Goal: Task Accomplishment & Management: Use online tool/utility

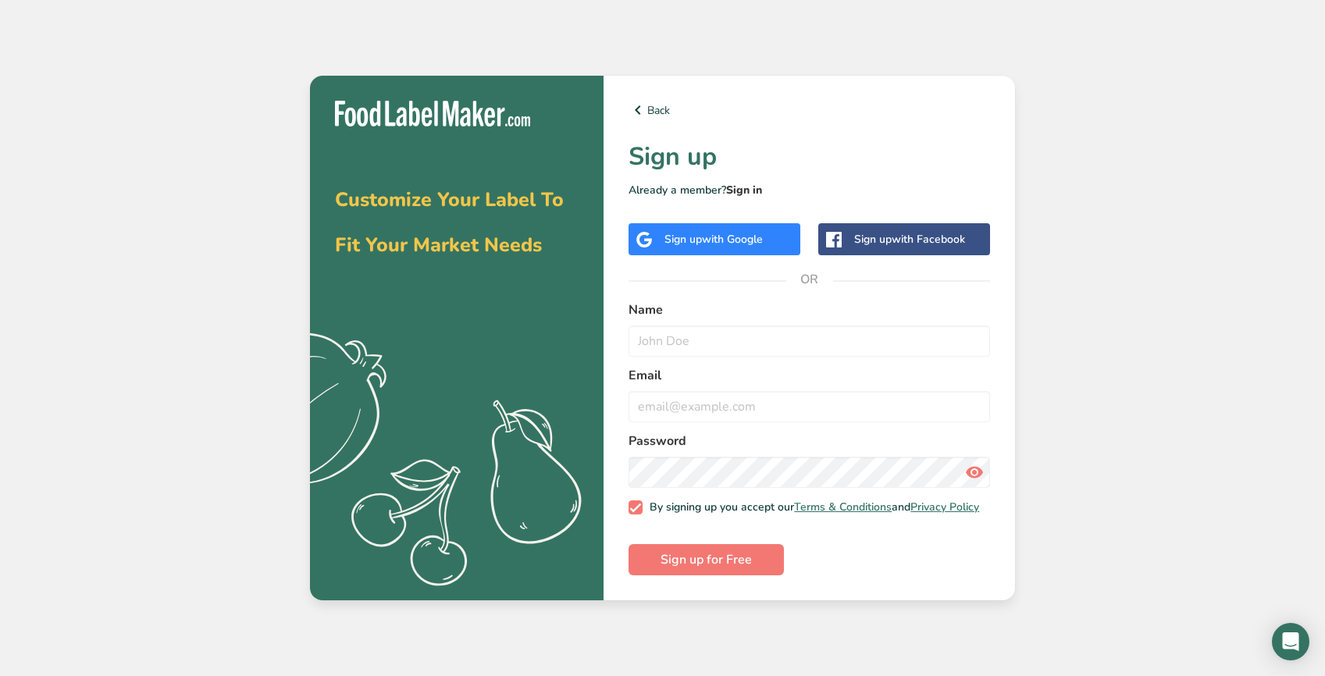
click at [750, 186] on link "Sign in" at bounding box center [744, 190] width 36 height 15
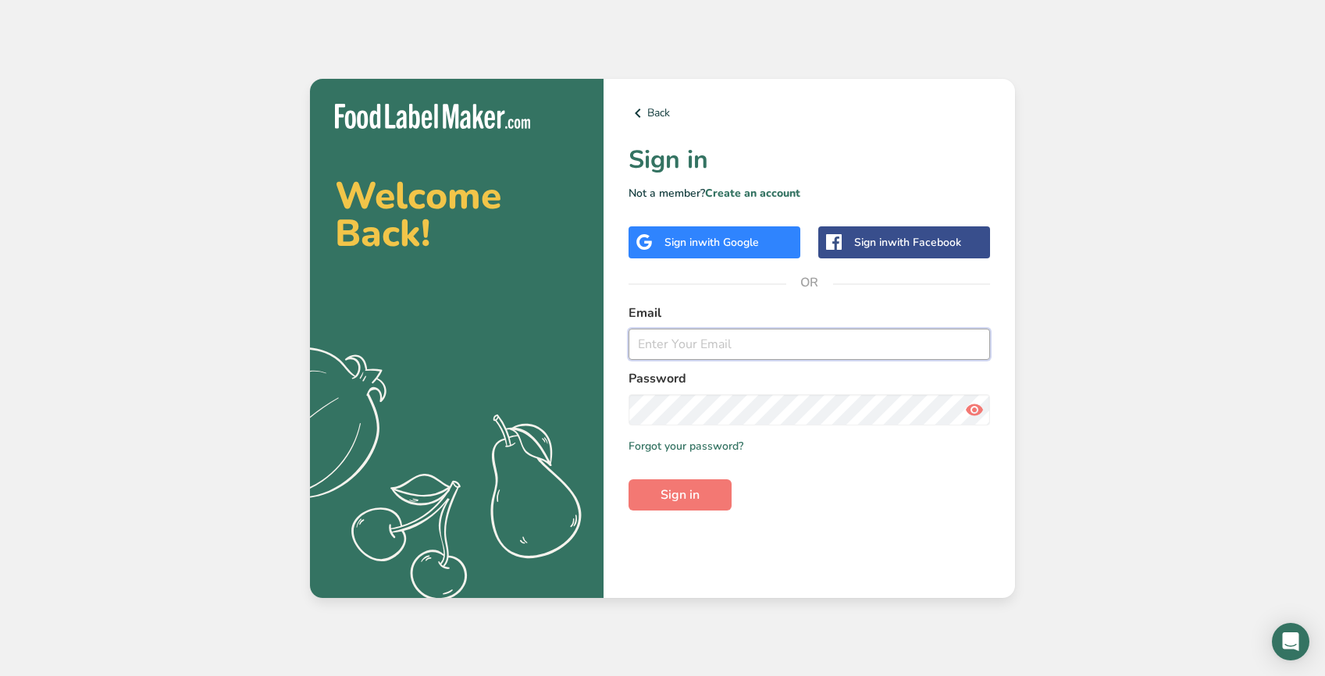
type input "[PERSON_NAME][EMAIL_ADDRESS][DOMAIN_NAME]"
click at [683, 485] on button "Sign in" at bounding box center [679, 494] width 103 height 31
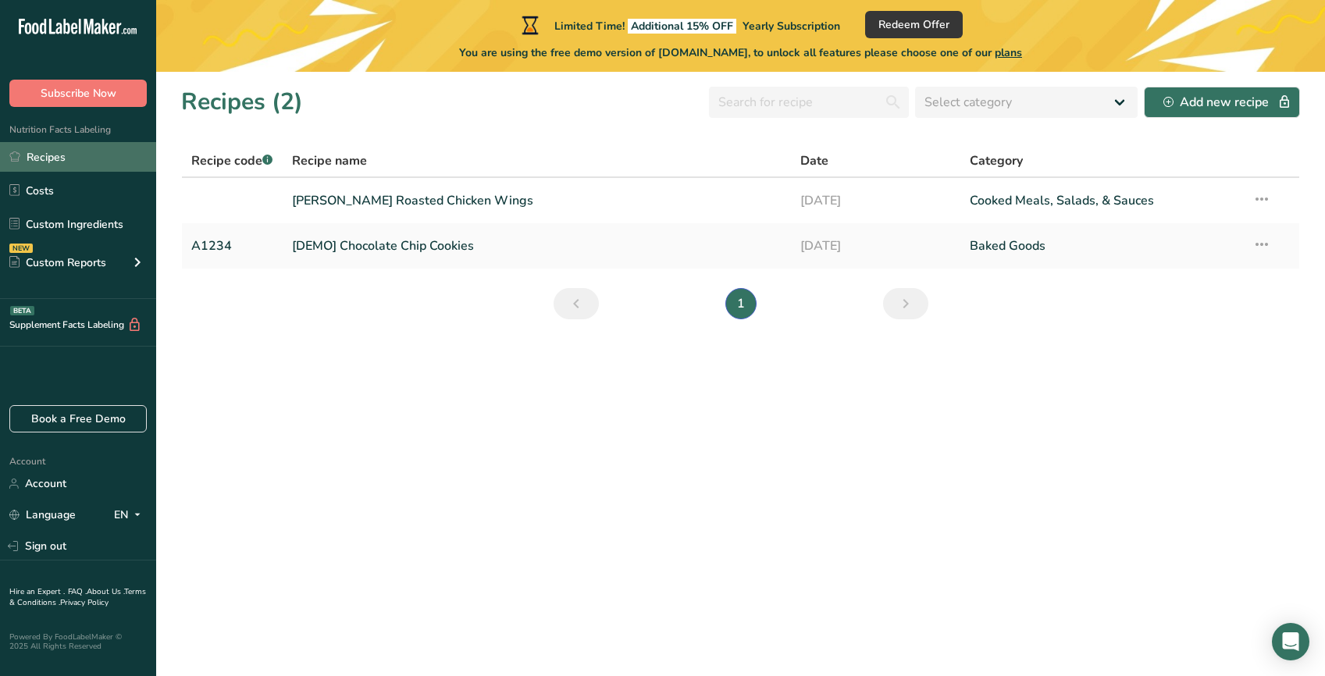
click at [42, 156] on link "Recipes" at bounding box center [78, 157] width 156 height 30
click at [395, 244] on link "[DEMO] Chocolate Chip Cookies" at bounding box center [536, 245] width 489 height 33
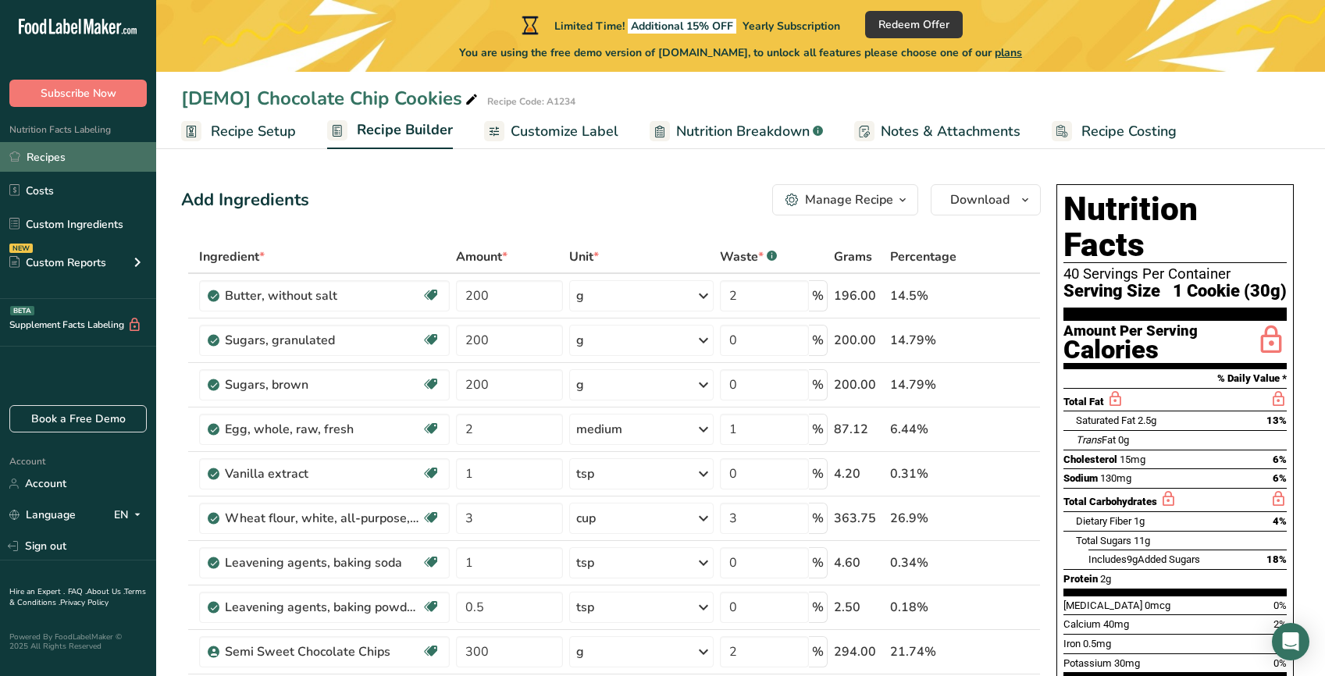
click at [37, 158] on link "Recipes" at bounding box center [78, 157] width 156 height 30
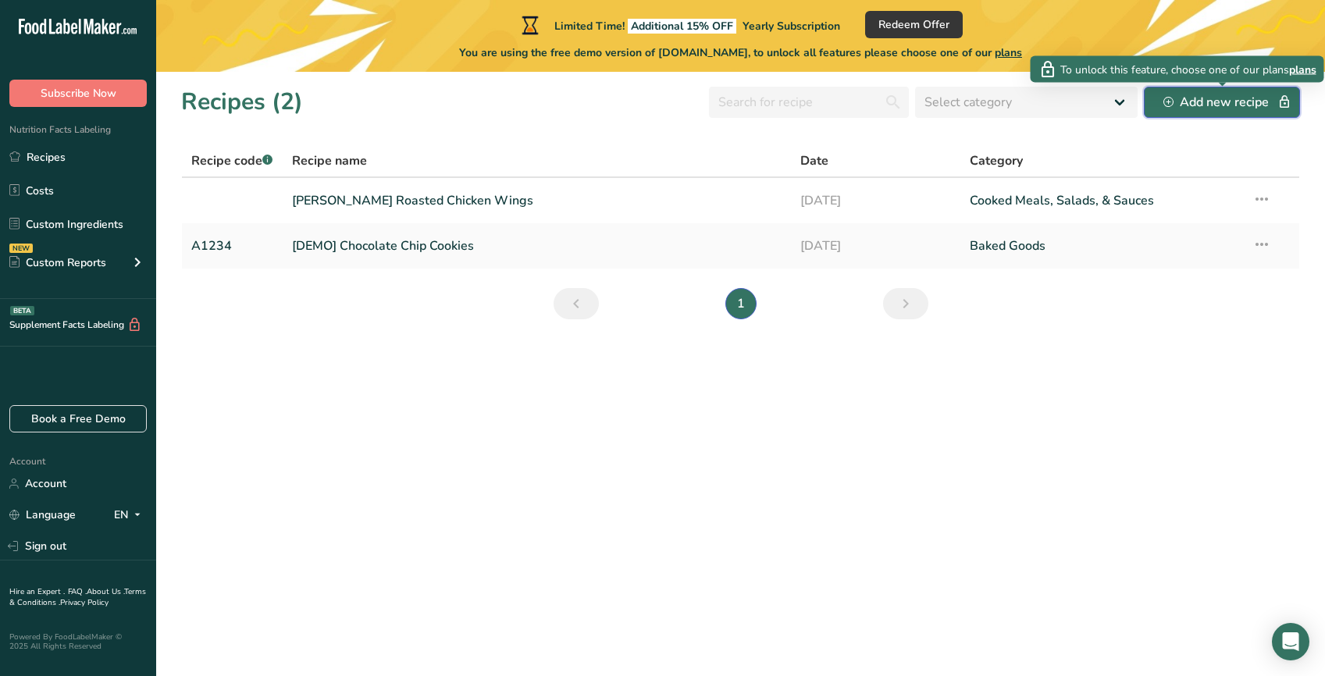
click at [1224, 99] on div "Add new recipe" at bounding box center [1221, 102] width 117 height 19
click at [1172, 103] on icon "button" at bounding box center [1168, 102] width 10 height 10
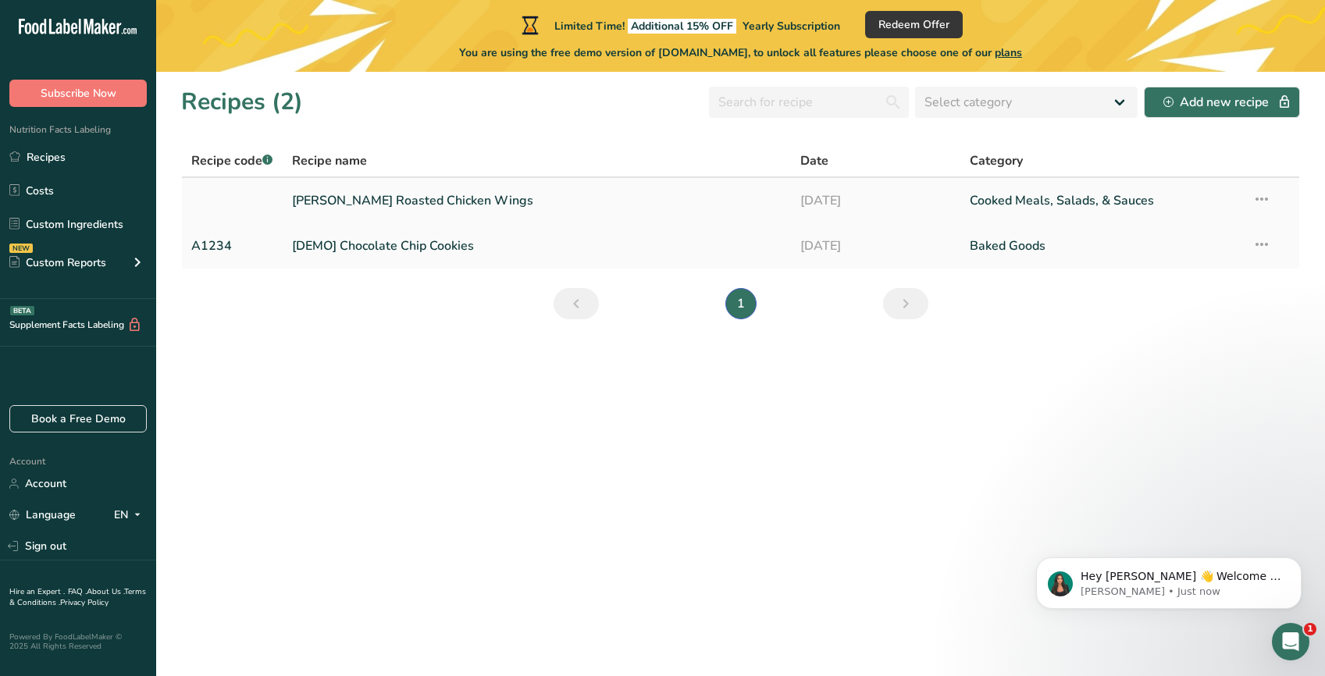
click at [382, 205] on link "[PERSON_NAME] Roasted Chicken Wings" at bounding box center [536, 200] width 489 height 33
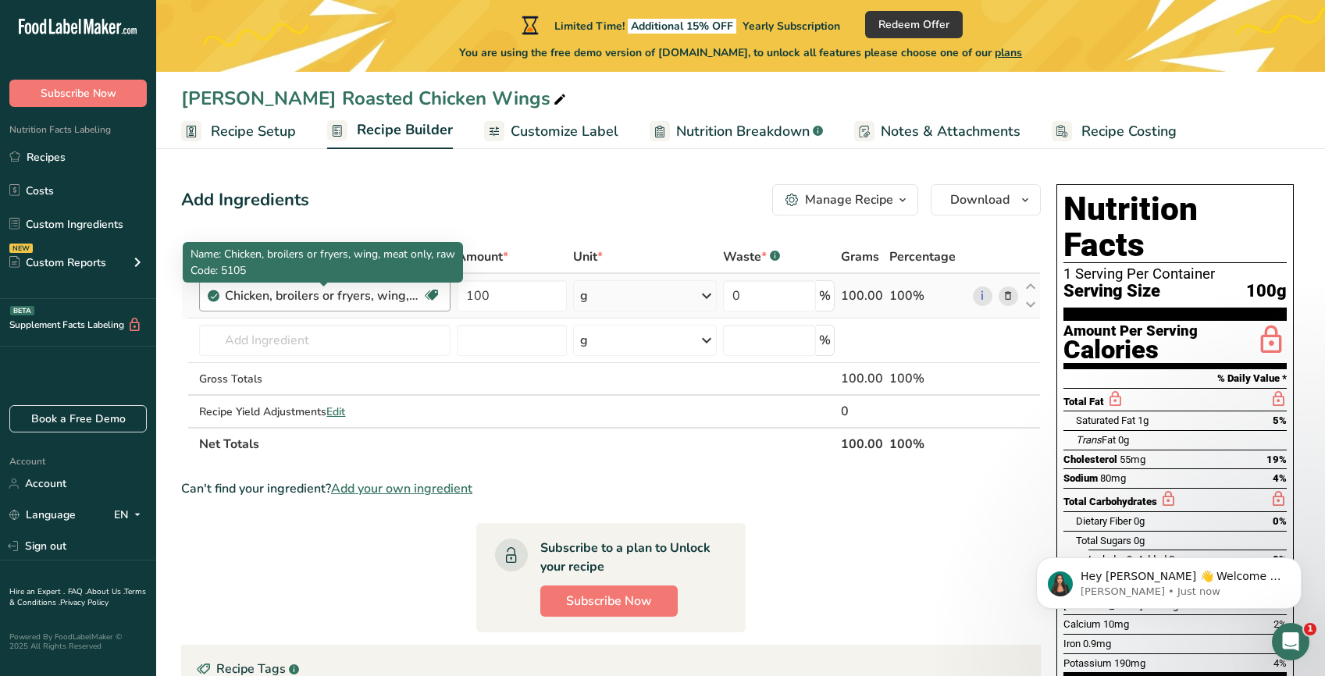
click at [382, 296] on div "Chicken, broilers or fryers, wing, meat only, raw" at bounding box center [322, 295] width 195 height 19
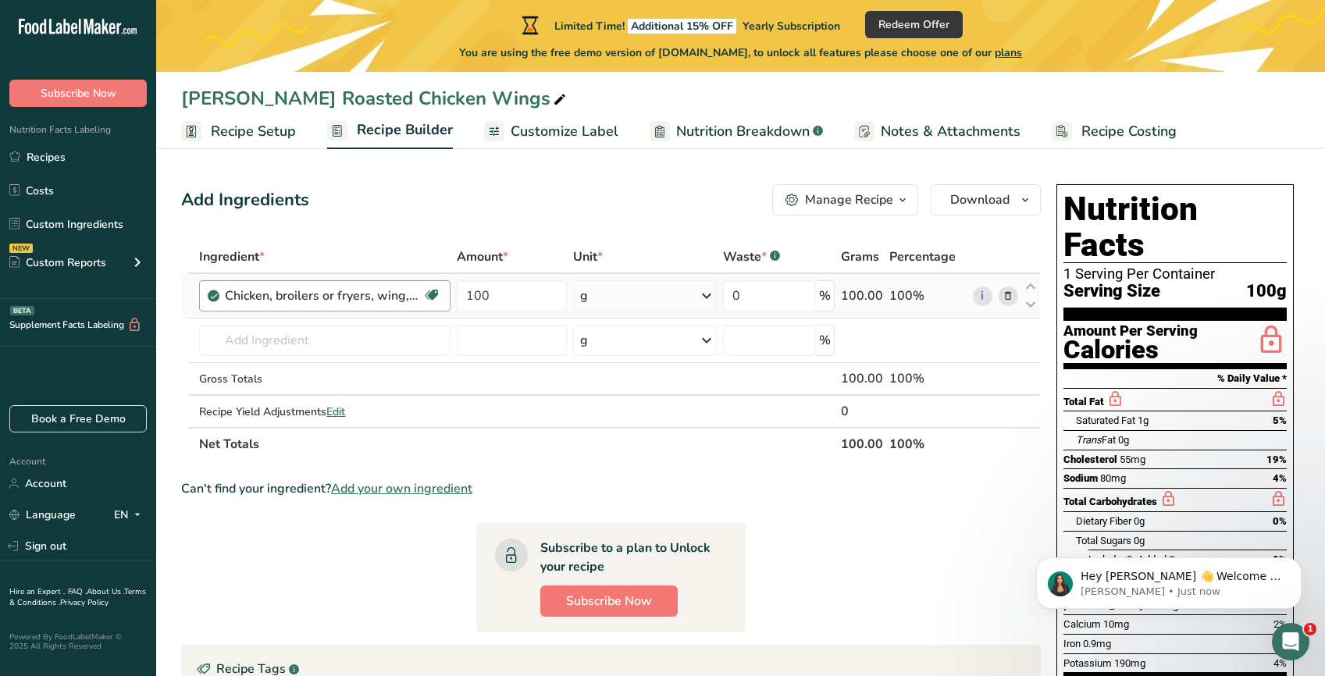
click at [382, 296] on div "Chicken, broilers or fryers, wing, meat only, raw" at bounding box center [322, 295] width 195 height 19
click at [857, 210] on button "Manage Recipe" at bounding box center [845, 199] width 146 height 31
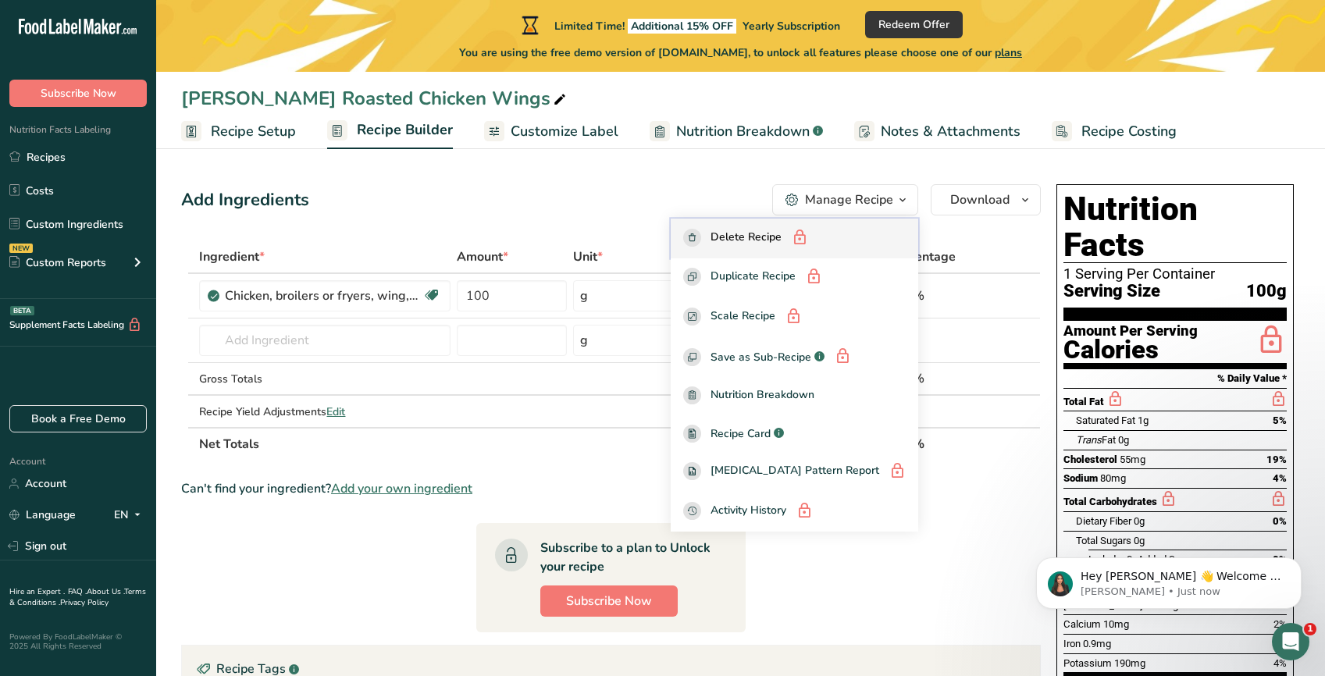
click at [781, 235] on span "Delete Recipe" at bounding box center [745, 239] width 71 height 20
click at [432, 529] on section "Ingredient * Amount * Unit * Waste * .a-a{fill:#347362;}.b-a{fill:#fff;} Grams …" at bounding box center [610, 558] width 859 height 636
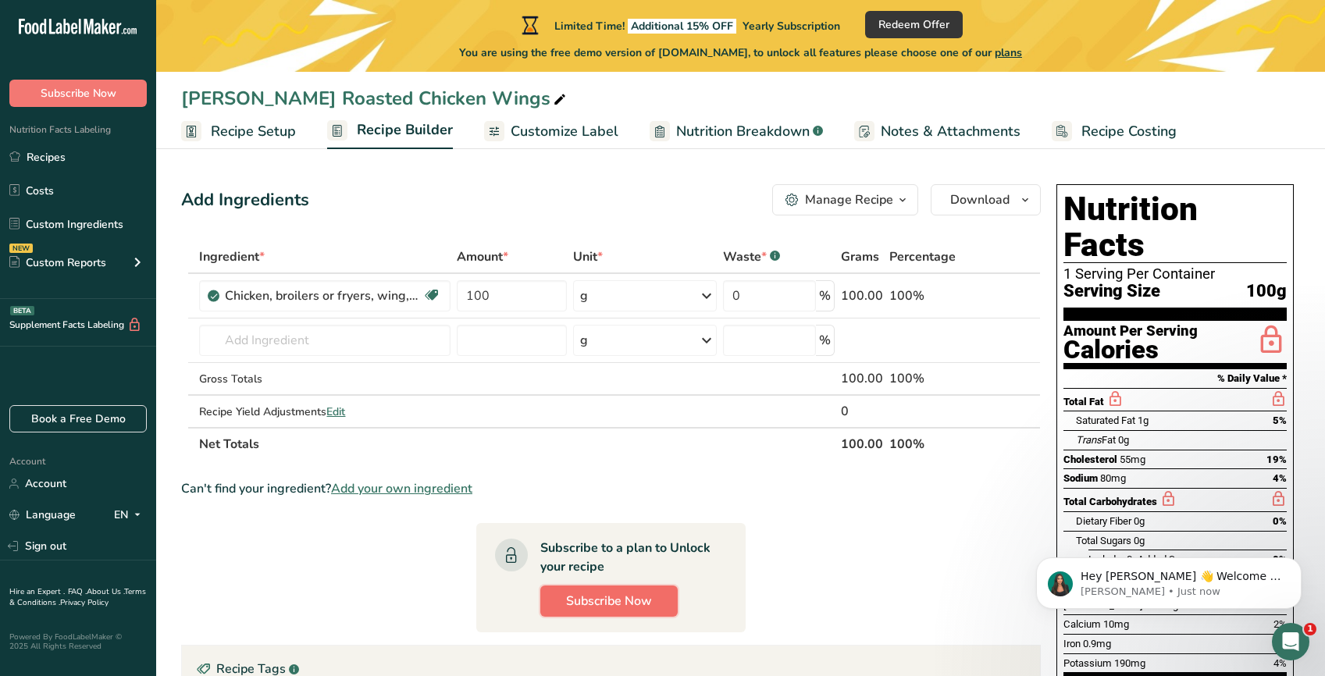
click at [602, 606] on span "Subscribe Now" at bounding box center [609, 601] width 86 height 19
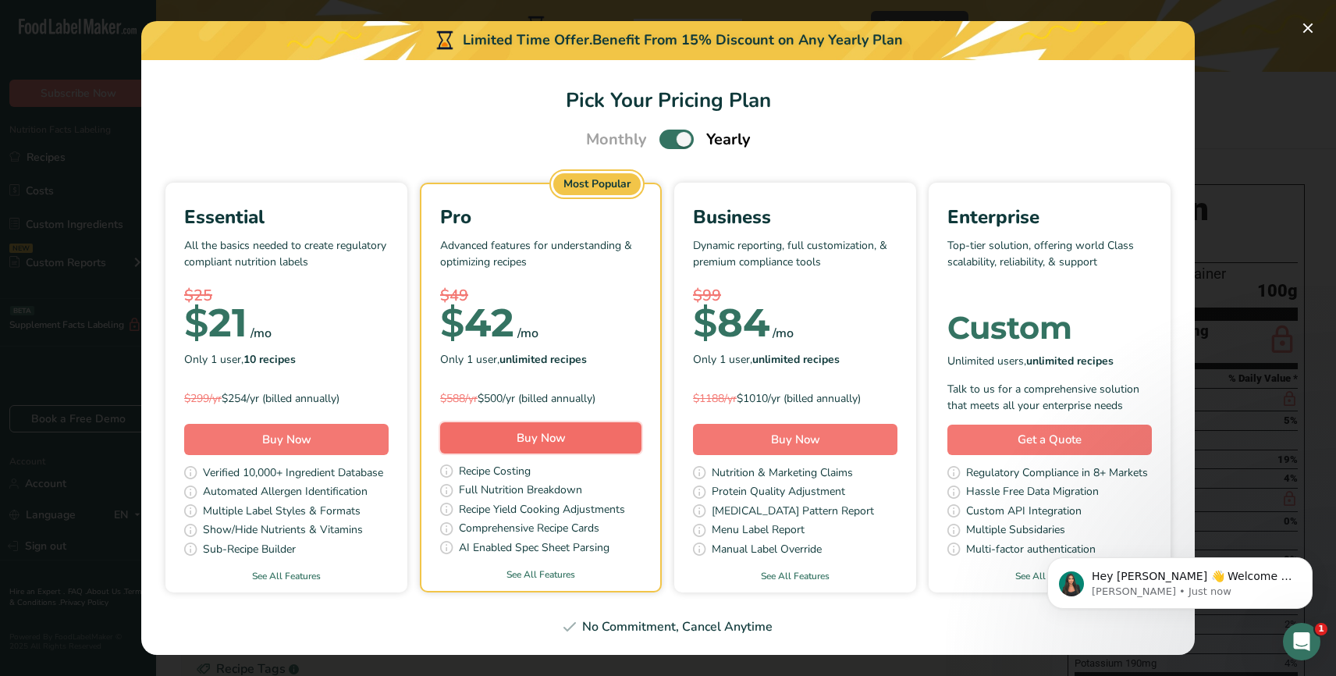
click at [530, 432] on span "Buy Now" at bounding box center [541, 438] width 49 height 16
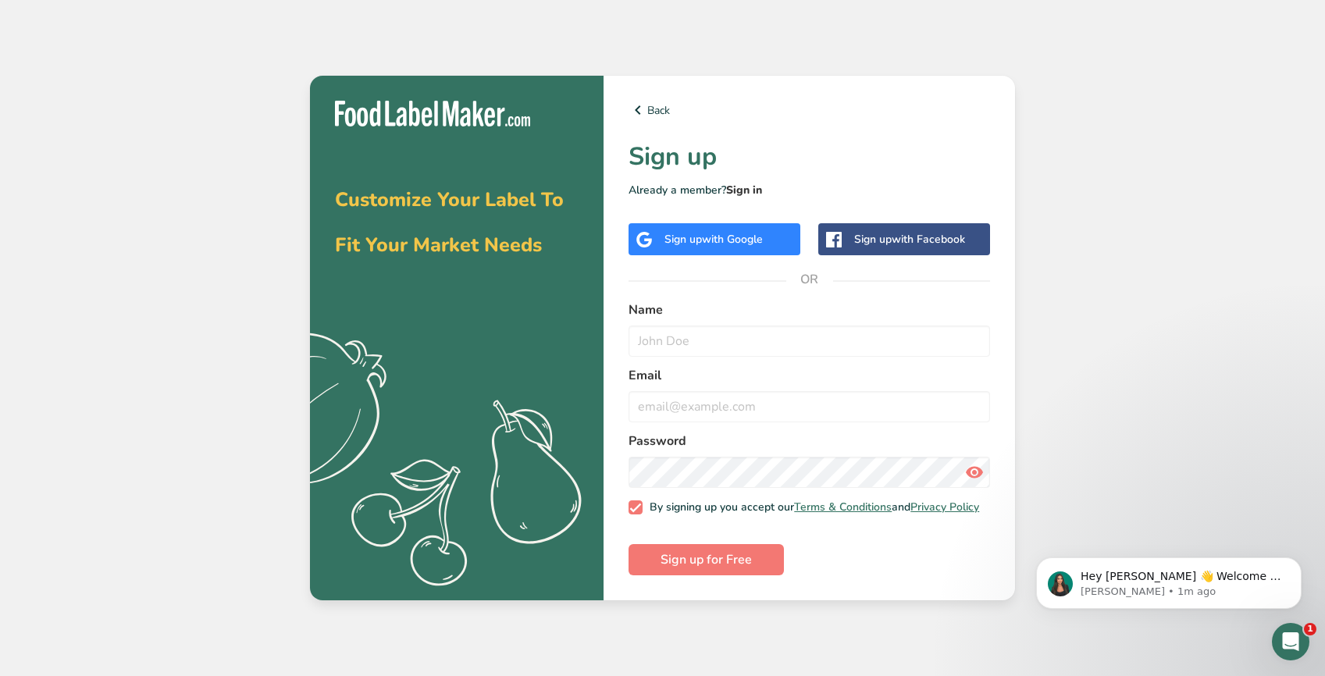
click at [733, 187] on link "Sign in" at bounding box center [744, 190] width 36 height 15
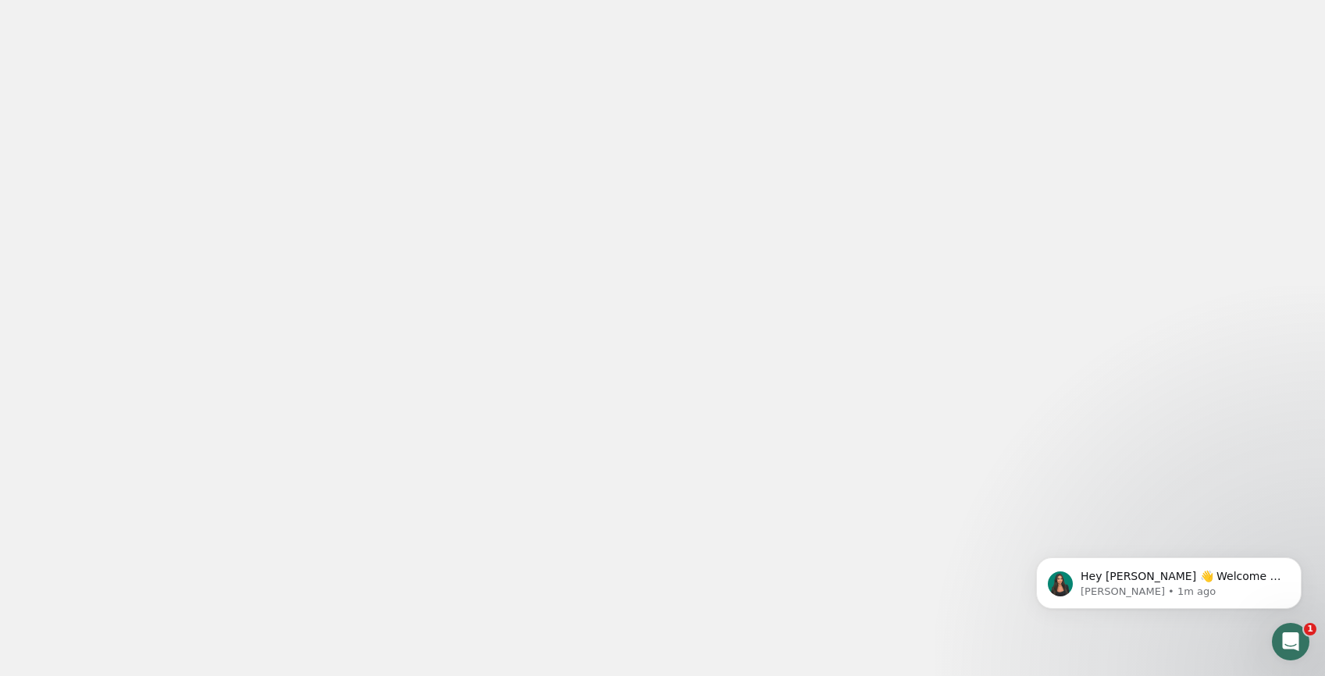
type input "[PERSON_NAME][EMAIL_ADDRESS][DOMAIN_NAME]"
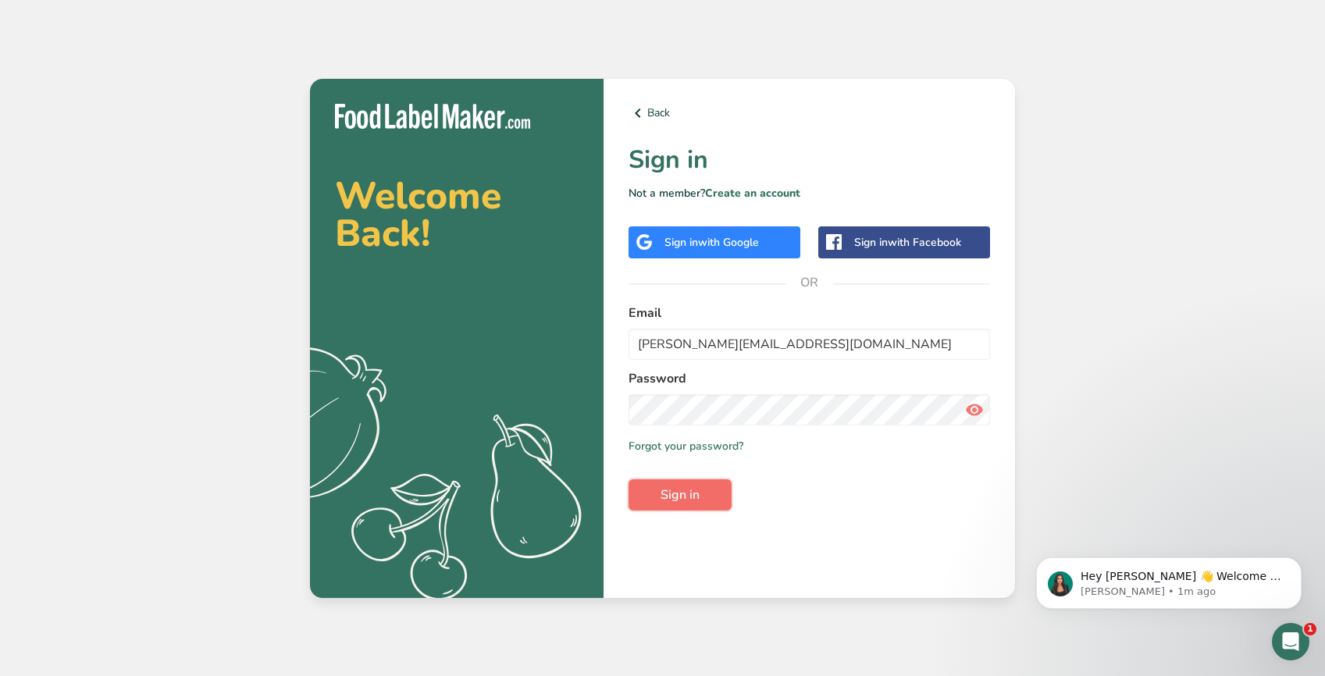
click at [650, 485] on button "Sign in" at bounding box center [679, 494] width 103 height 31
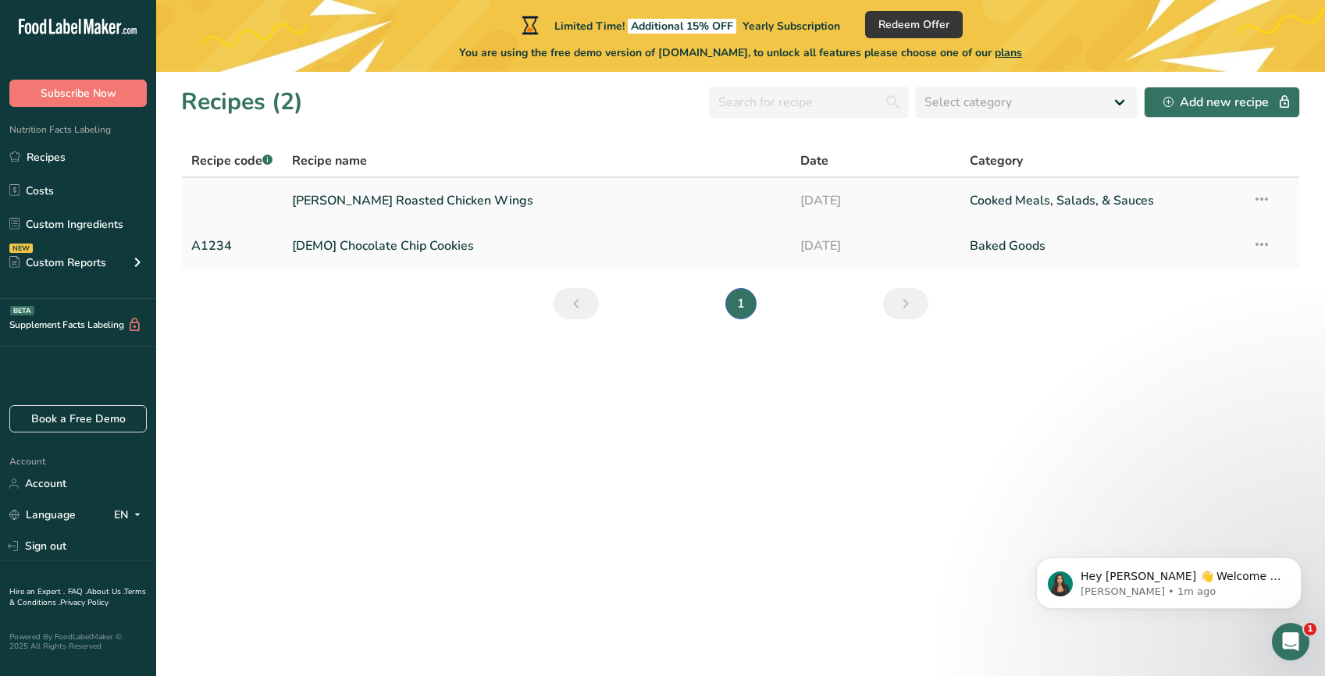
click at [1268, 198] on icon at bounding box center [1261, 199] width 19 height 28
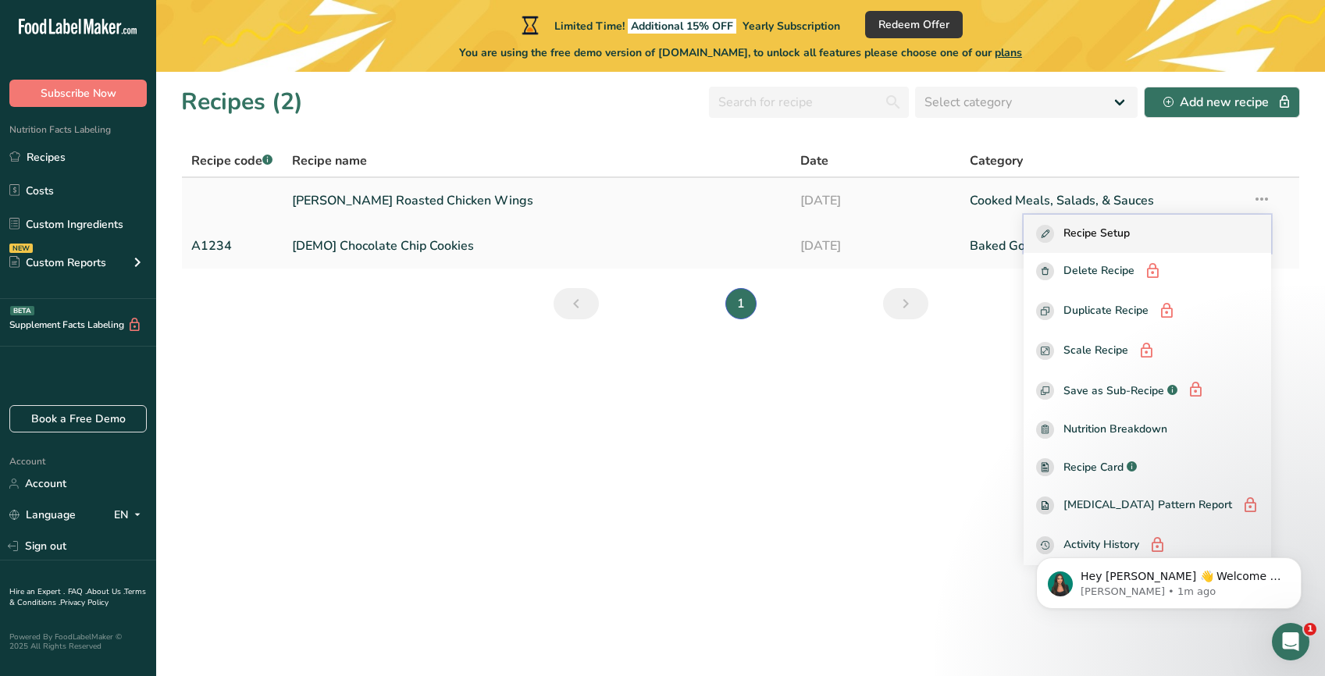
click at [1129, 239] on span "Recipe Setup" at bounding box center [1096, 234] width 66 height 18
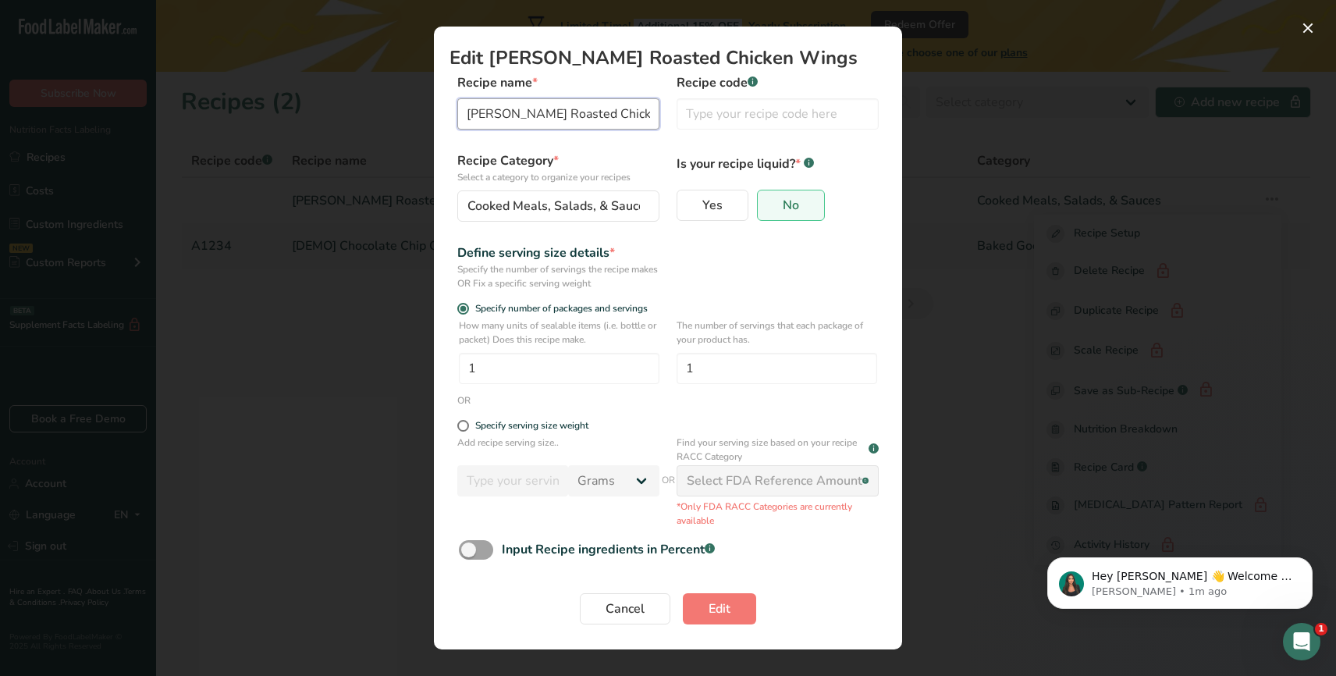
click at [585, 117] on input "[PERSON_NAME] Roasted Chicken Wings" at bounding box center [558, 113] width 202 height 31
type input "Smoked Turkey Drumsticks"
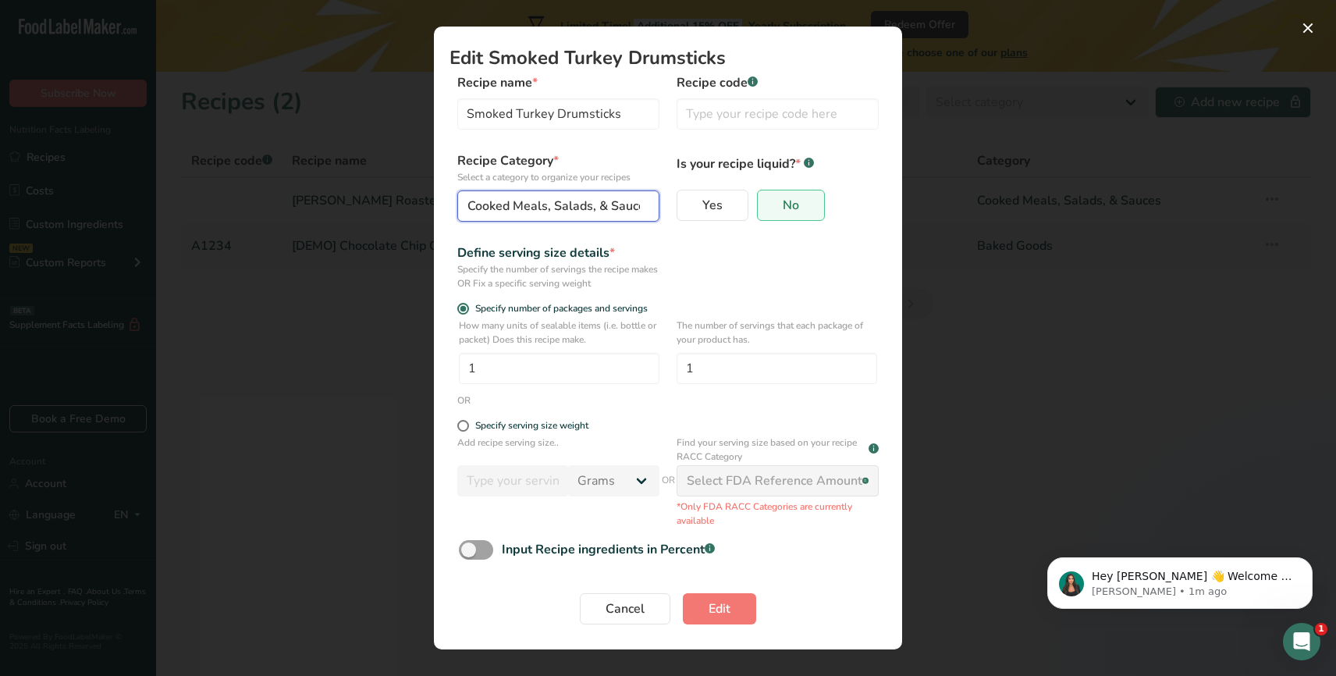
click at [595, 197] on span "Cooked Meals, Salads, & Sauces" at bounding box center [560, 206] width 184 height 19
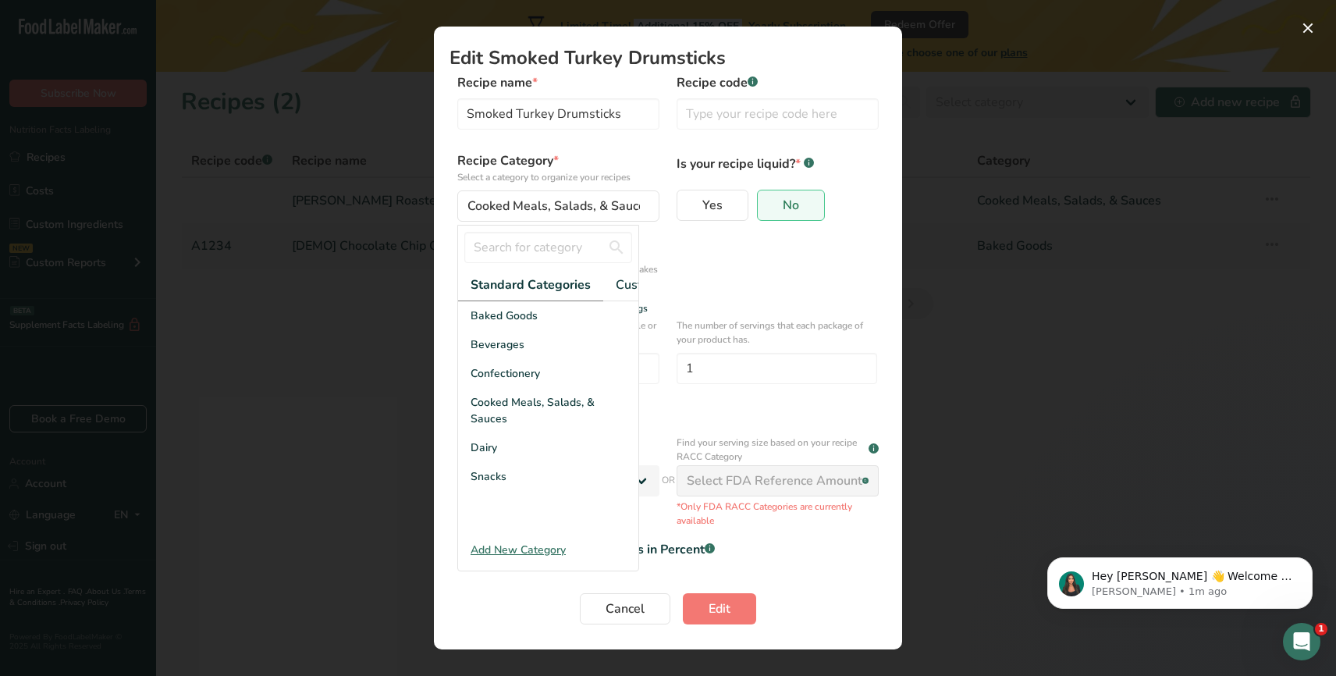
click at [816, 258] on div "Define serving size details * Specify the number of servings the recipe makes O…" at bounding box center [668, 267] width 437 height 47
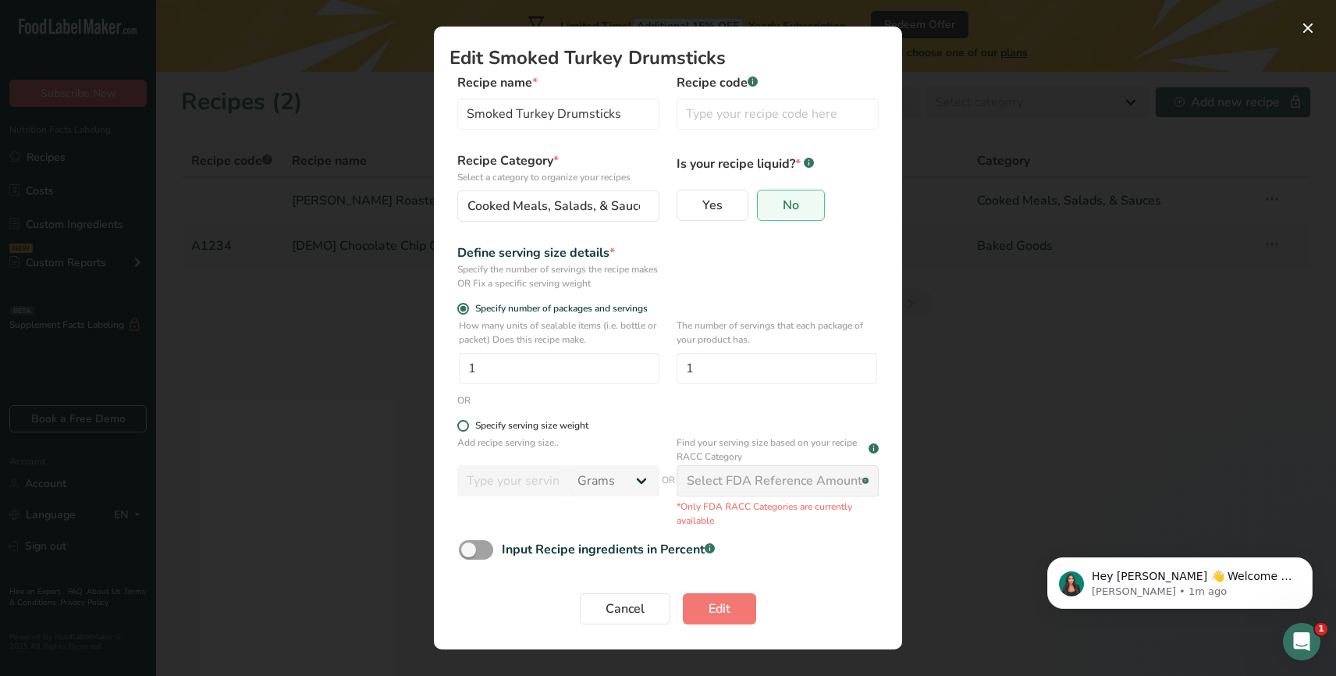
click at [467, 425] on span "Edit Recipe Modal" at bounding box center [463, 426] width 12 height 12
click at [467, 425] on input "Specify serving size weight" at bounding box center [462, 426] width 10 height 10
radio input "true"
radio input "false"
click at [464, 308] on span "Edit Recipe Modal" at bounding box center [463, 309] width 12 height 12
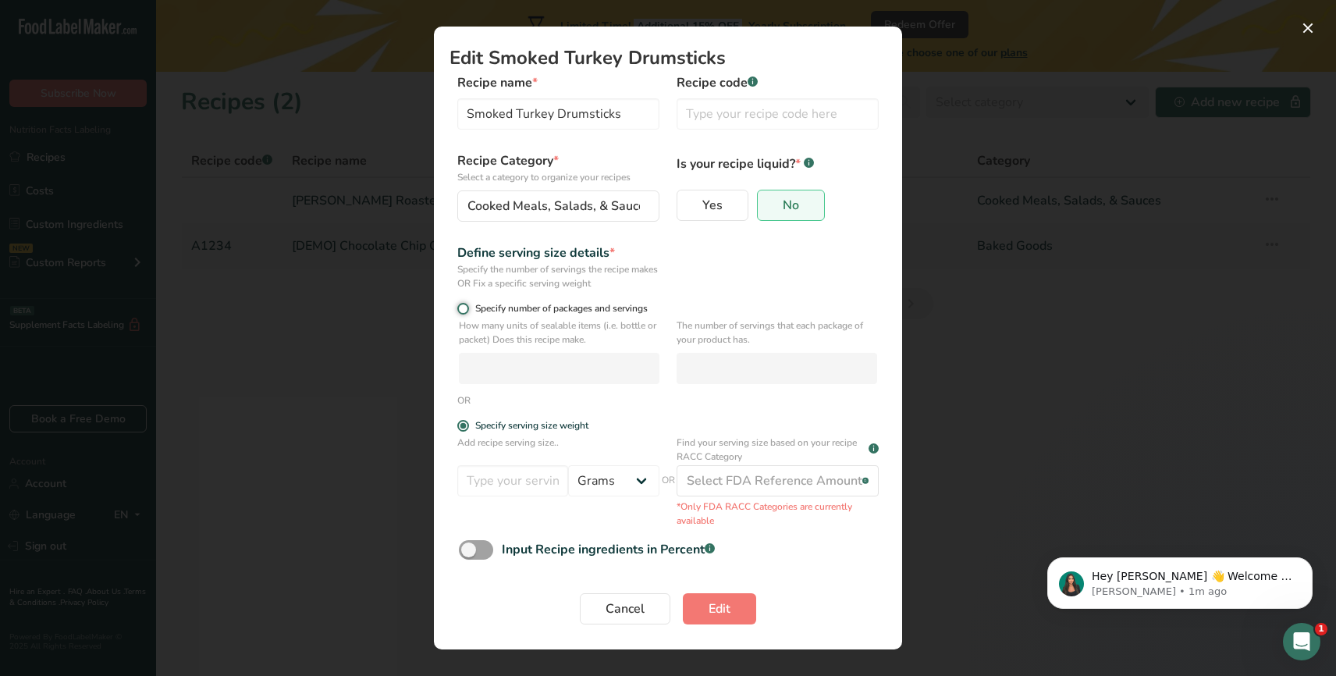
click at [464, 308] on input "Specify number of packages and servings" at bounding box center [462, 309] width 10 height 10
radio input "true"
radio input "false"
click at [599, 366] on input "Edit Recipe Modal" at bounding box center [559, 368] width 201 height 31
type input "1"
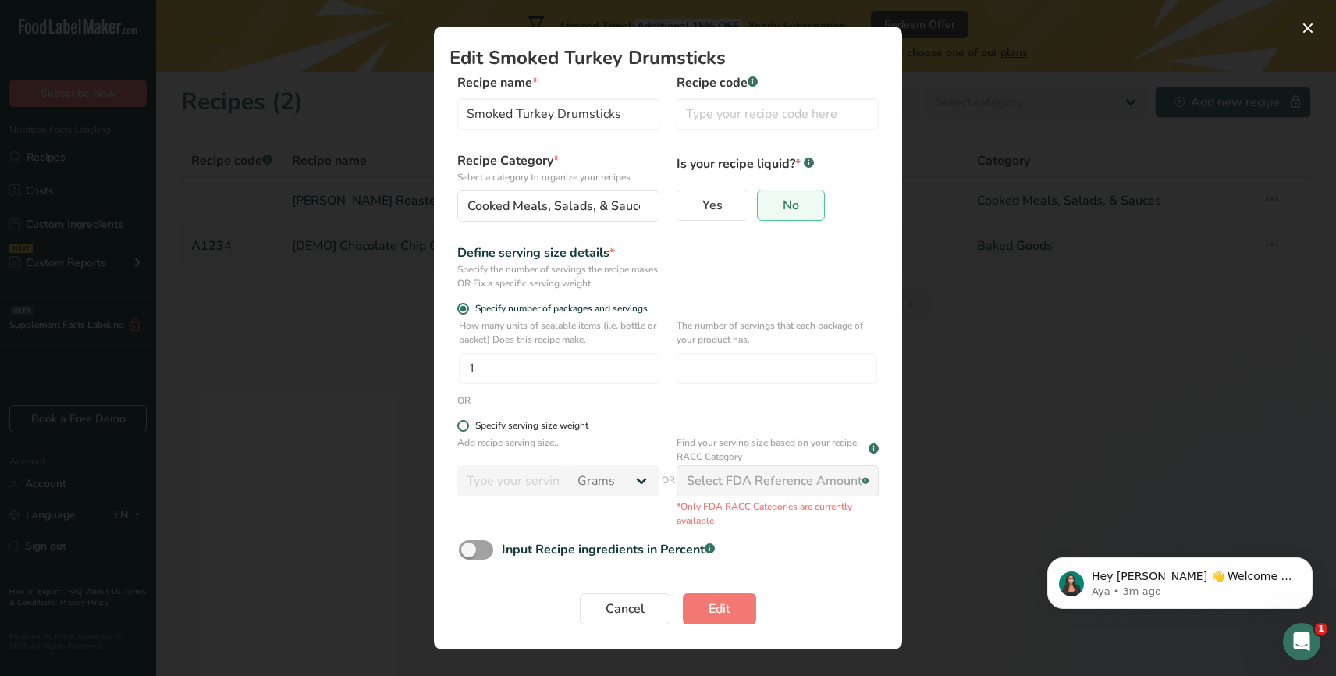
click at [462, 425] on span "Edit Recipe Modal" at bounding box center [463, 426] width 12 height 12
click at [462, 425] on input "Specify serving size weight" at bounding box center [462, 426] width 10 height 10
radio input "true"
radio input "false"
click at [624, 482] on select "Grams kg mg mcg lb oz l mL fl oz tbsp tsp cup qt gallon" at bounding box center [613, 480] width 91 height 31
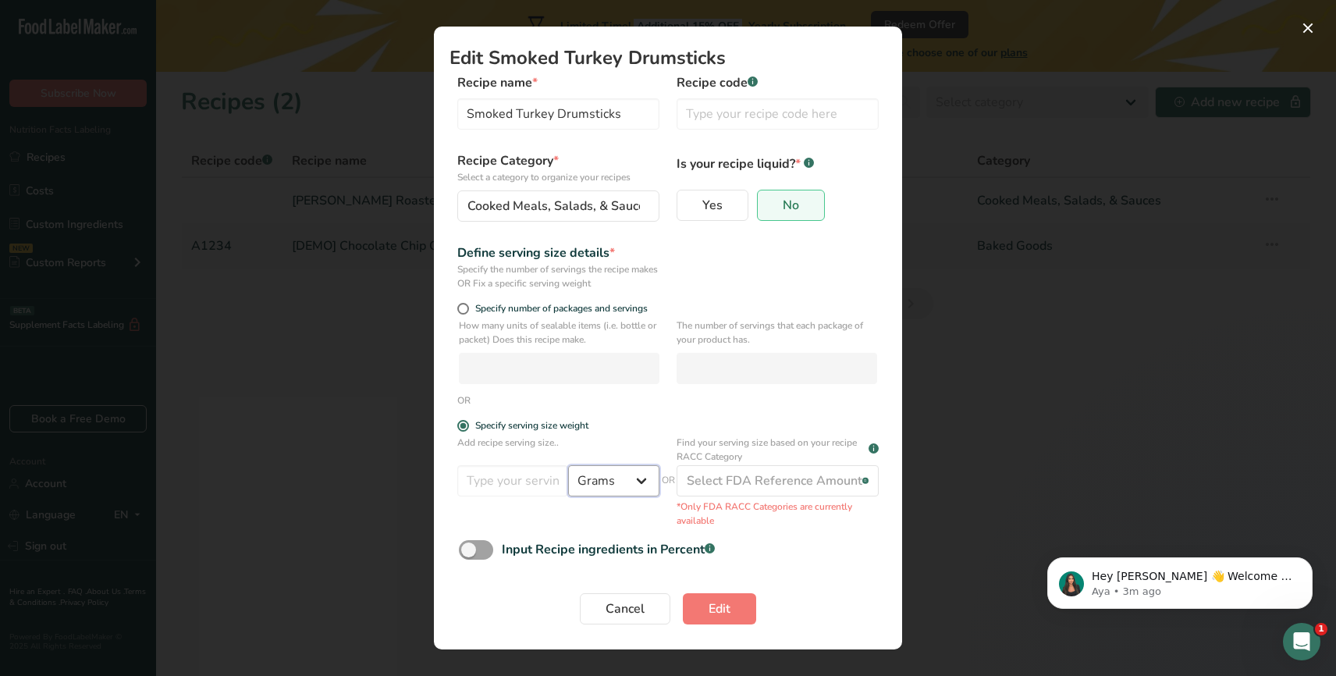
click at [568, 465] on select "Grams kg mg mcg lb oz l mL fl oz tbsp tsp cup qt gallon" at bounding box center [613, 480] width 91 height 31
click at [521, 479] on input "Edit Recipe Modal" at bounding box center [512, 480] width 111 height 31
type input "320"
click at [485, 550] on span "Edit Recipe Modal" at bounding box center [476, 550] width 34 height 20
click at [469, 550] on input "Input Recipe ingredients in Percent .a-a{fill:#347362;}.b-a{fill:#fff;}" at bounding box center [464, 550] width 10 height 10
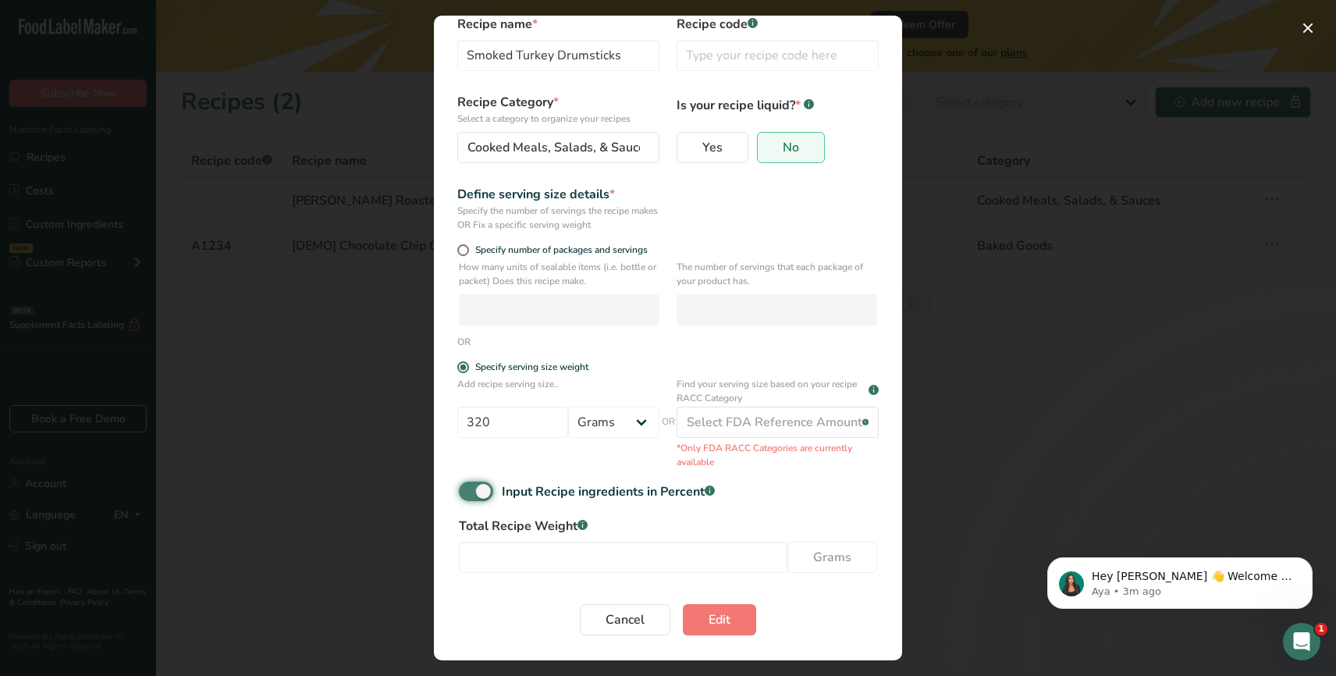
scroll to position [38, 0]
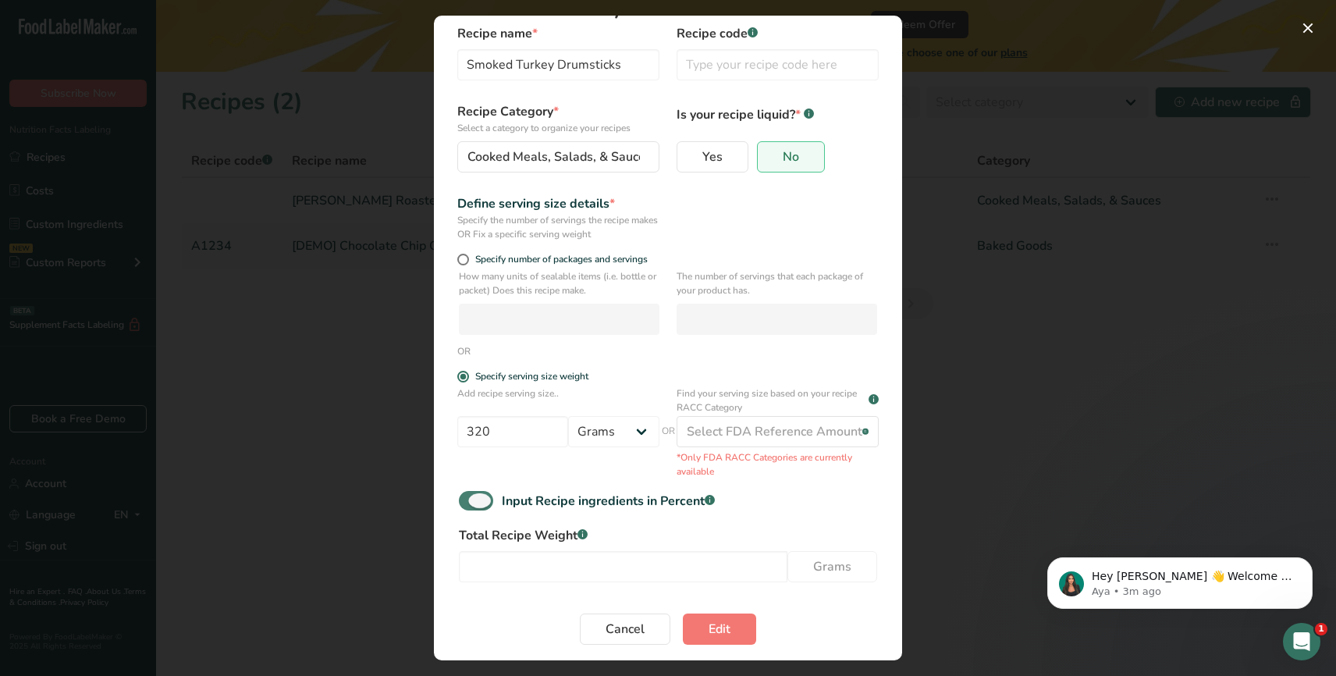
click at [472, 500] on span "Edit Recipe Modal" at bounding box center [476, 501] width 34 height 20
click at [469, 500] on input "Input Recipe ingredients in Percent .a-a{fill:#347362;}.b-a{fill:#fff;}" at bounding box center [464, 501] width 10 height 10
checkbox input "false"
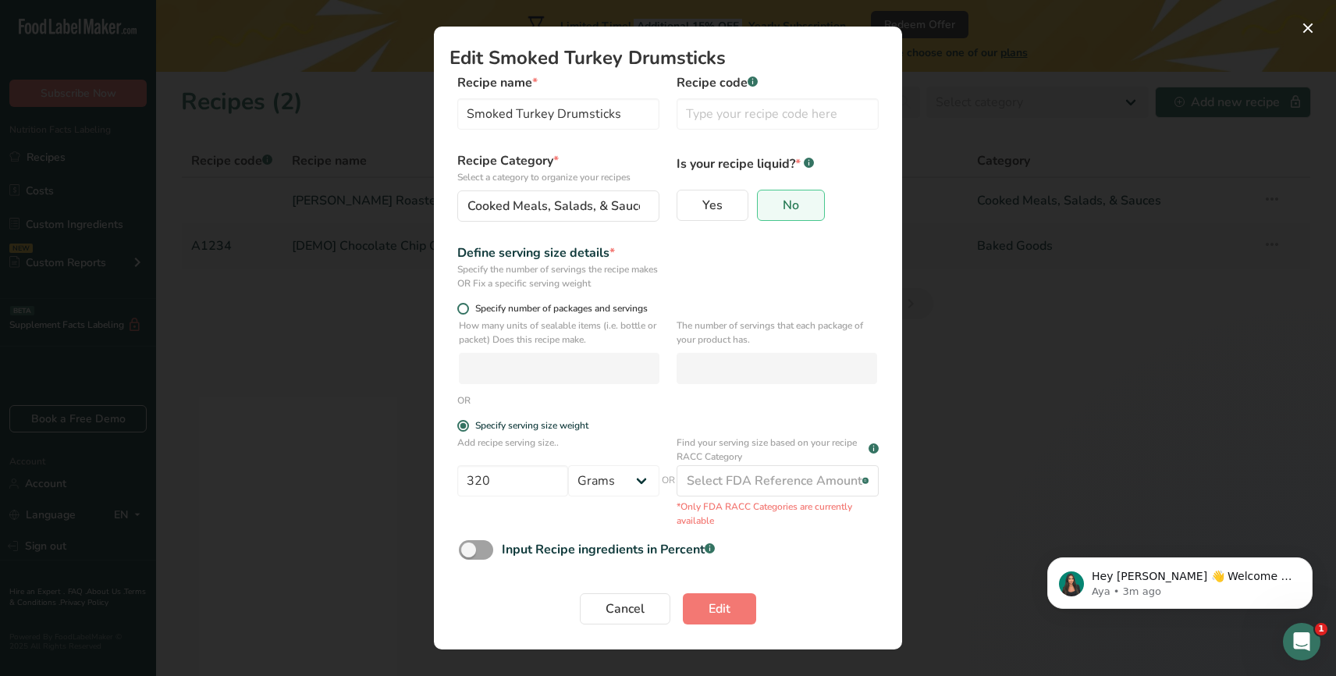
click at [464, 309] on span "Edit Recipe Modal" at bounding box center [463, 309] width 12 height 12
click at [464, 309] on input "Specify number of packages and servings" at bounding box center [462, 309] width 10 height 10
radio input "true"
radio input "false"
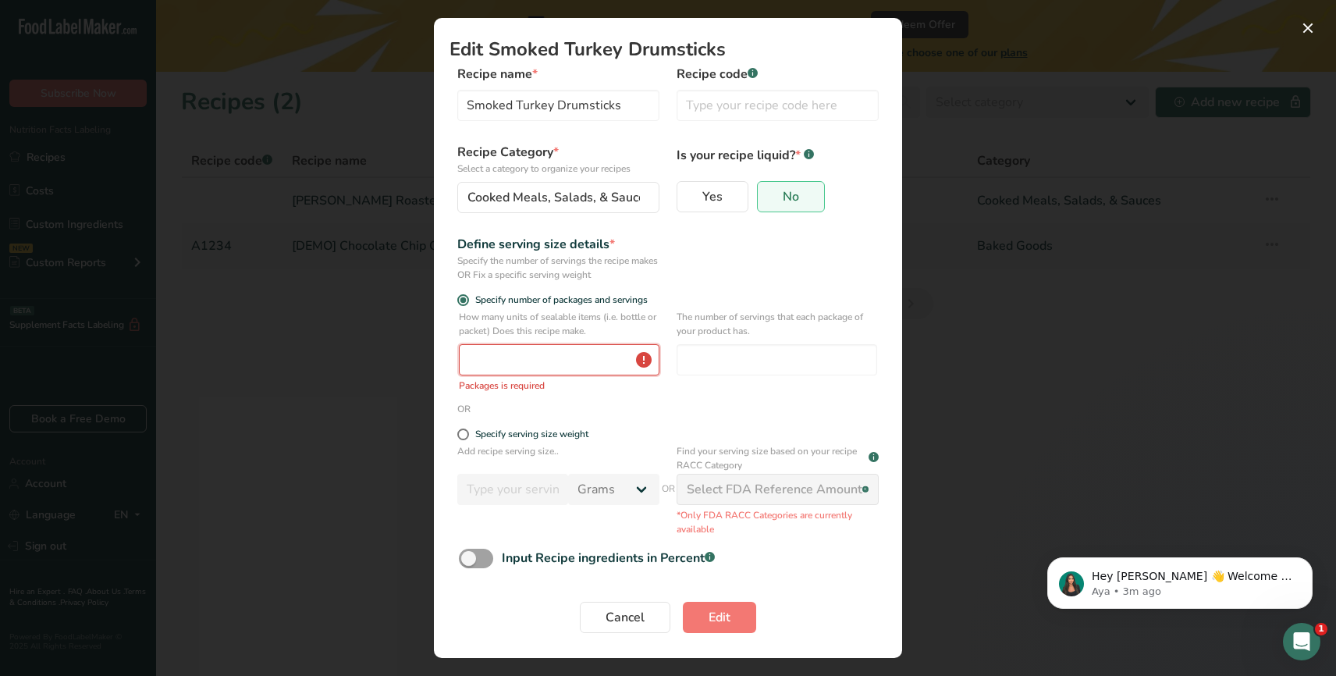
click at [510, 367] on input "Edit Recipe Modal" at bounding box center [559, 359] width 201 height 31
click at [727, 364] on input "Edit Recipe Modal" at bounding box center [777, 359] width 201 height 31
type input "5"
click at [566, 364] on input "Edit Recipe Modal" at bounding box center [559, 359] width 201 height 31
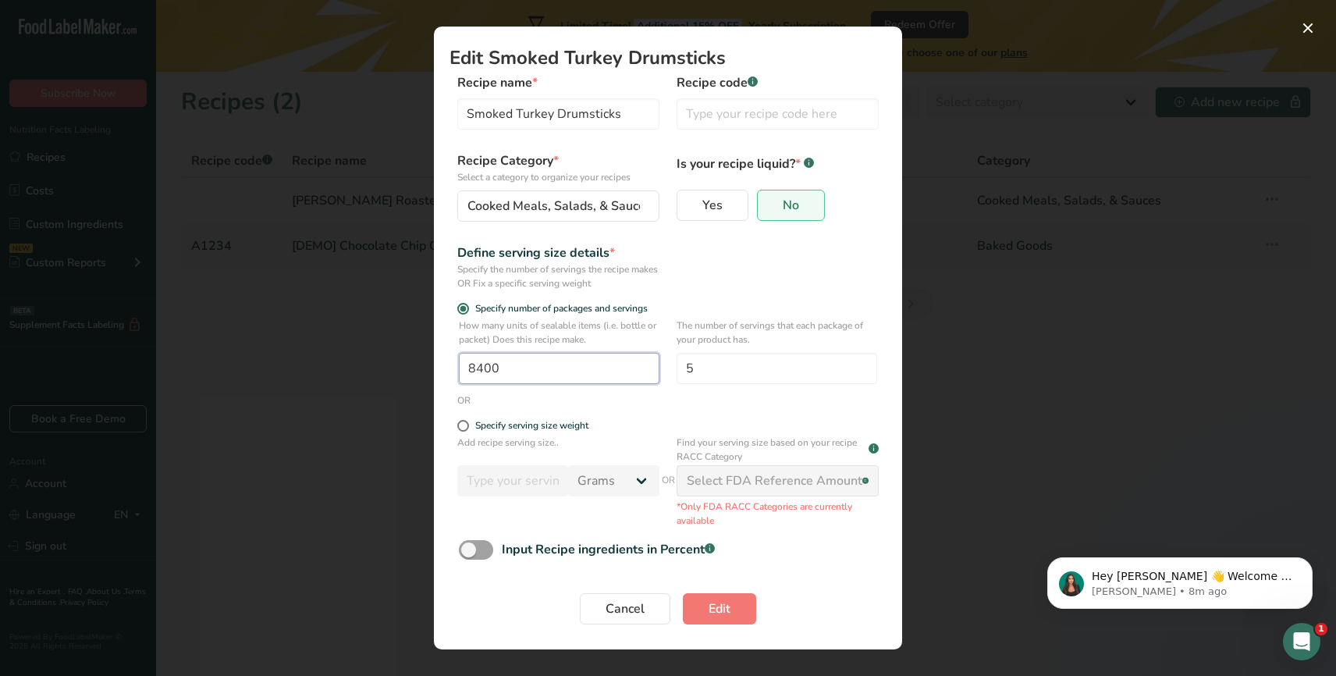
type input "8400"
click at [486, 550] on span "Edit Recipe Modal" at bounding box center [476, 550] width 34 height 20
click at [469, 550] on input "Input Recipe ingredients in Percent .a-a{fill:#347362;}.b-a{fill:#fff;}" at bounding box center [464, 550] width 10 height 10
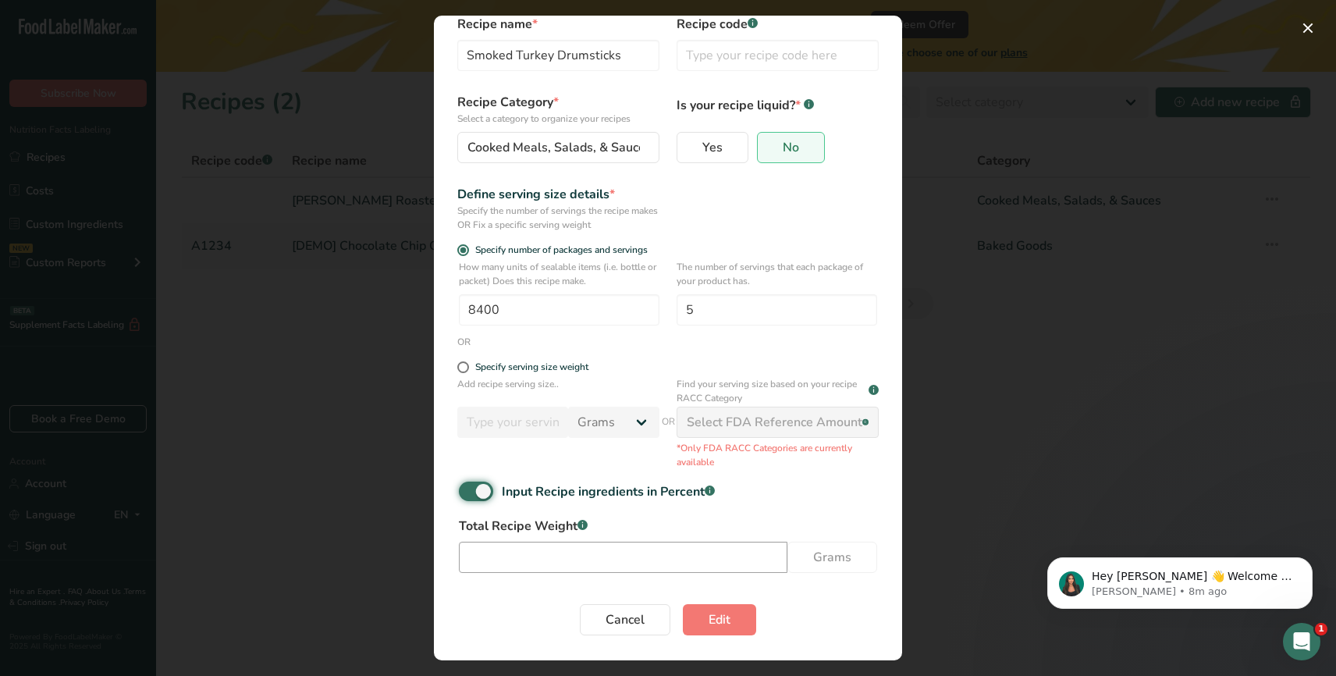
scroll to position [44, 0]
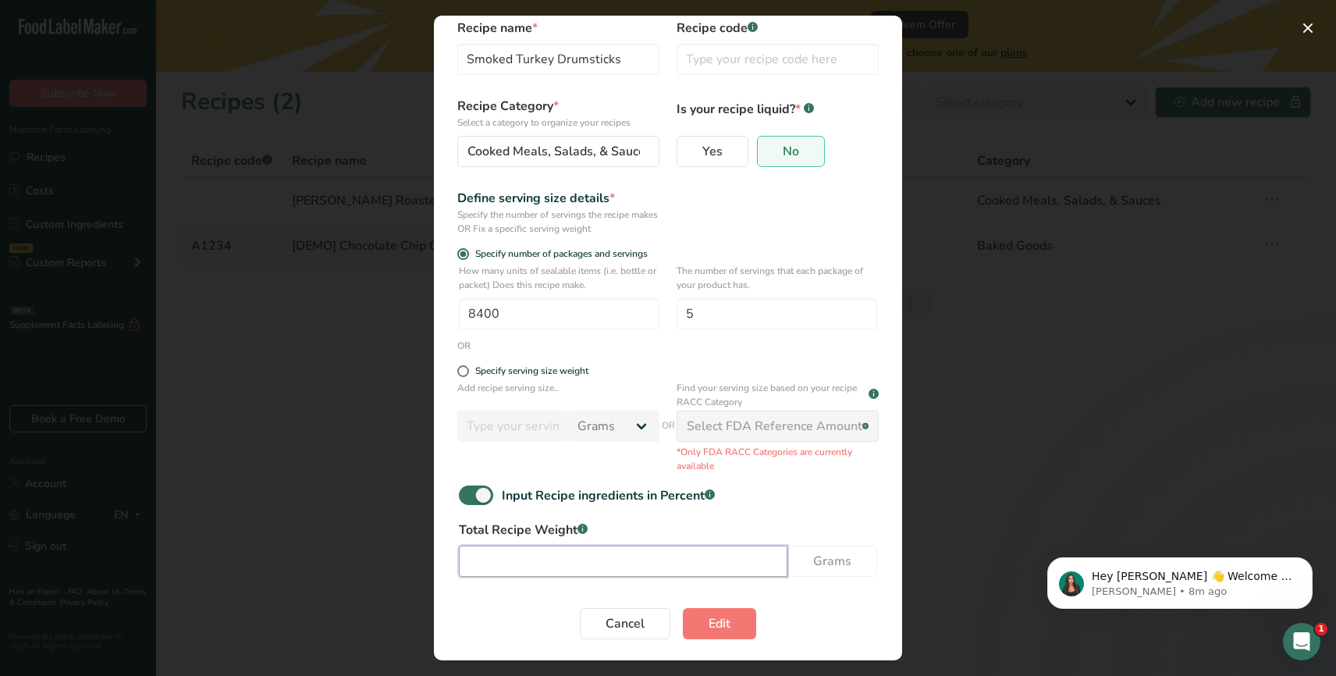
click at [496, 570] on input "Edit Recipe Modal" at bounding box center [623, 561] width 329 height 31
click at [468, 500] on span "Edit Recipe Modal" at bounding box center [476, 495] width 34 height 20
click at [468, 500] on input "Input Recipe ingredients in Percent .a-a{fill:#347362;}.b-a{fill:#fff;}" at bounding box center [464, 495] width 10 height 10
checkbox input "false"
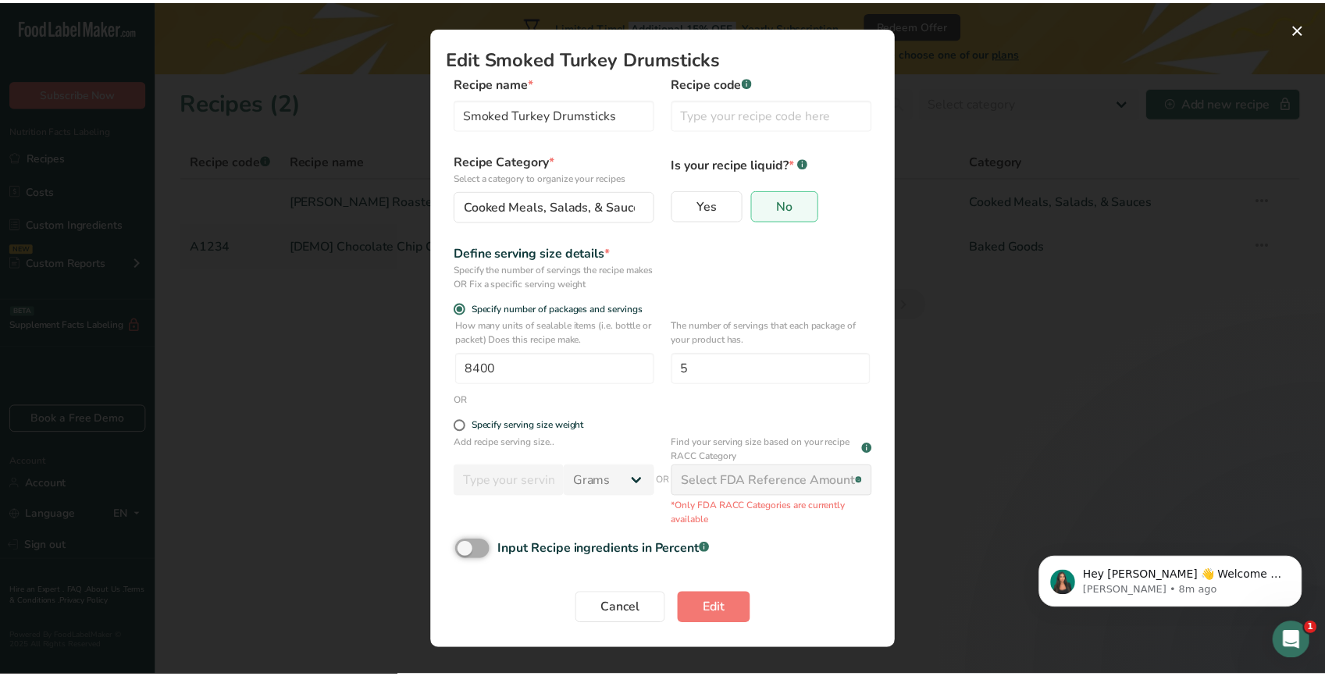
scroll to position [0, 0]
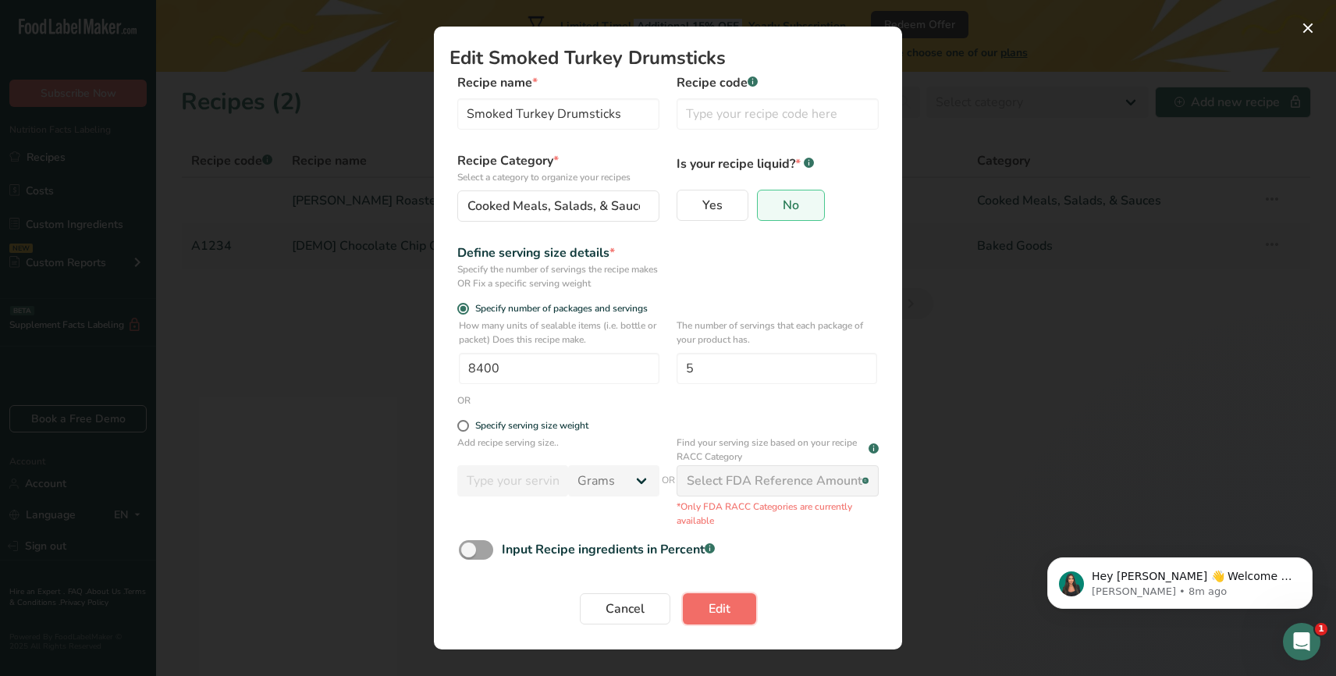
click at [718, 604] on span "Edit" at bounding box center [720, 608] width 22 height 19
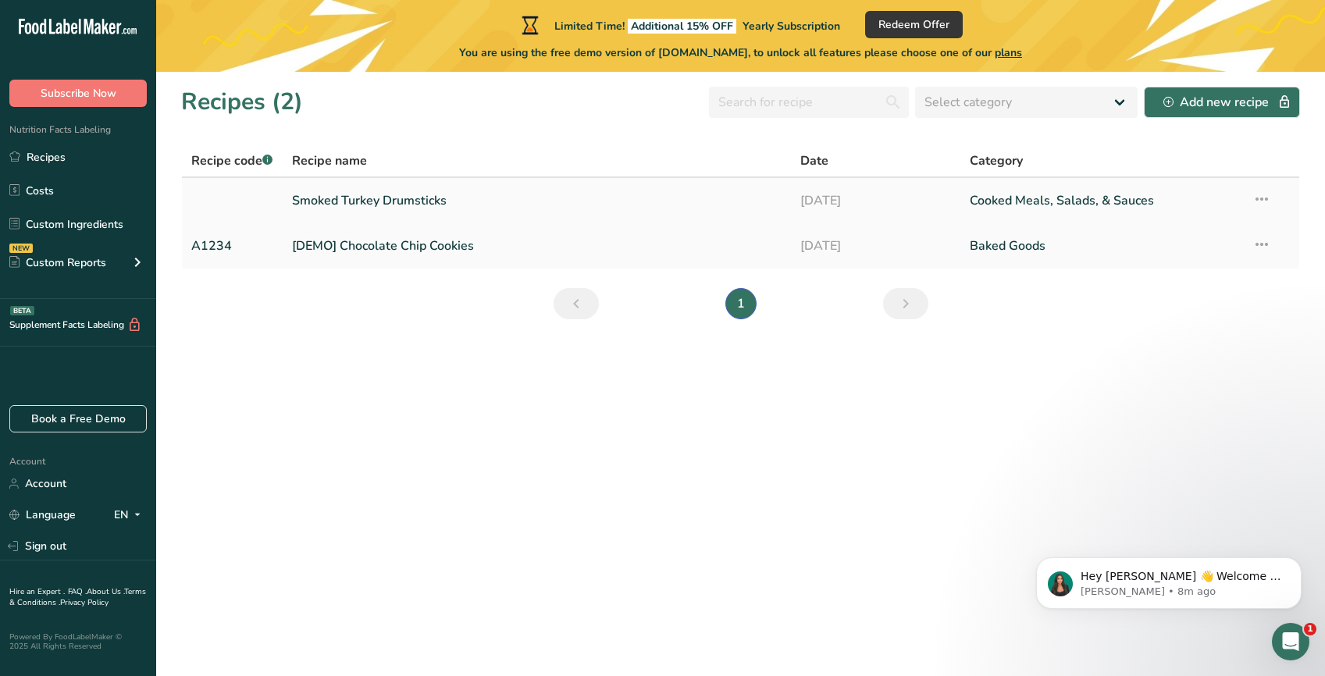
click at [1097, 198] on link "Cooked Meals, Salads, & Sauces" at bounding box center [1101, 200] width 264 height 33
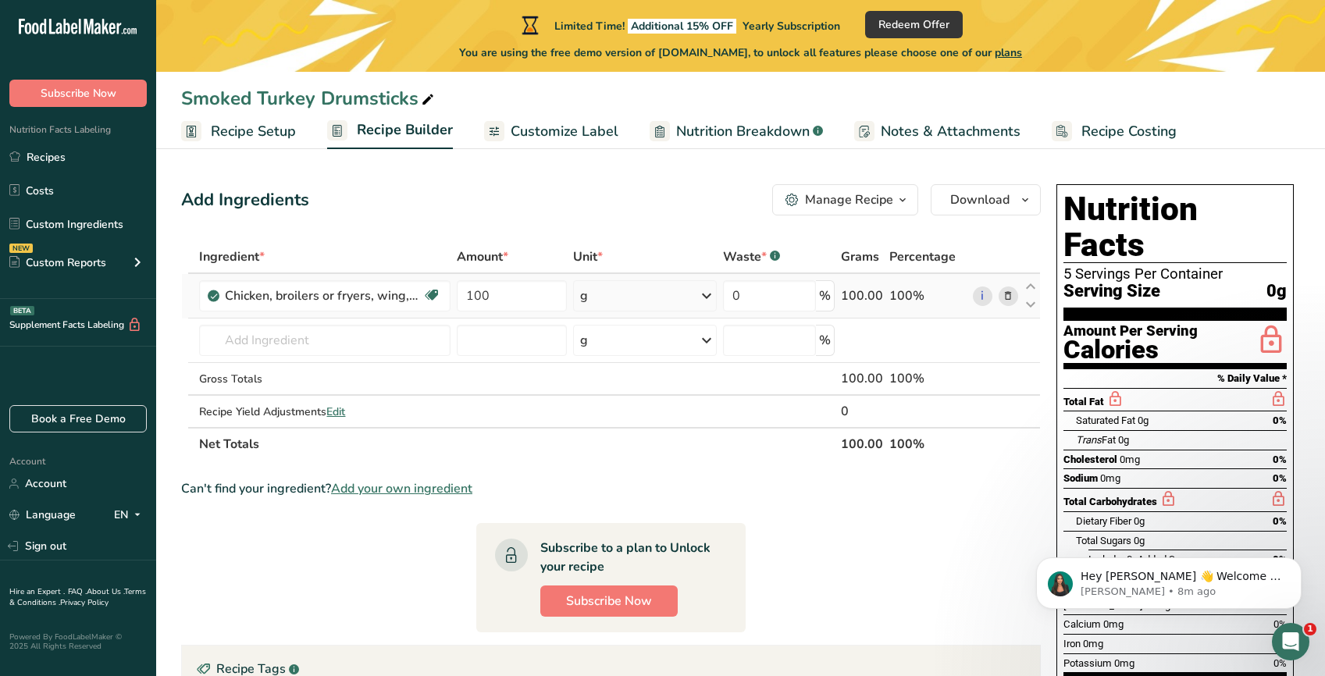
click at [1008, 293] on icon at bounding box center [1007, 296] width 11 height 16
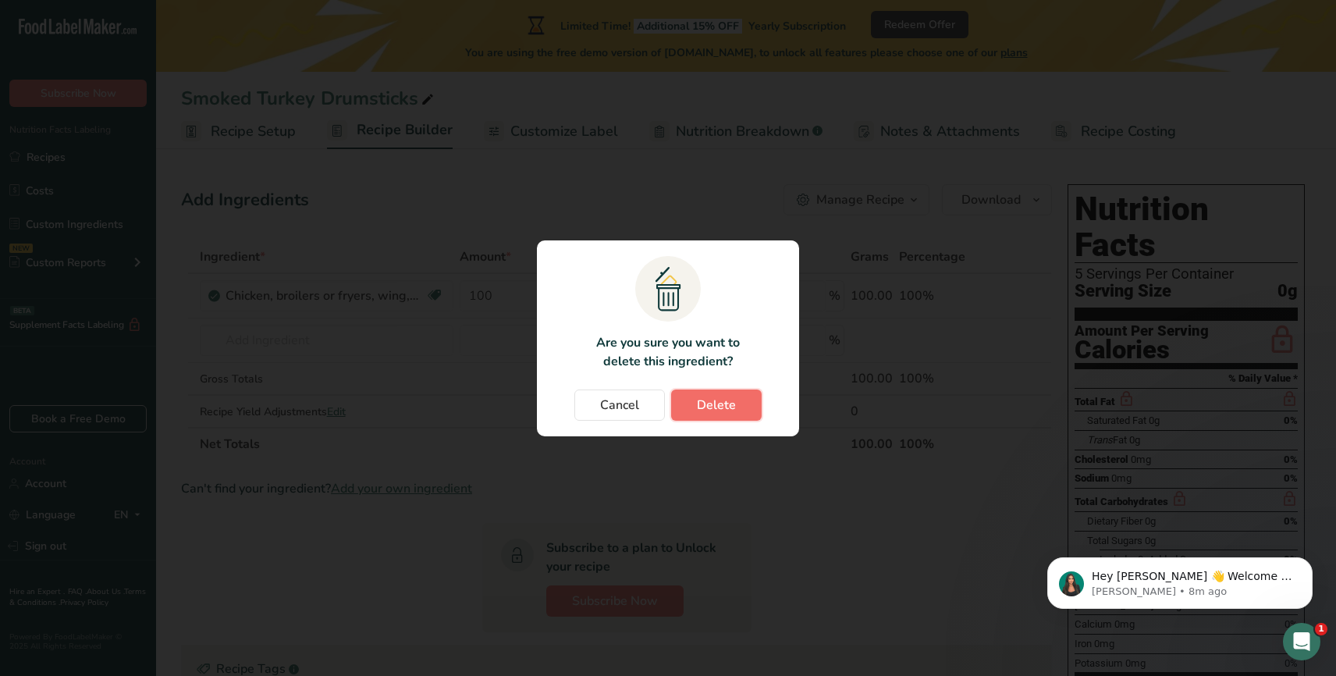
click at [704, 412] on span "Delete" at bounding box center [716, 405] width 39 height 19
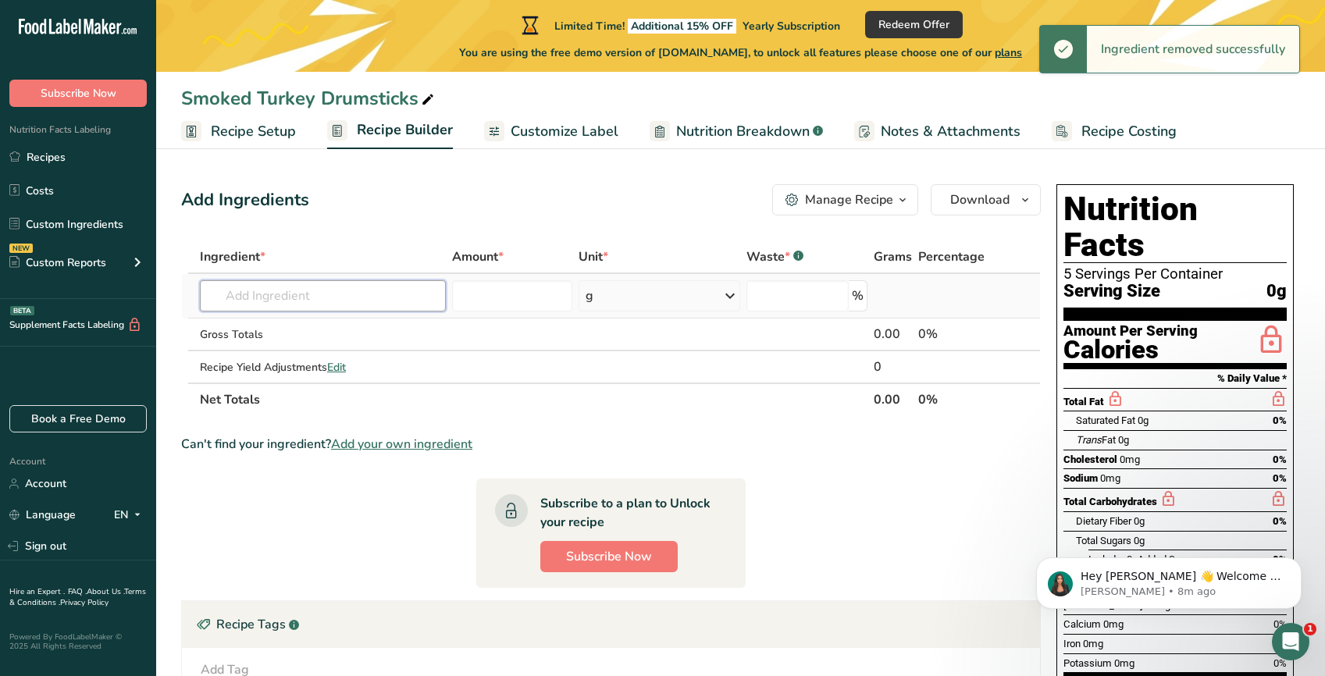
click at [311, 290] on input "text" at bounding box center [323, 295] width 246 height 31
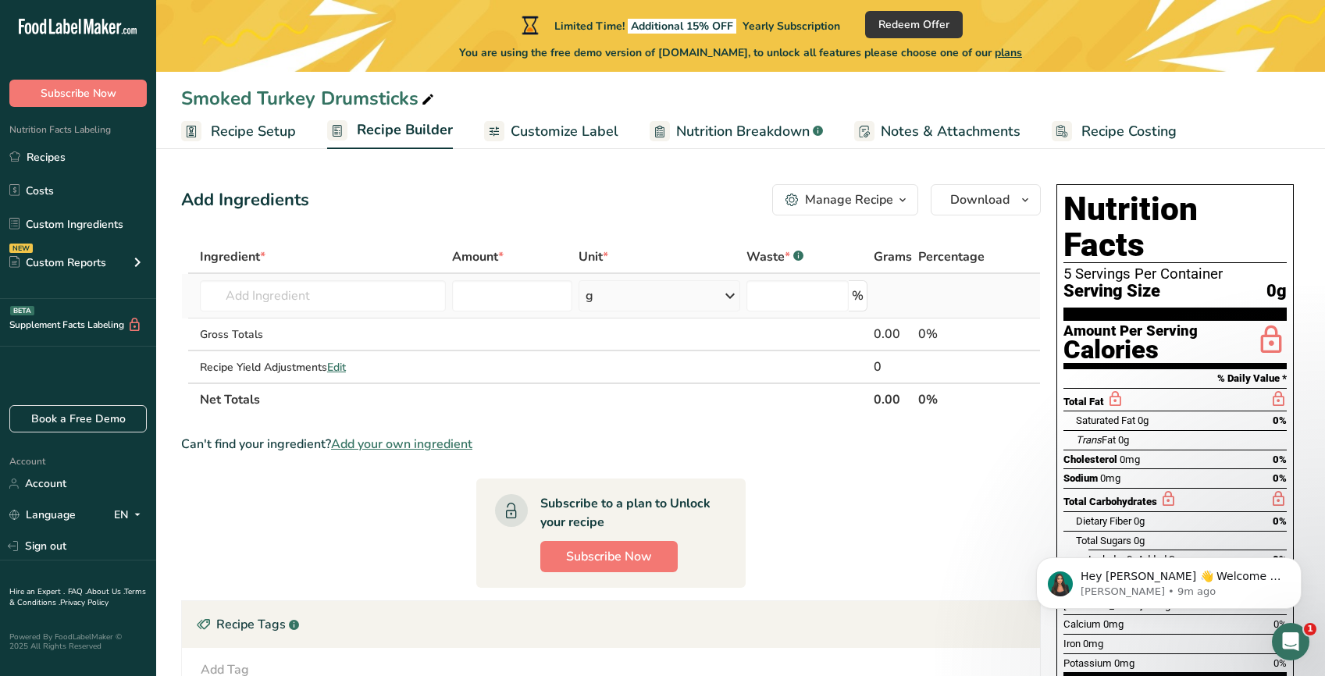
click at [724, 293] on icon at bounding box center [729, 296] width 19 height 28
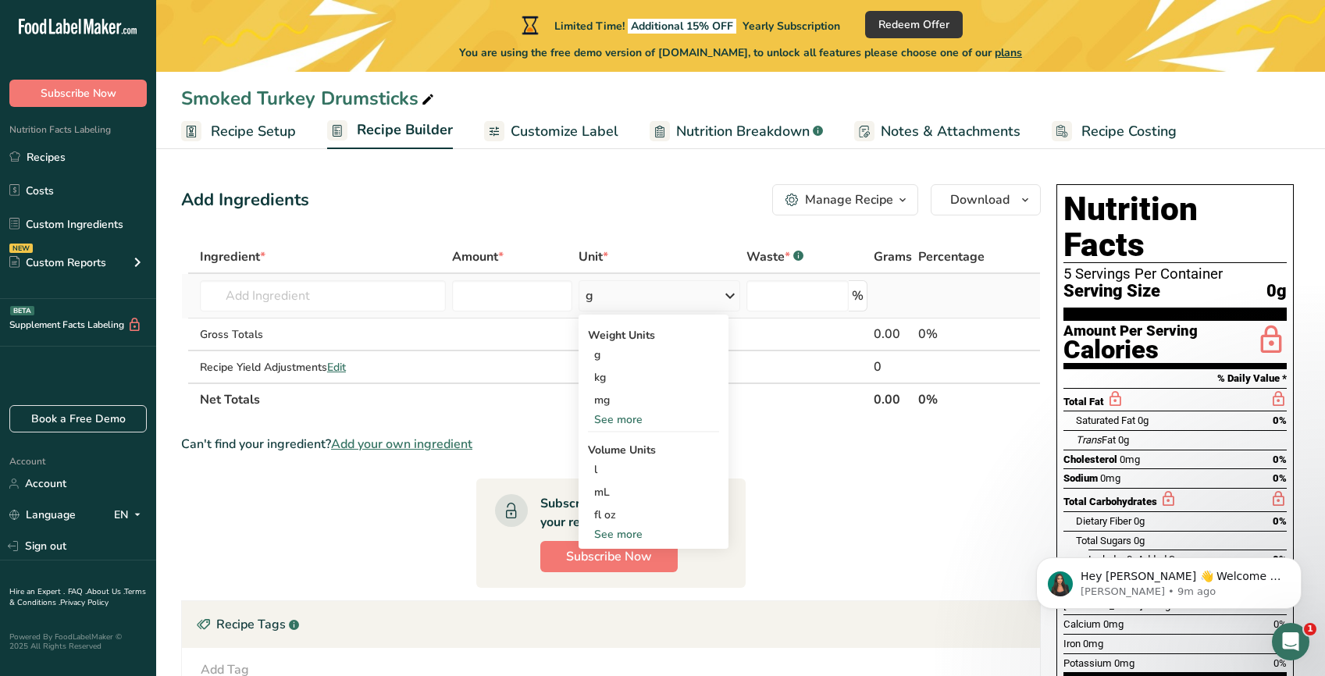
click at [621, 418] on div "See more" at bounding box center [653, 419] width 131 height 16
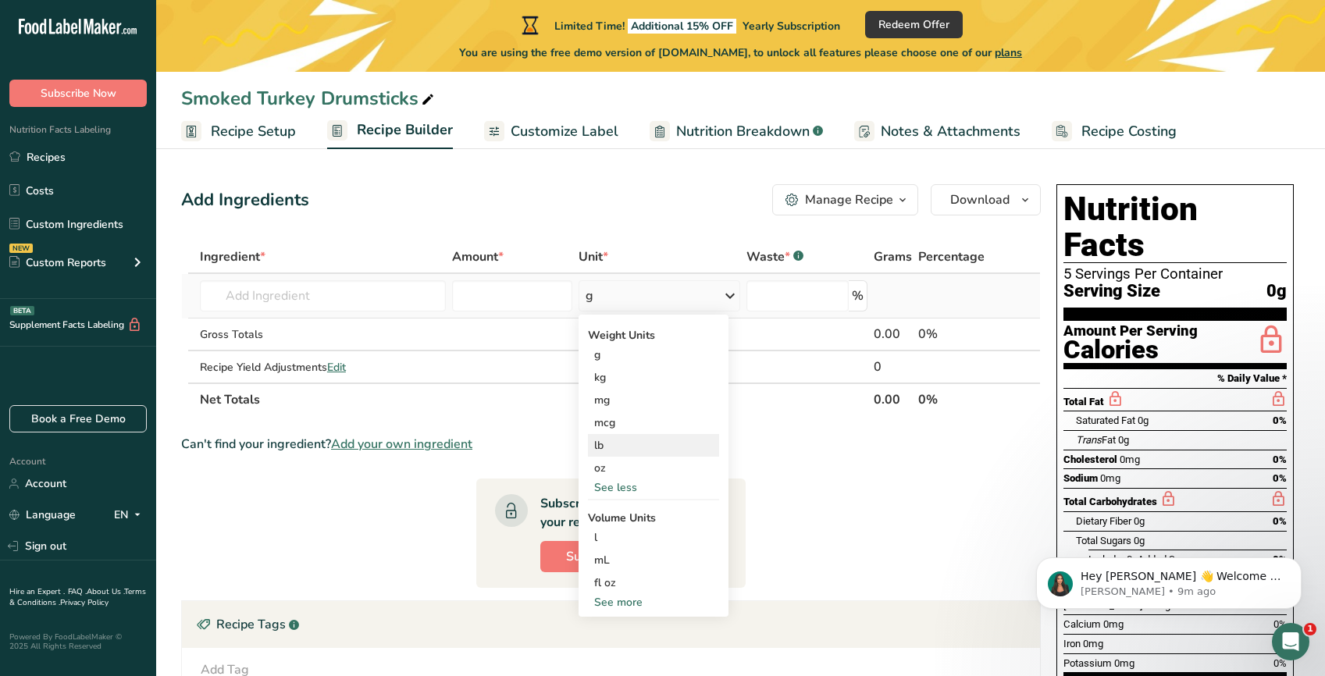
click at [619, 446] on div "lb" at bounding box center [653, 445] width 131 height 23
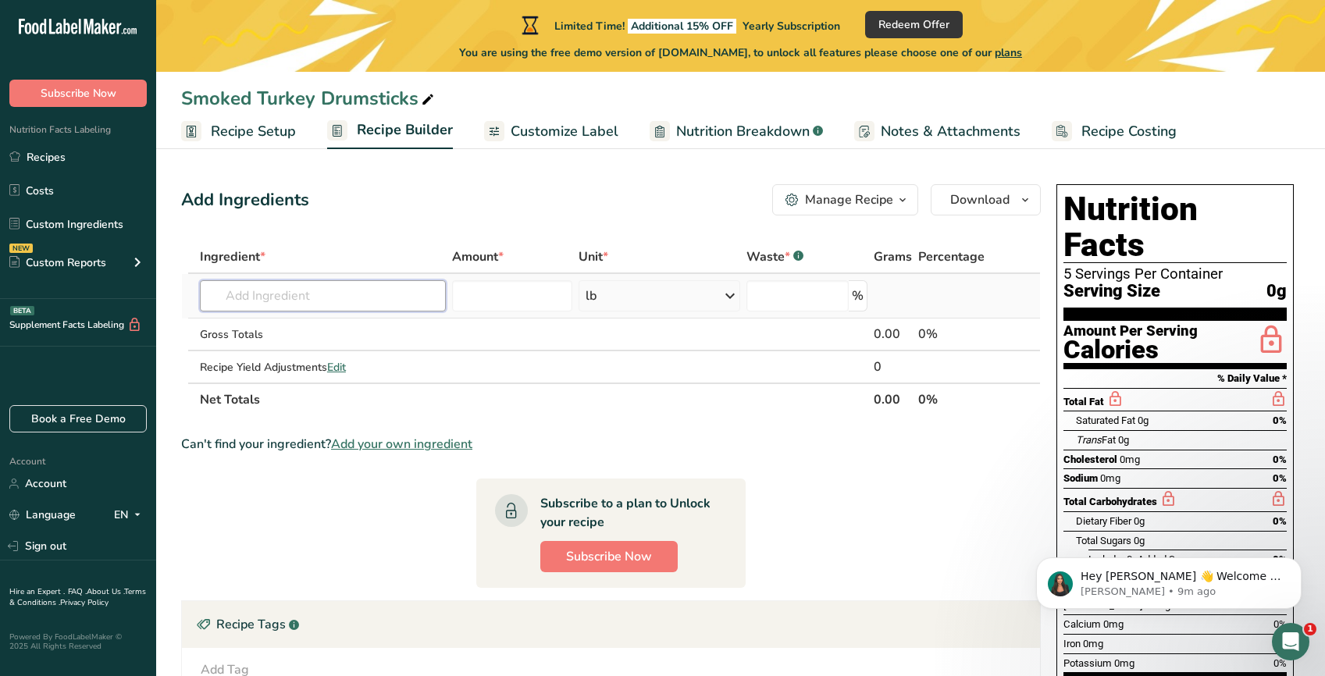
click at [372, 293] on input "text" at bounding box center [323, 295] width 246 height 31
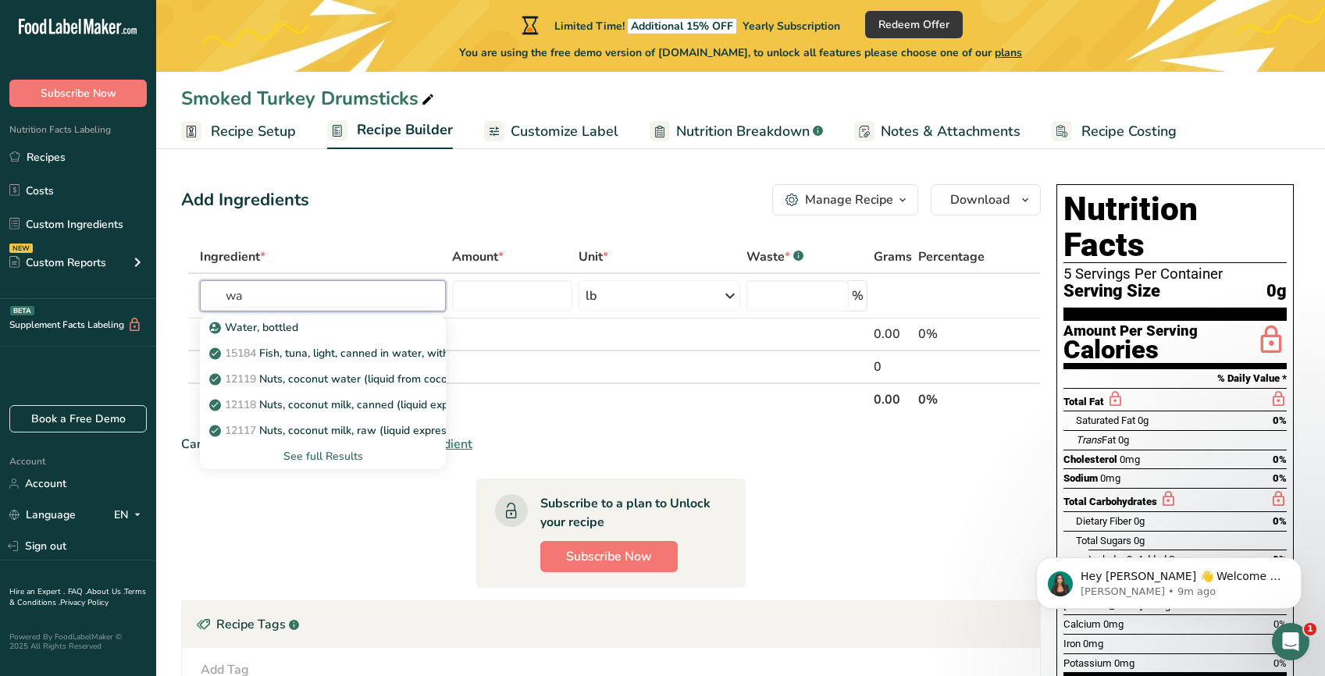
type input "w"
type input "turkey"
click at [312, 458] on div "See full Results" at bounding box center [322, 456] width 221 height 16
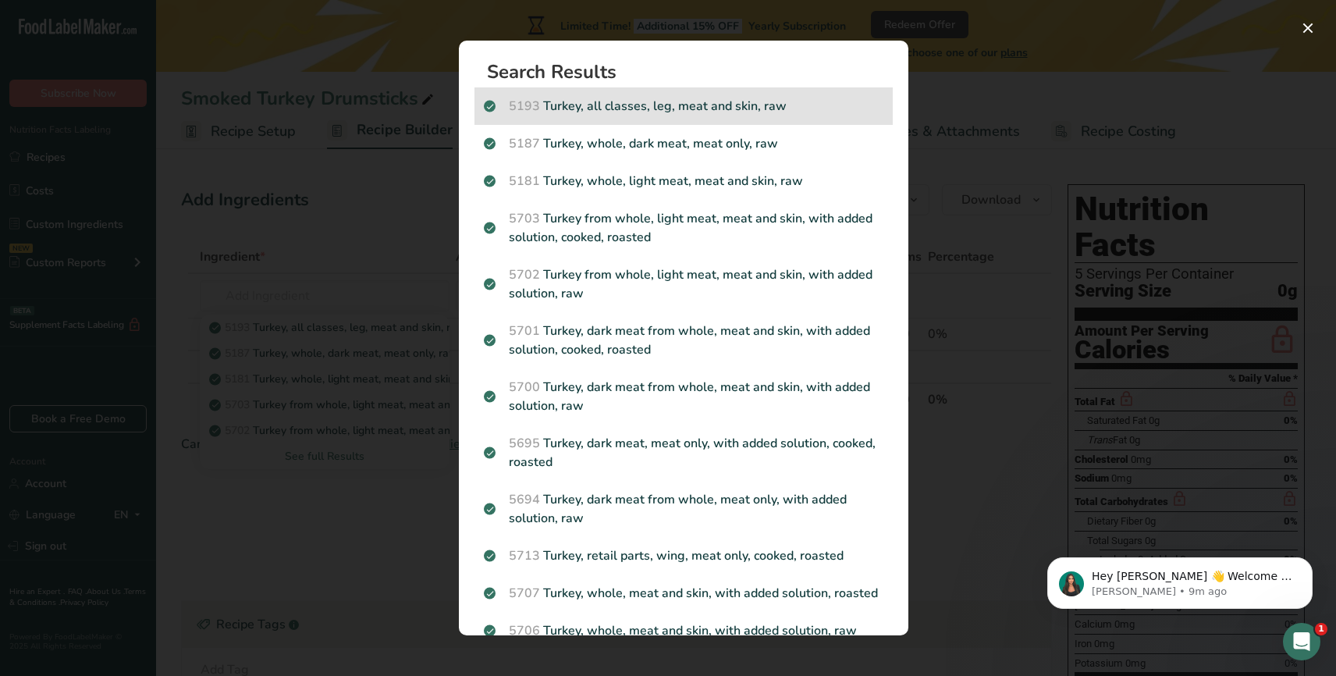
click at [679, 105] on p "5193 [GEOGRAPHIC_DATA], all classes, leg, meat and skin, raw" at bounding box center [684, 106] width 400 height 19
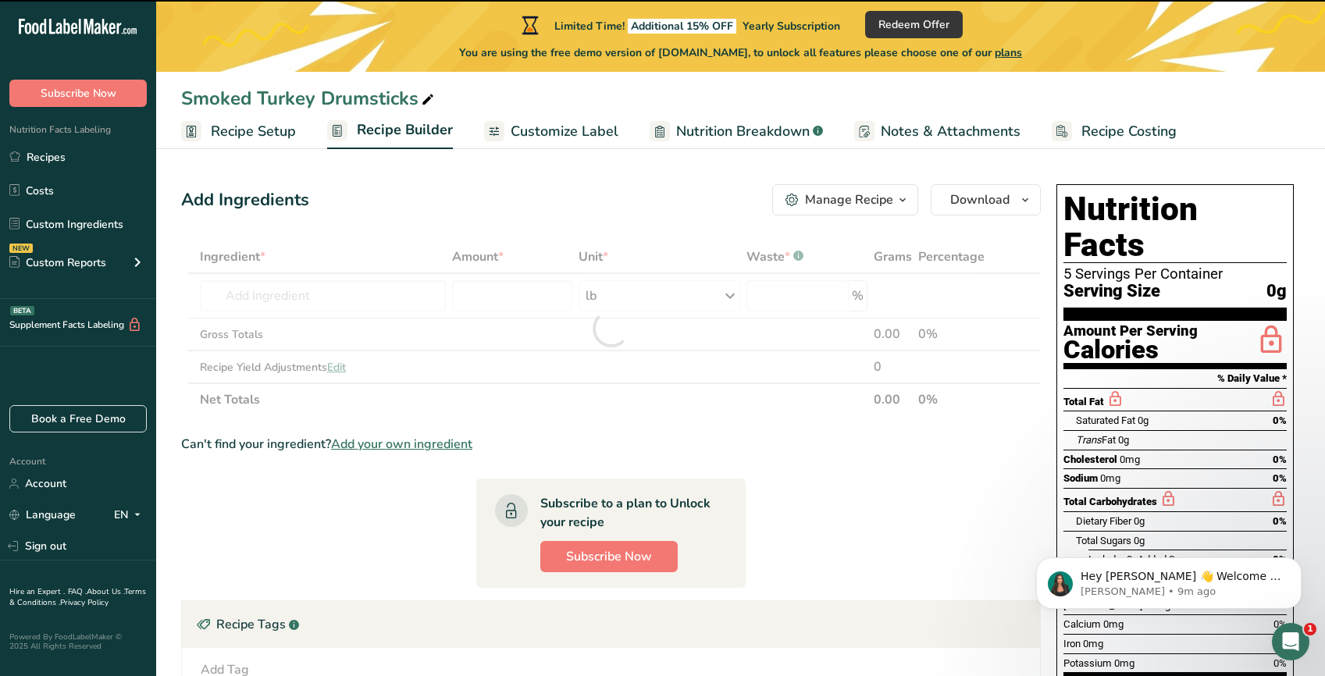
type input "0"
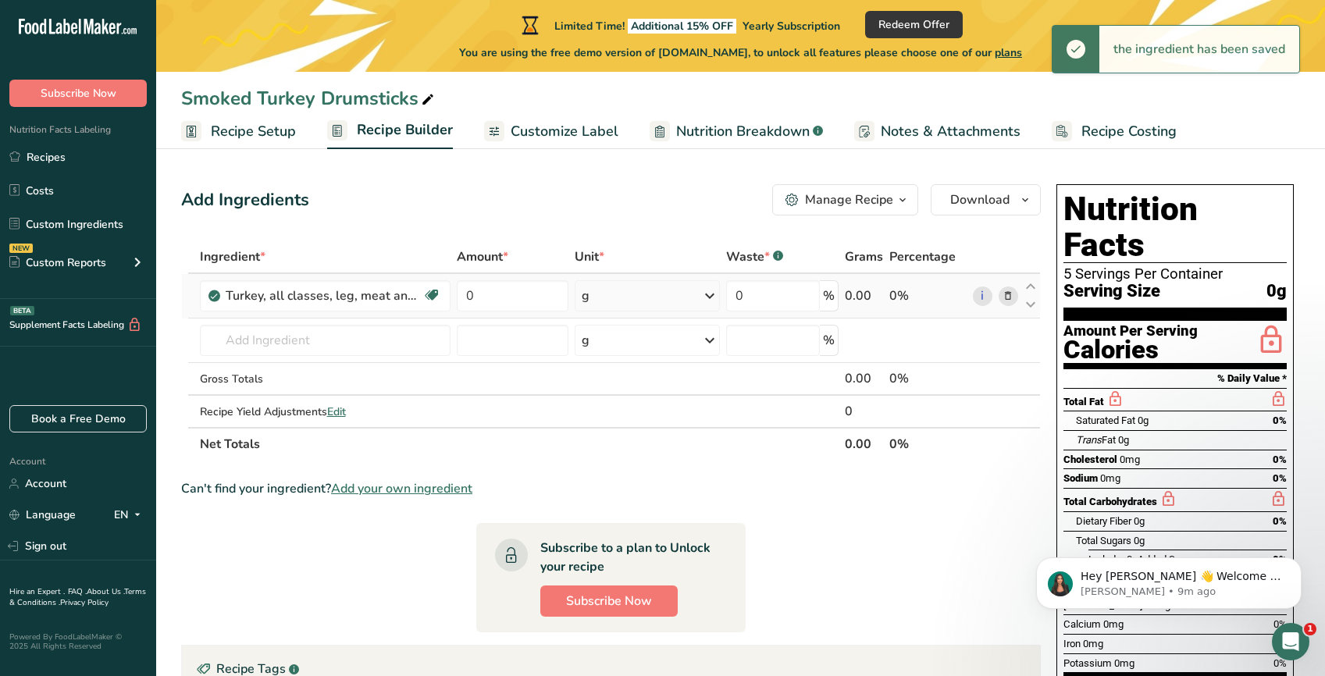
click at [711, 292] on icon at bounding box center [709, 296] width 19 height 28
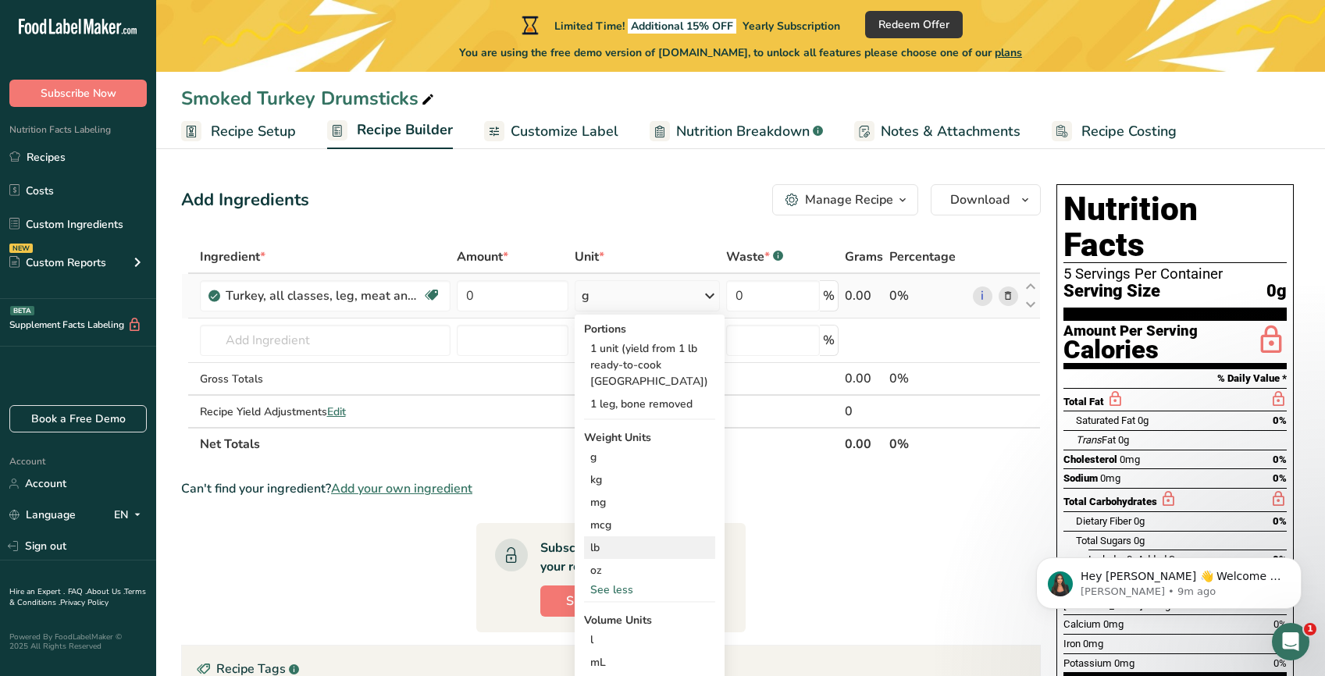
click at [620, 536] on div "lb" at bounding box center [649, 547] width 131 height 23
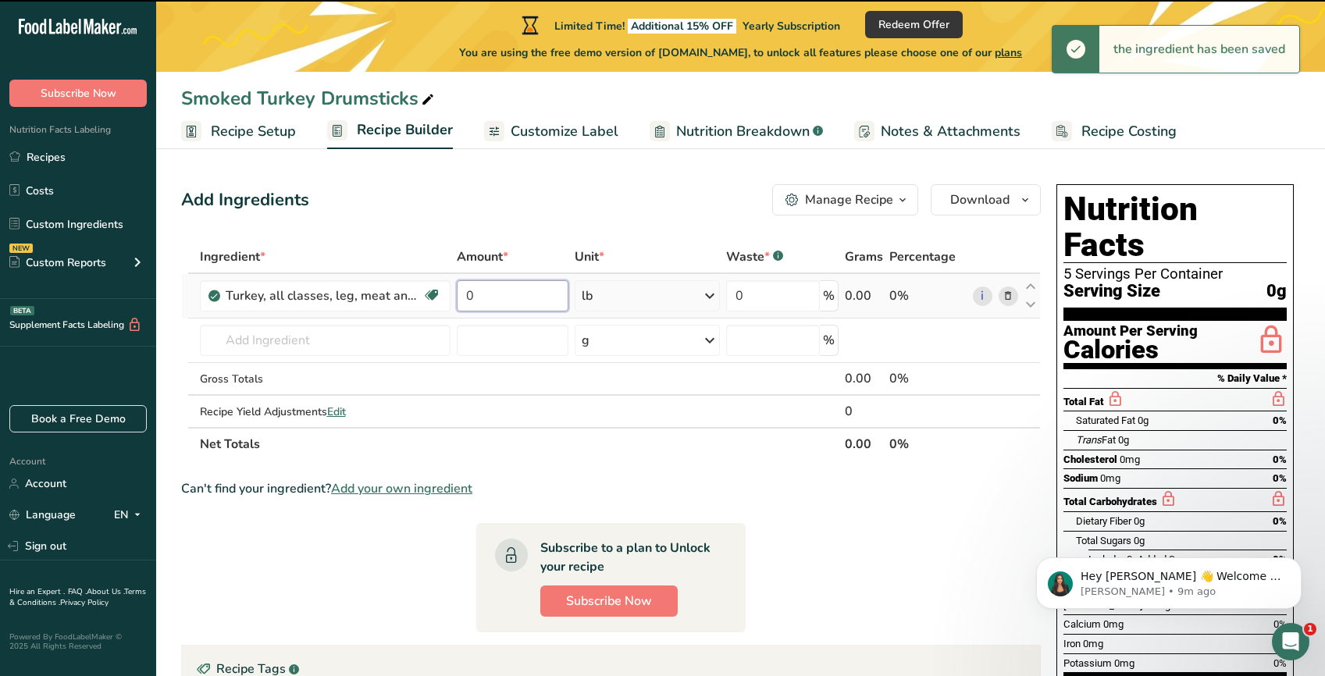
click at [516, 298] on input "0" at bounding box center [513, 295] width 112 height 31
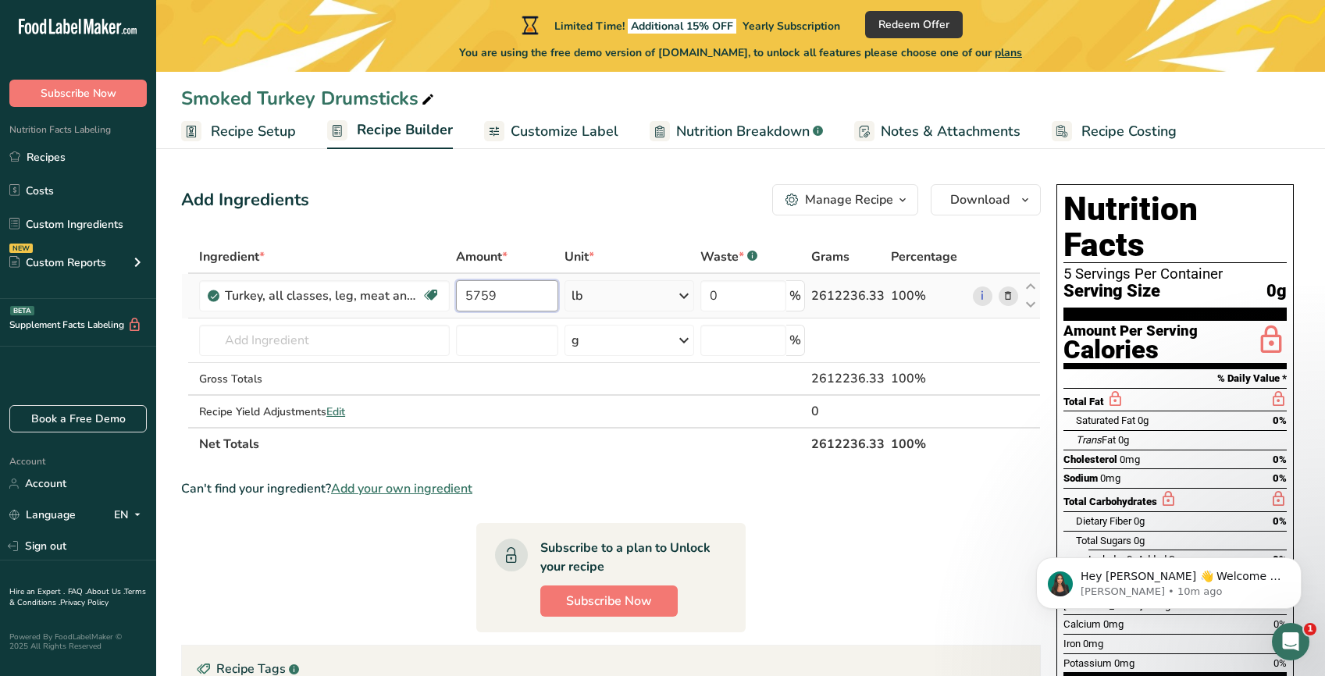
type input "5759"
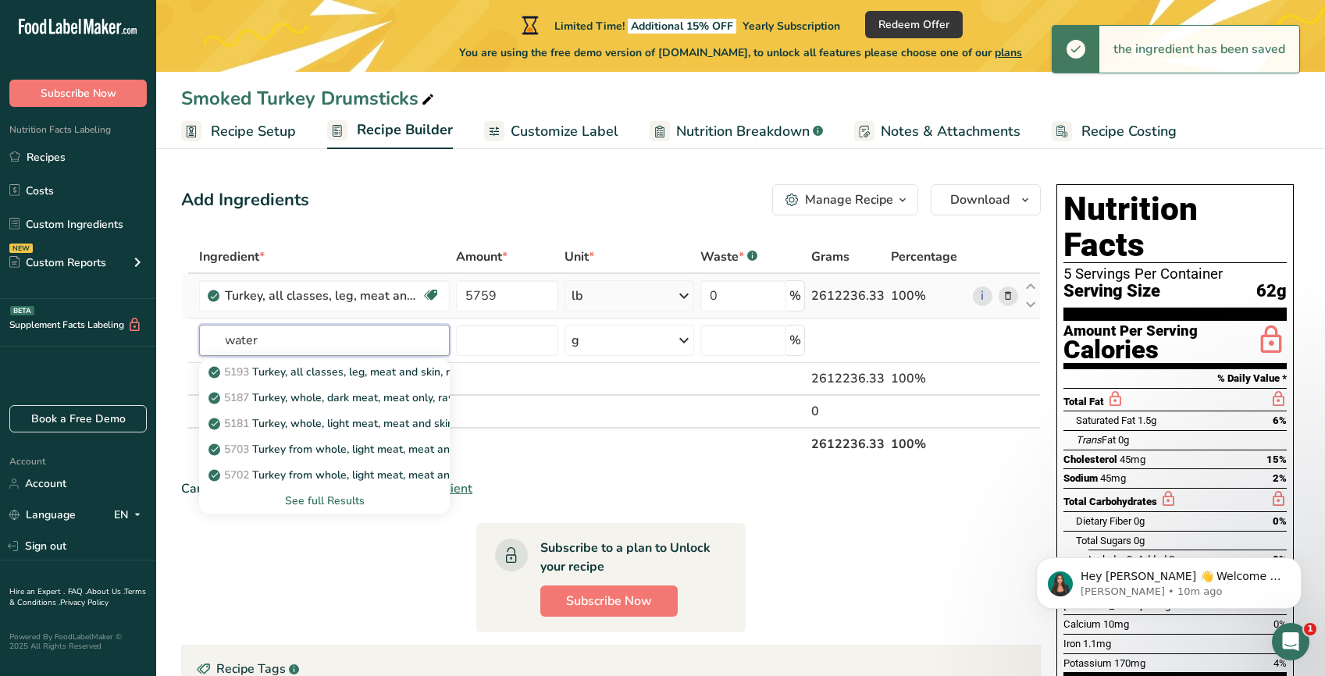
type input "water"
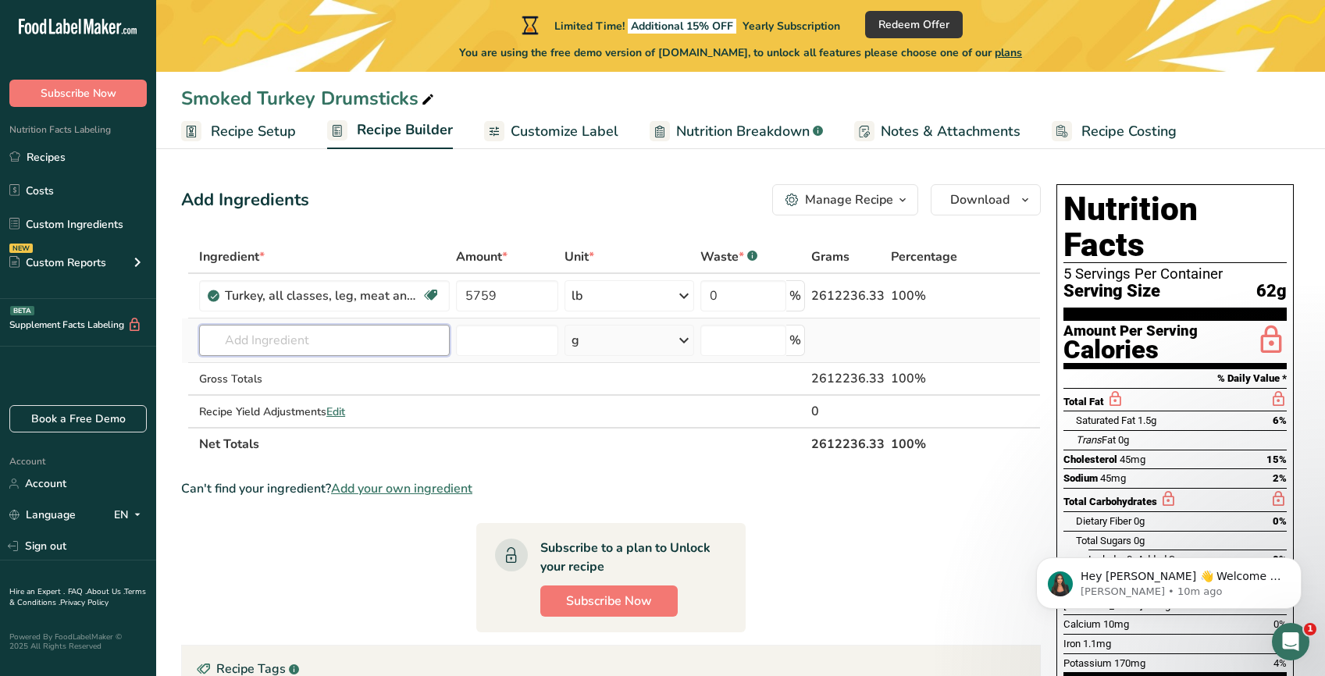
click at [361, 336] on input "text" at bounding box center [324, 340] width 251 height 31
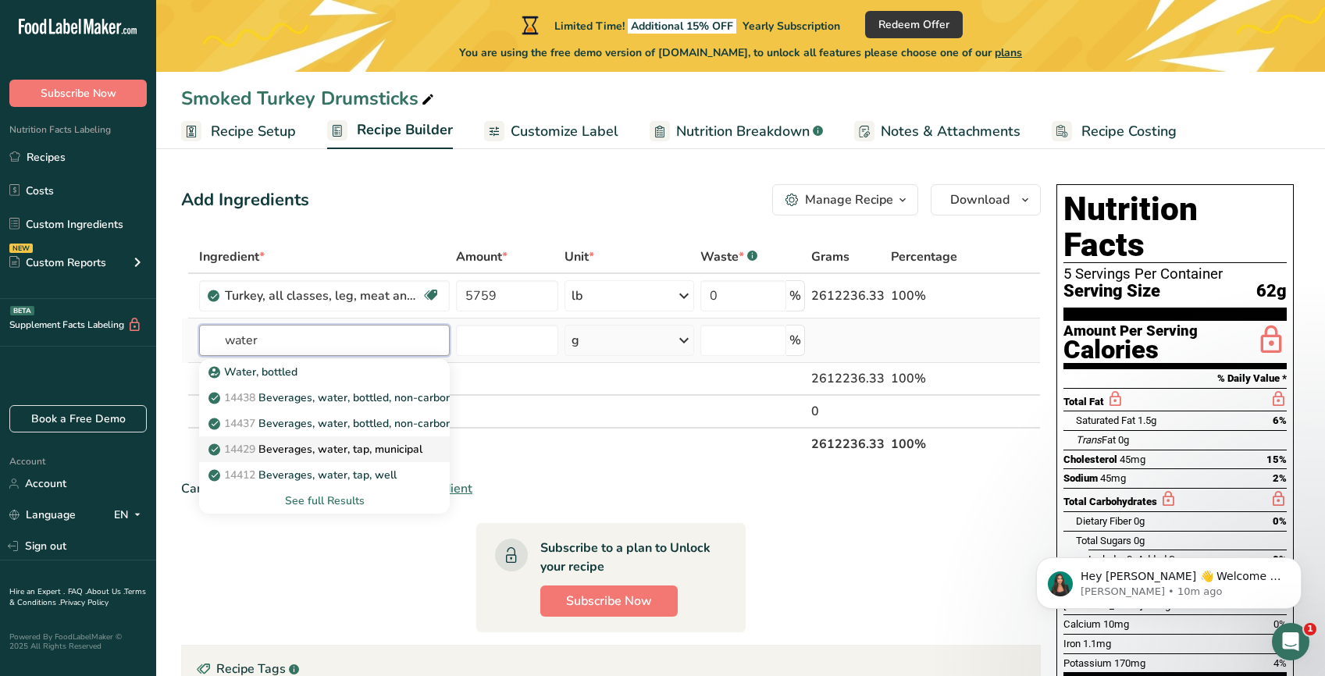
type input "water"
click at [369, 453] on p "14429 [GEOGRAPHIC_DATA], water, tap, municipal" at bounding box center [317, 449] width 211 height 16
type input "Beverages, water, tap, municipal"
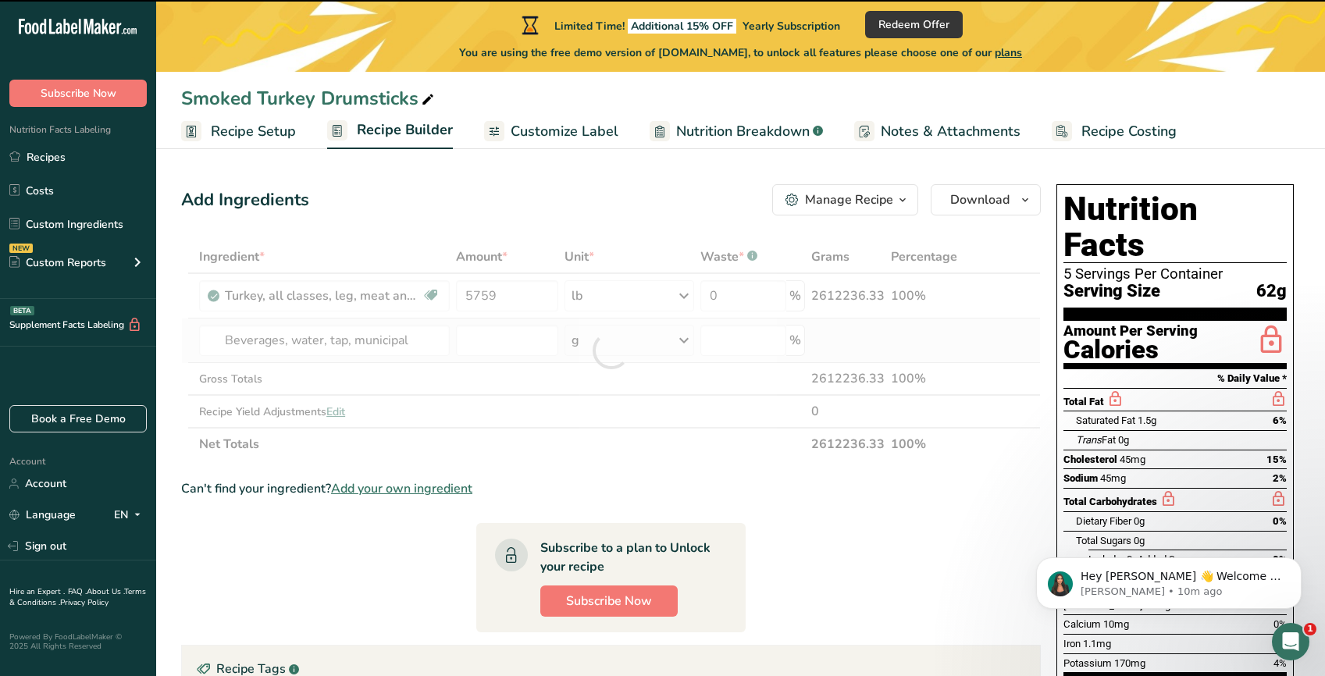
type input "0"
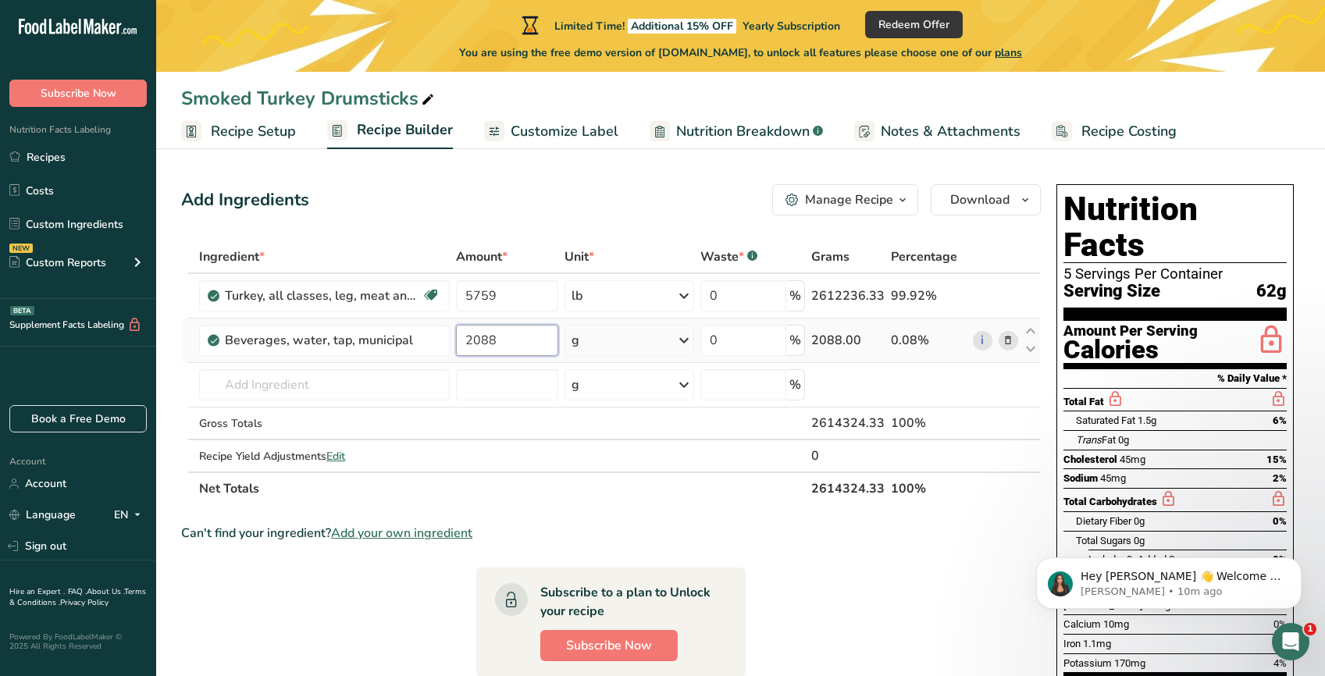
type input "2088"
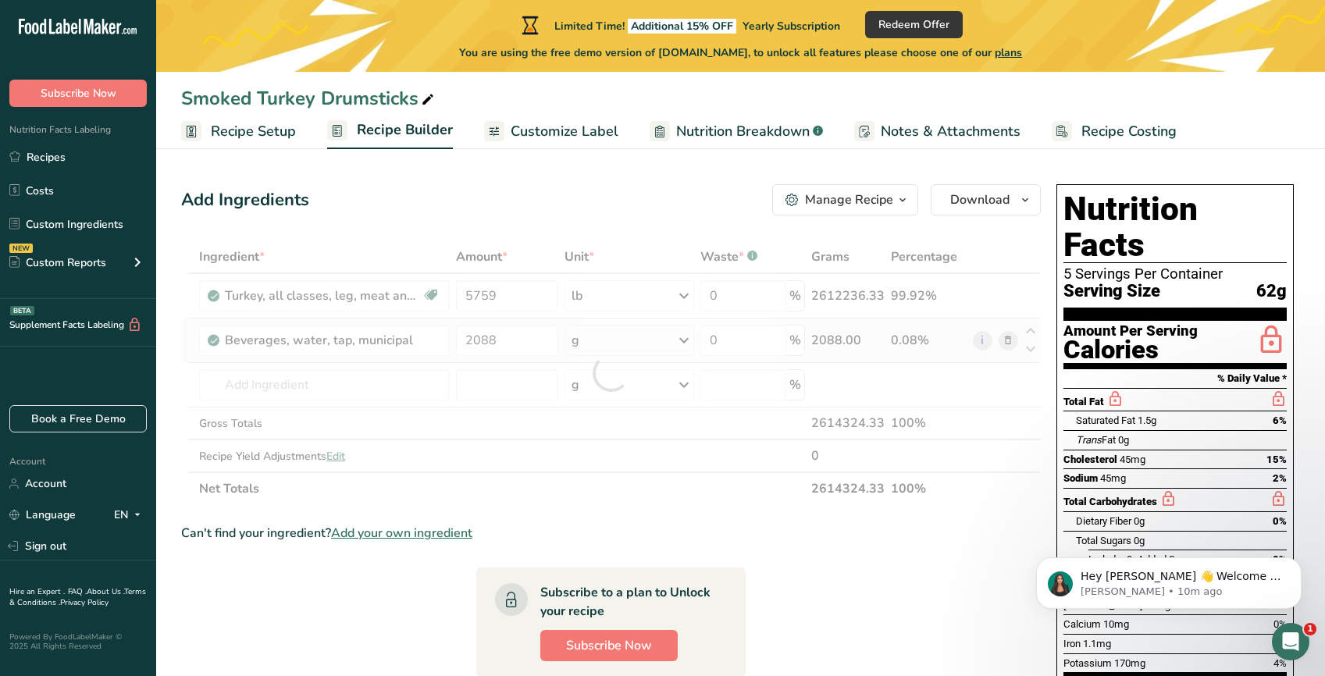
click at [691, 341] on div "Ingredient * Amount * Unit * Waste * .a-a{fill:#347362;}.b-a{fill:#fff;} Grams …" at bounding box center [610, 372] width 859 height 265
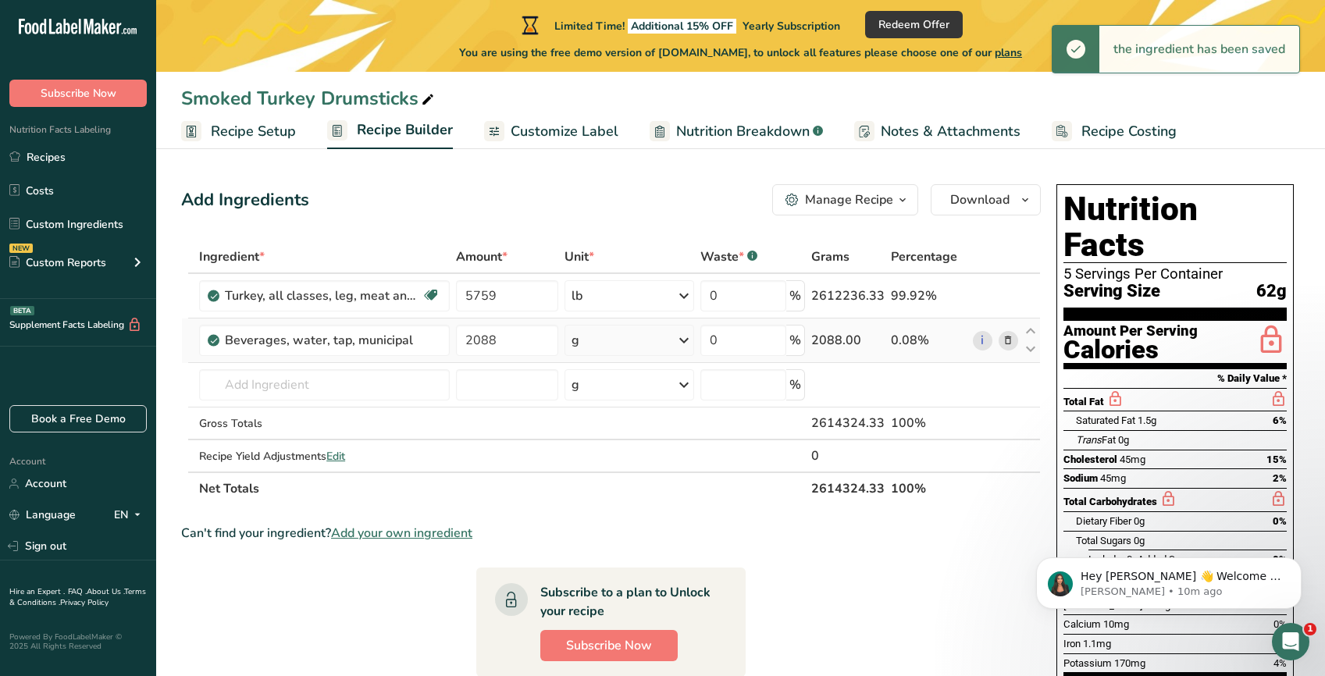
click at [689, 340] on icon at bounding box center [683, 340] width 19 height 28
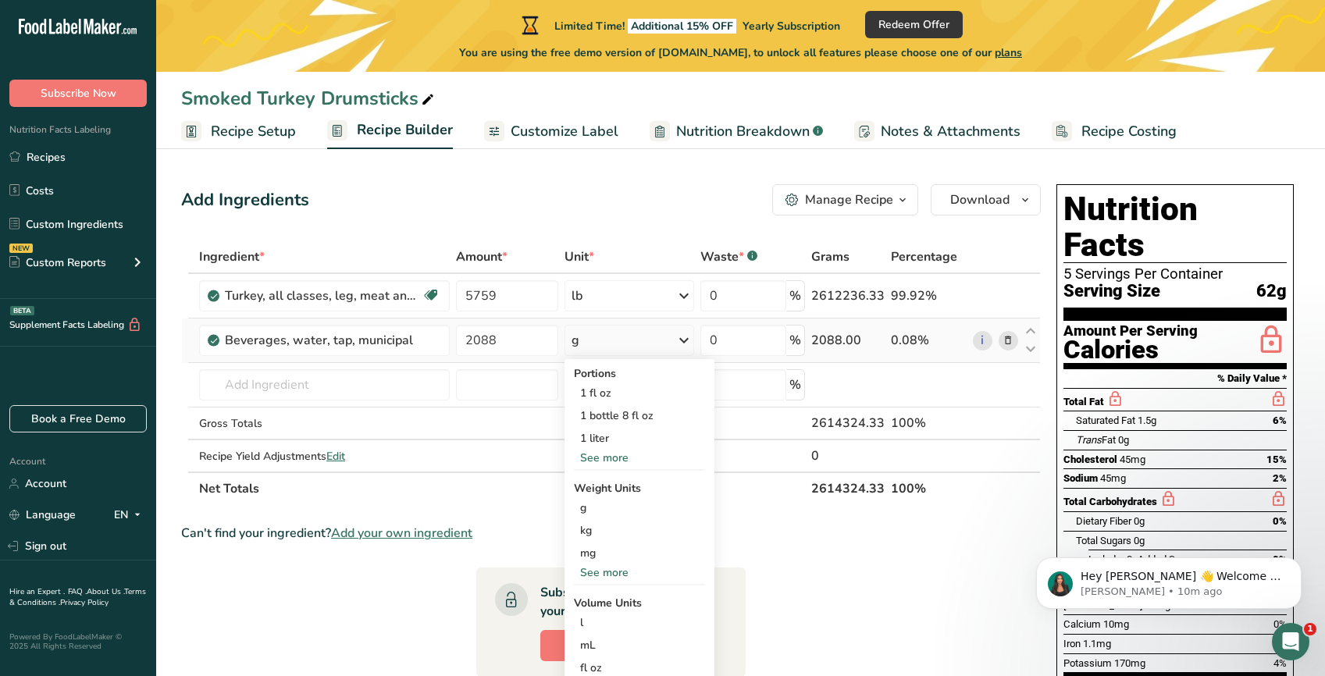
click at [605, 460] on div "See more" at bounding box center [639, 458] width 131 height 16
click at [609, 595] on div "See more" at bounding box center [639, 595] width 131 height 16
click at [599, 616] on div "lb" at bounding box center [639, 621] width 131 height 23
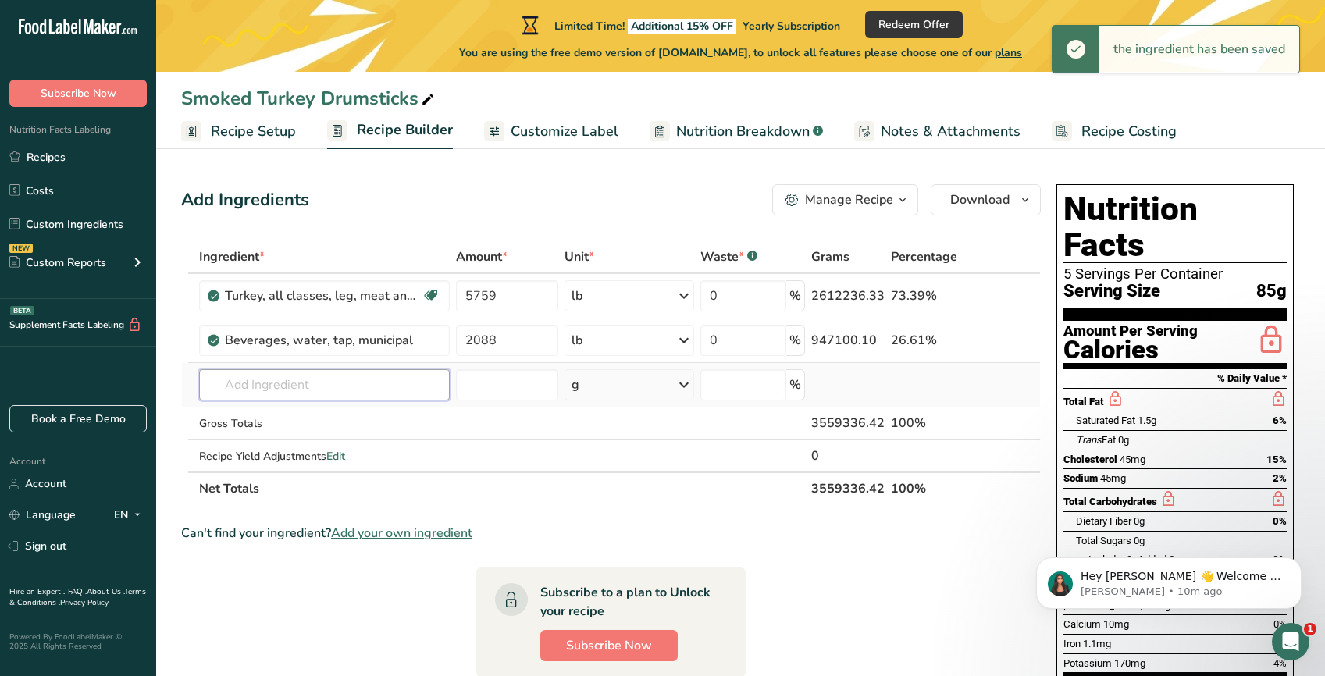
click at [328, 380] on input "text" at bounding box center [324, 384] width 251 height 31
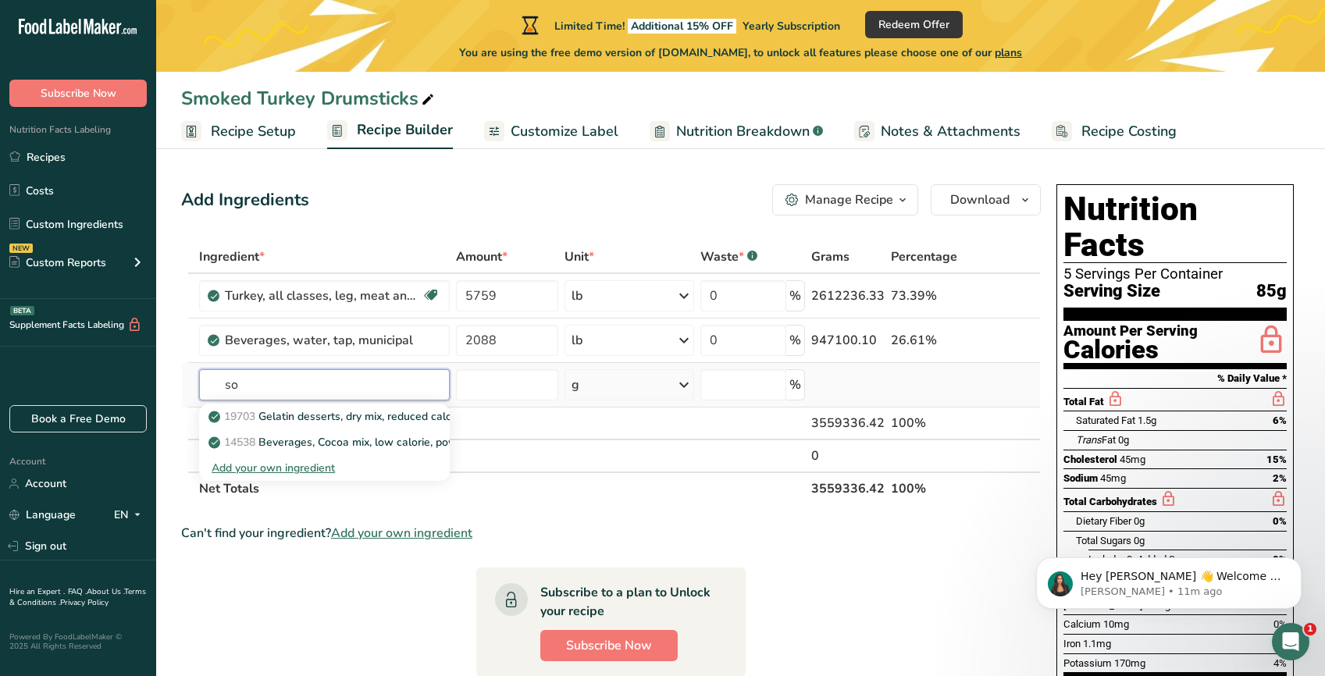
type input "s"
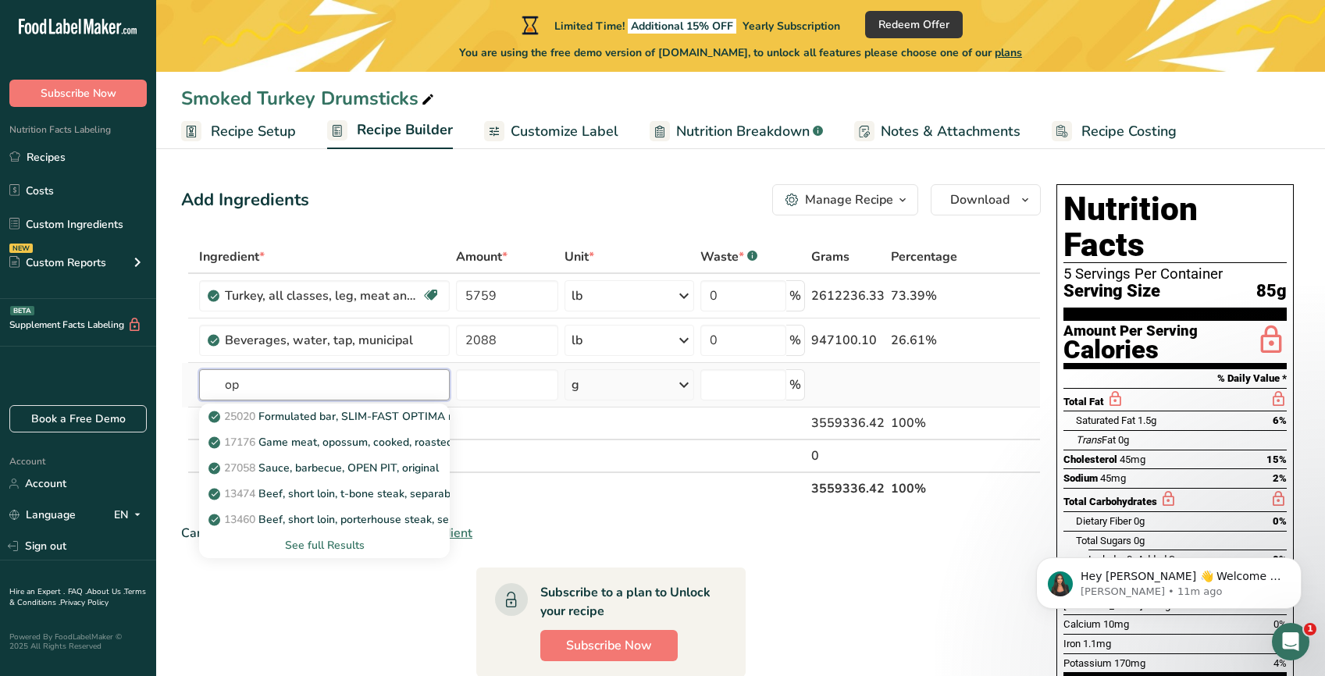
type input "o"
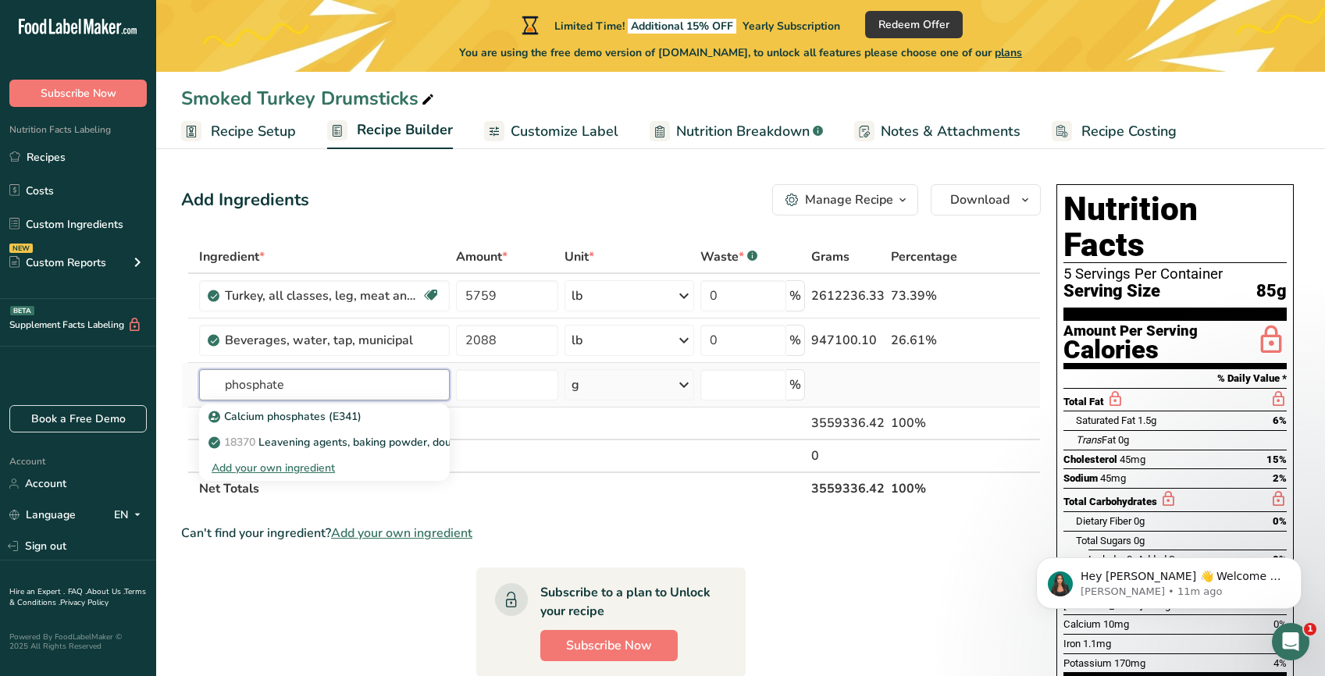
type input "phosphate"
click at [269, 466] on div "Add your own ingredient" at bounding box center [325, 468] width 226 height 16
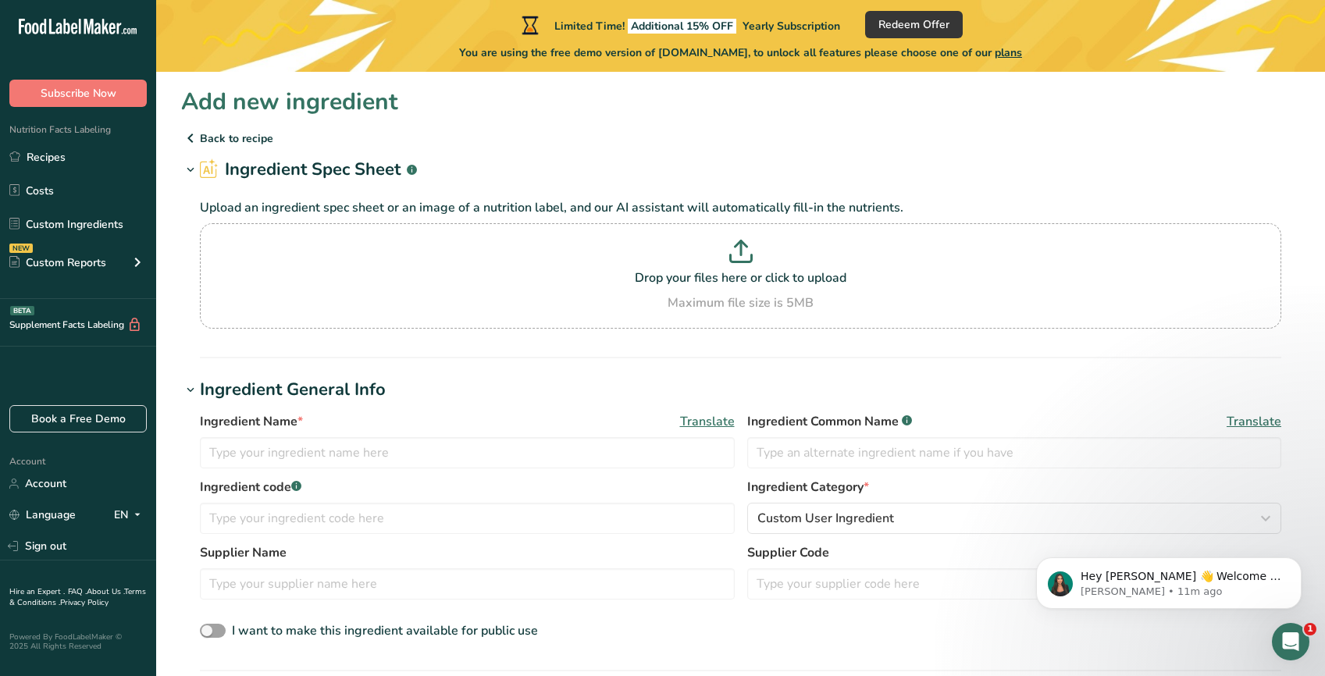
click at [224, 137] on p "Back to recipe" at bounding box center [740, 138] width 1118 height 19
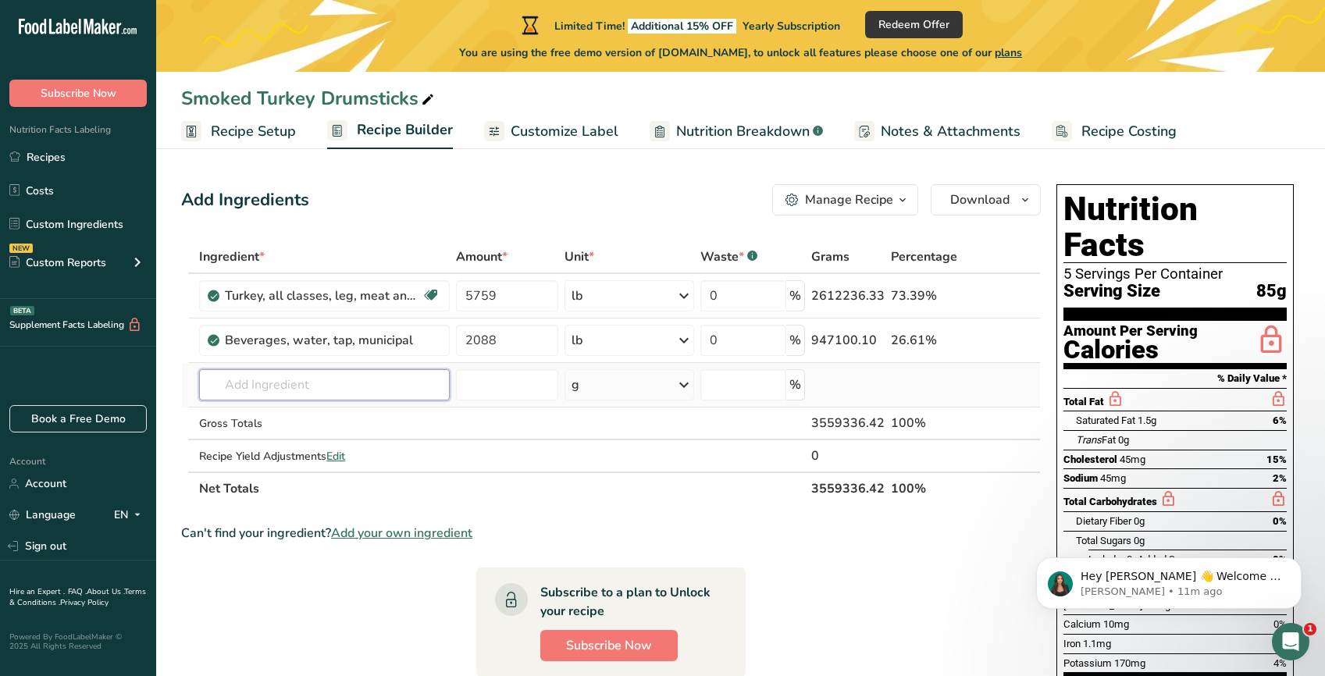
click at [335, 377] on input "text" at bounding box center [324, 384] width 251 height 31
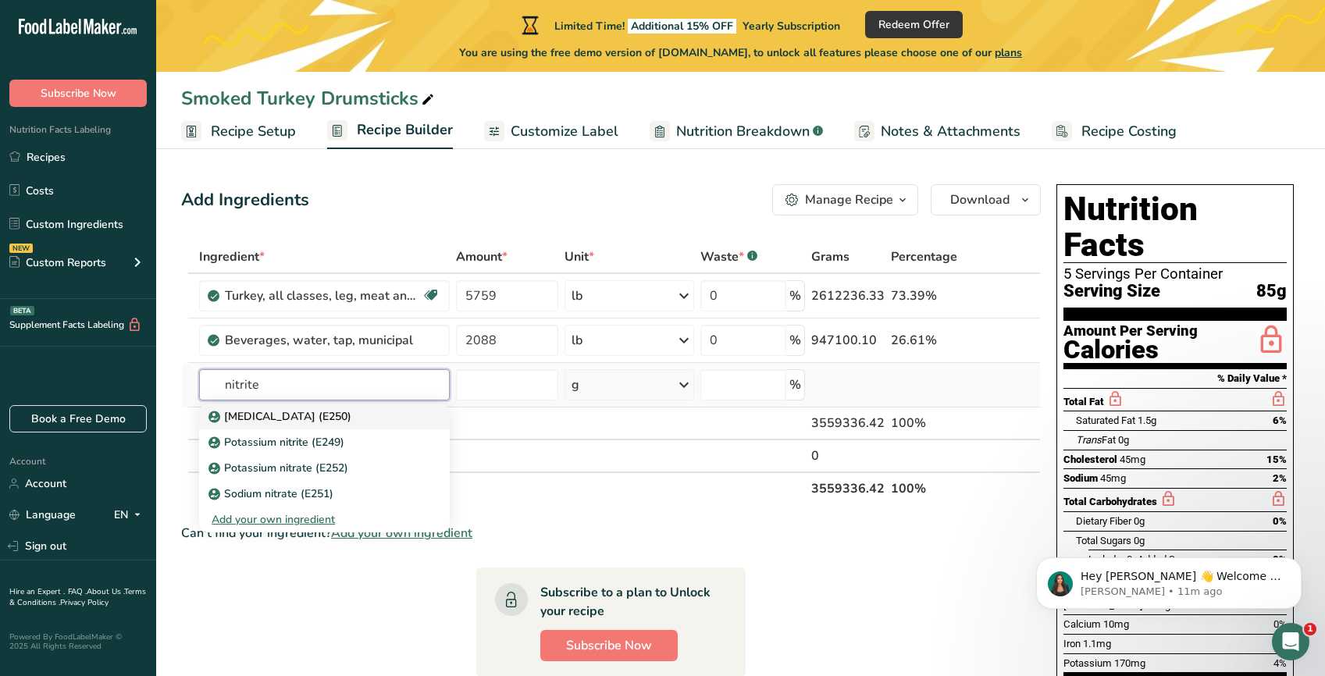
type input "nitrite"
click at [286, 415] on p "[MEDICAL_DATA] (E250)" at bounding box center [282, 416] width 140 height 16
type input "[MEDICAL_DATA] (E250)"
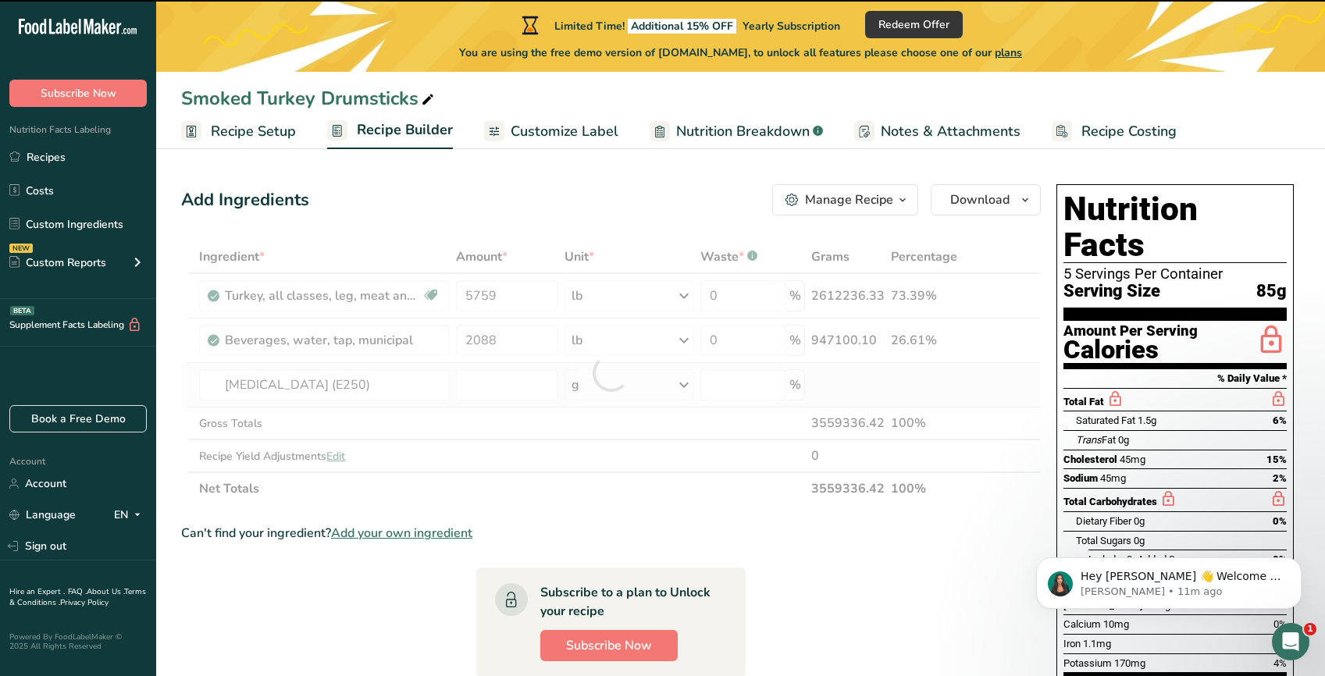
type input "0"
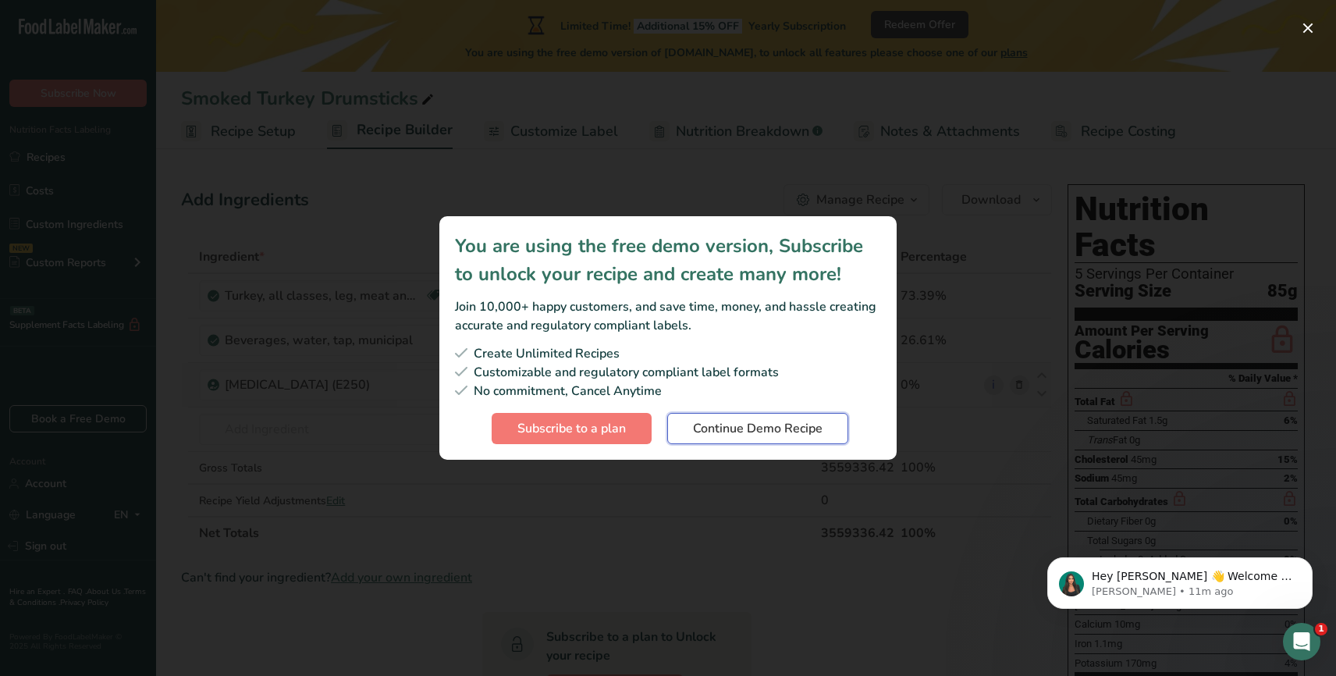
click at [707, 426] on span "Continue Demo Recipe" at bounding box center [758, 428] width 130 height 19
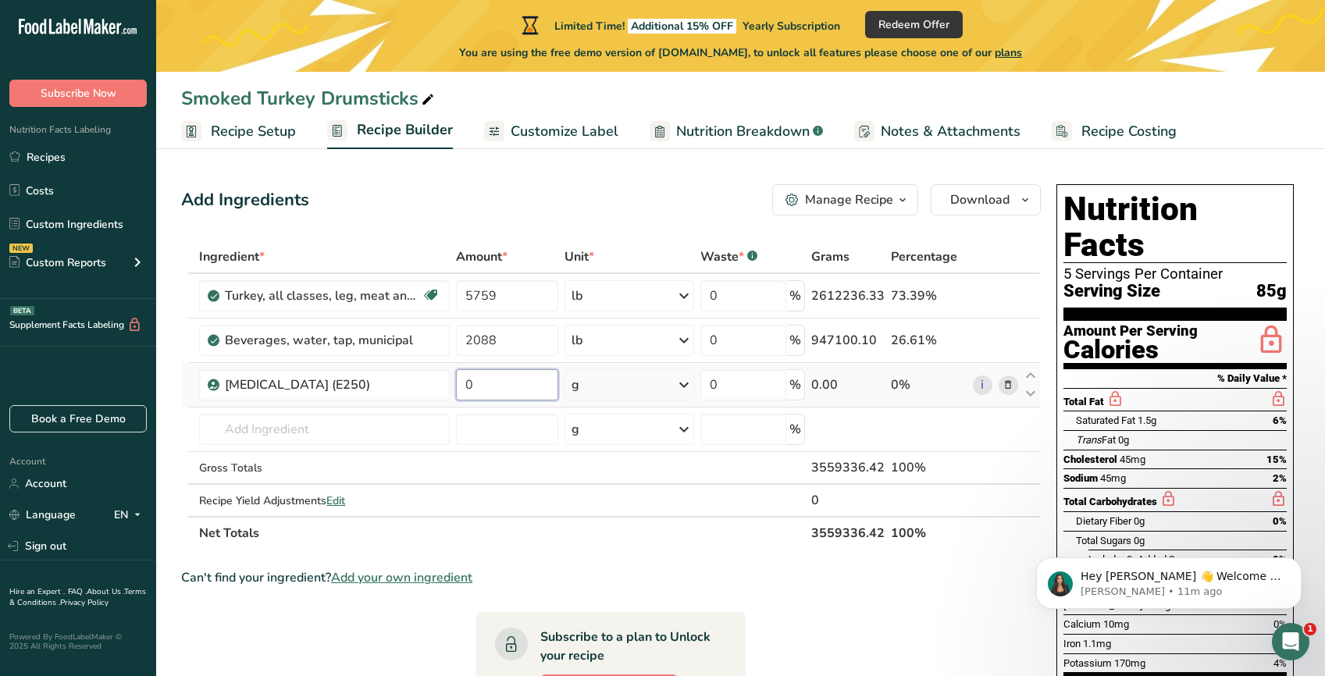
click at [528, 391] on input "0" at bounding box center [507, 384] width 102 height 31
type input "0.54"
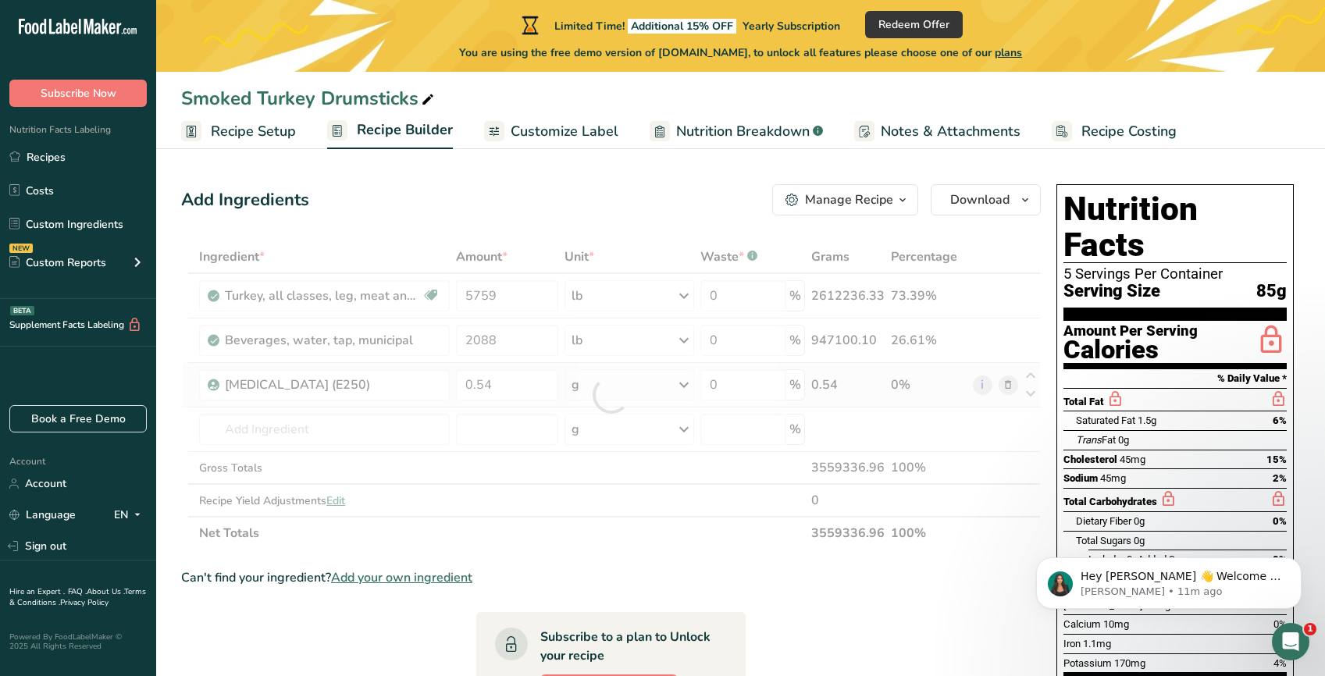
click at [682, 383] on div "Ingredient * Amount * Unit * Waste * .a-a{fill:#347362;}.b-a{fill:#fff;} Grams …" at bounding box center [610, 394] width 859 height 309
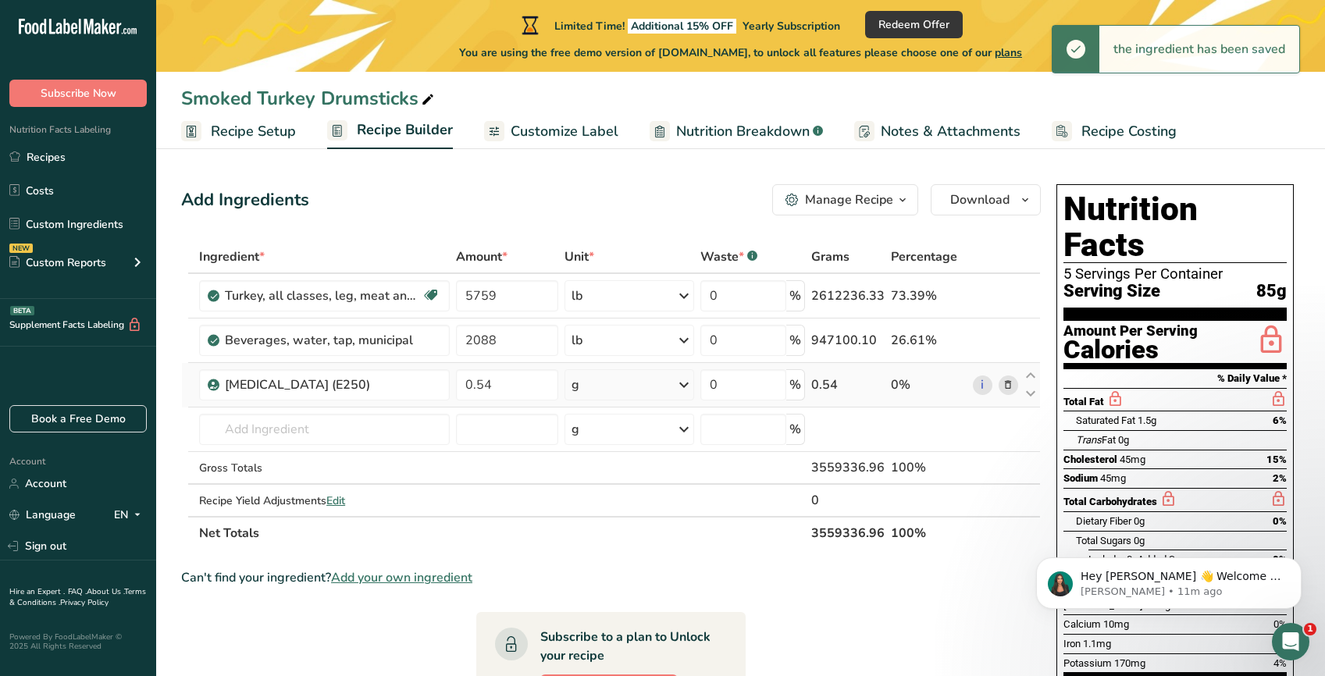
click at [688, 382] on icon at bounding box center [683, 385] width 19 height 28
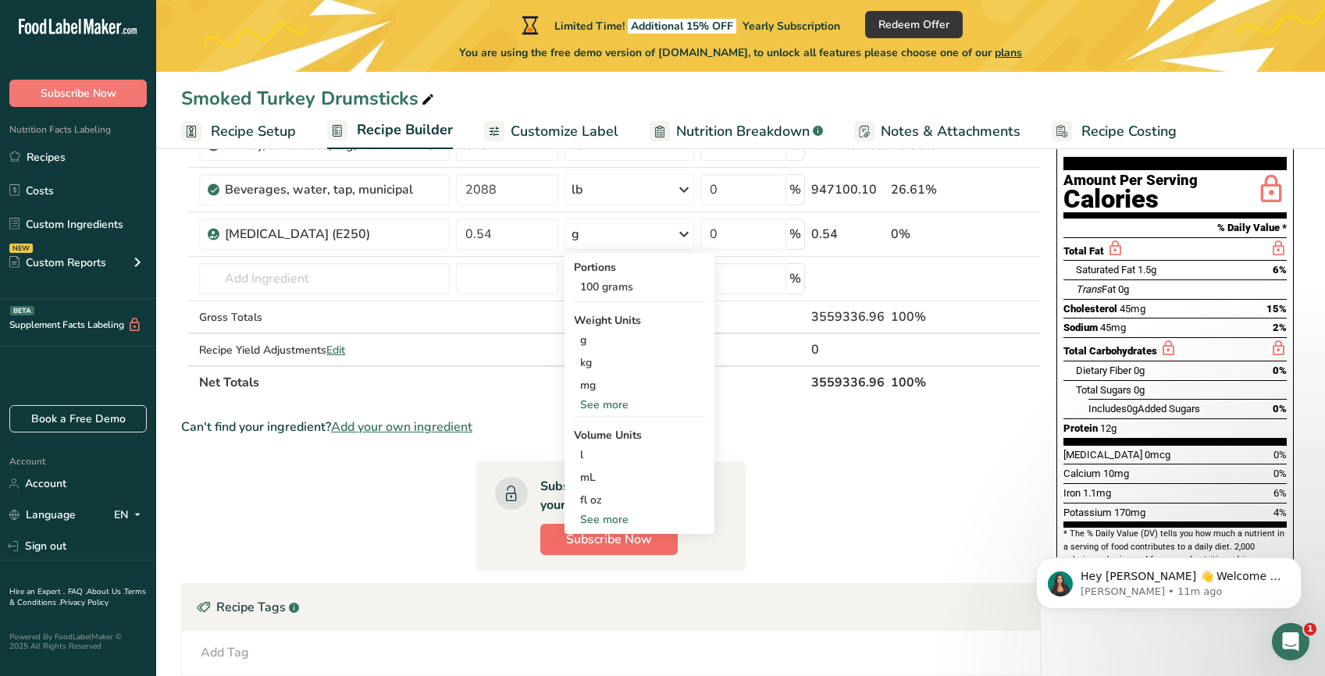
scroll to position [236, 0]
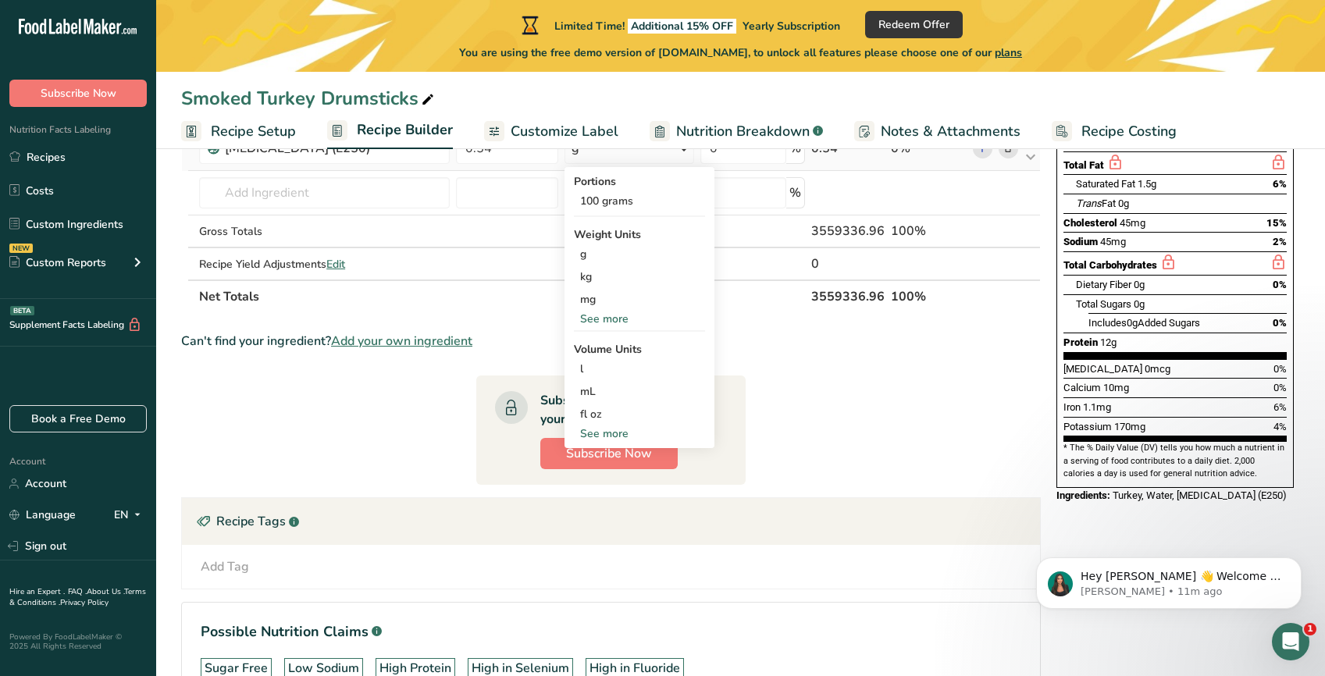
click at [613, 322] on div "See more" at bounding box center [639, 319] width 131 height 16
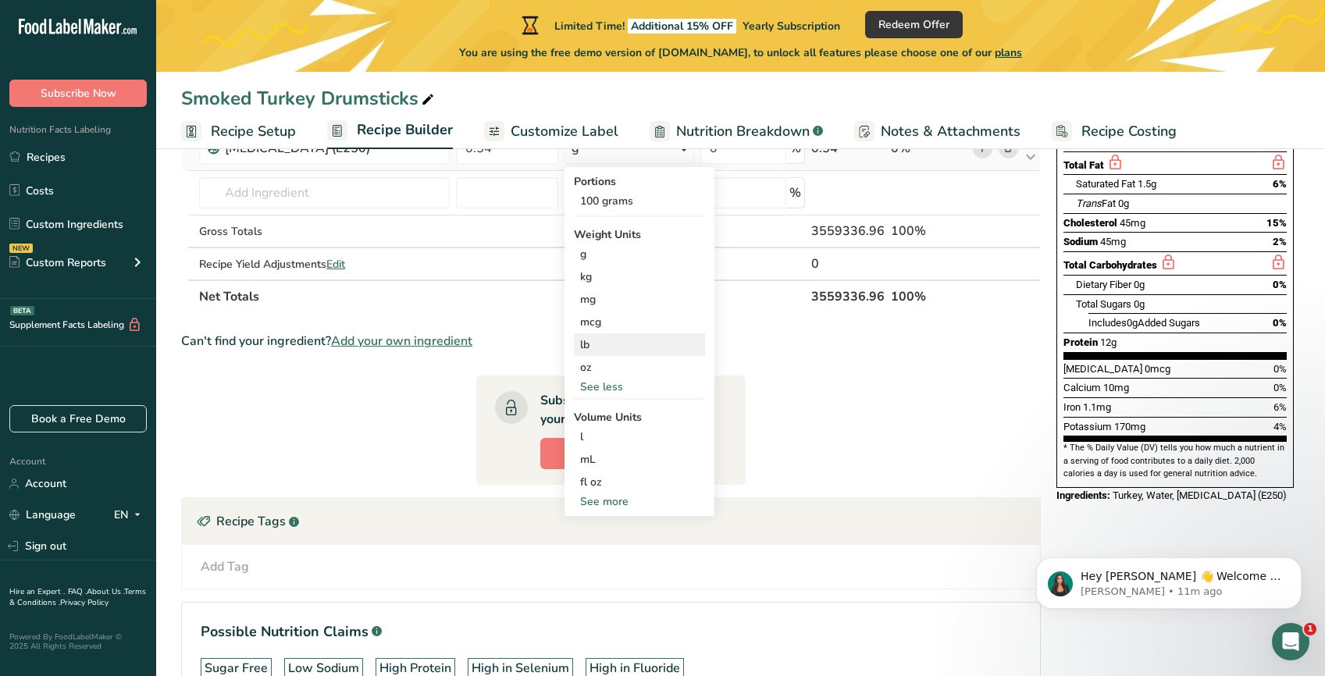
click at [610, 342] on div "lb" at bounding box center [639, 344] width 131 height 23
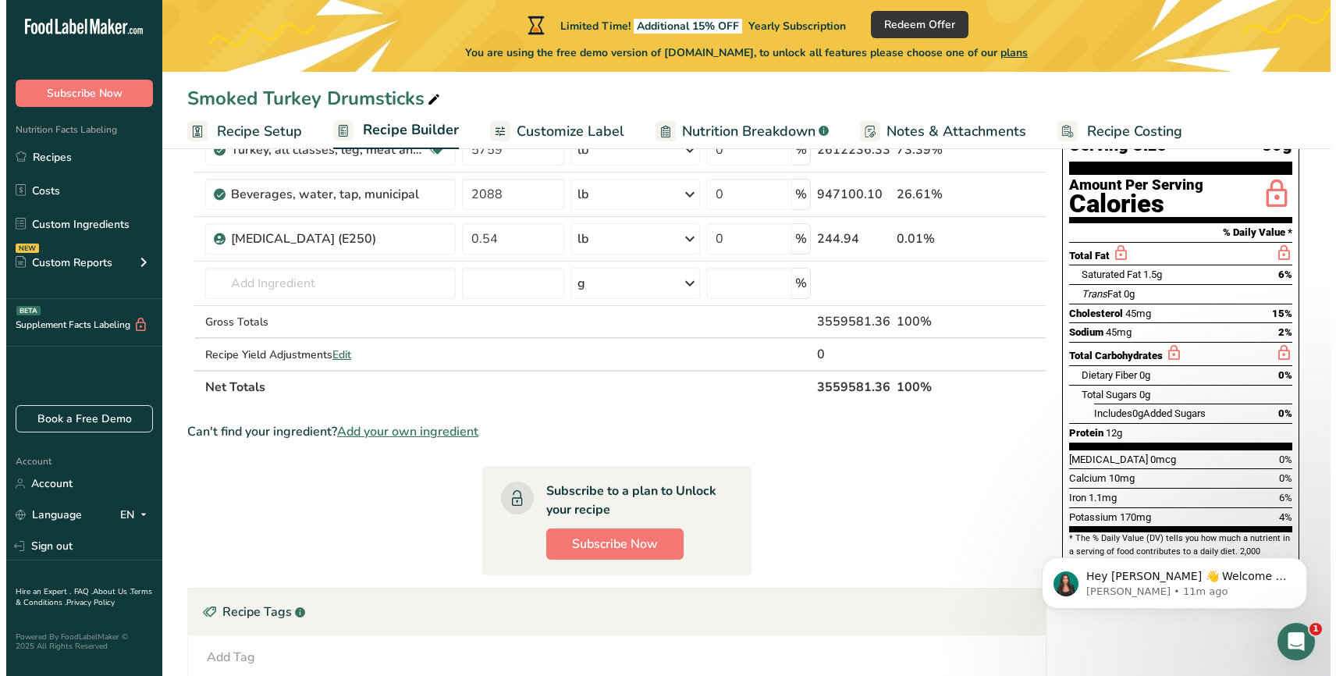
scroll to position [0, 0]
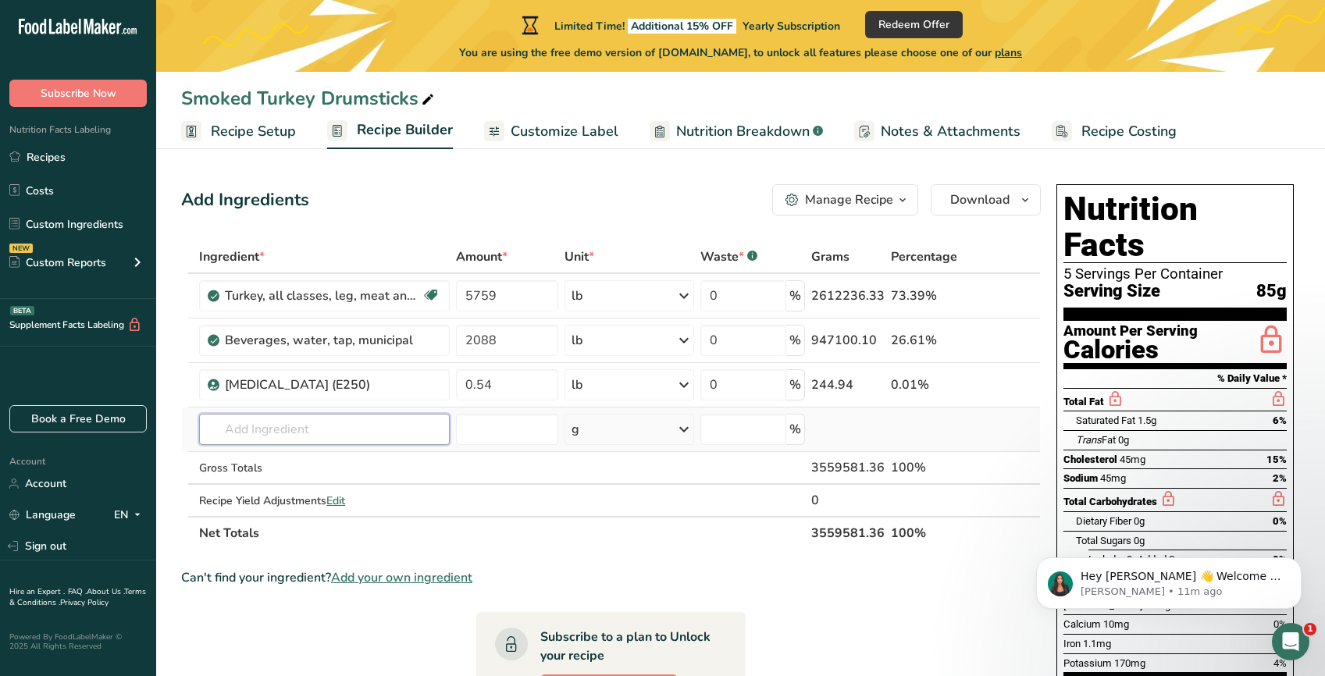
click at [322, 422] on input "text" at bounding box center [324, 429] width 251 height 31
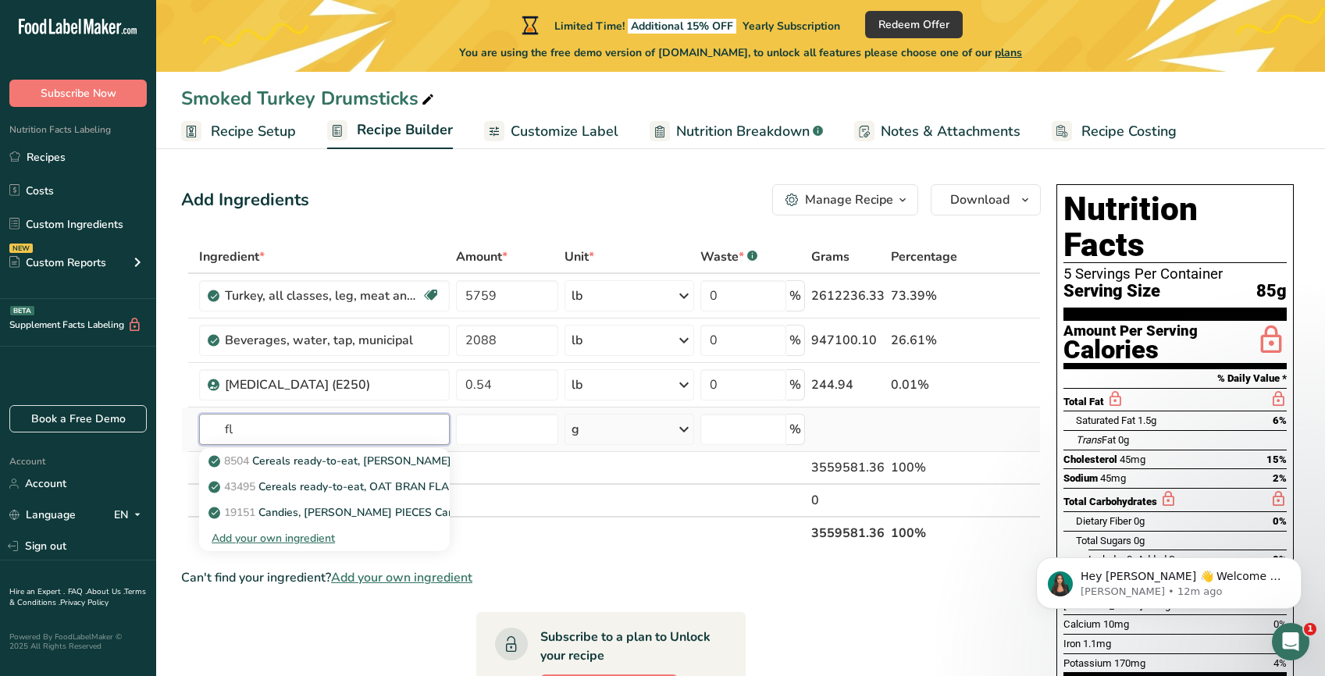
type input "f"
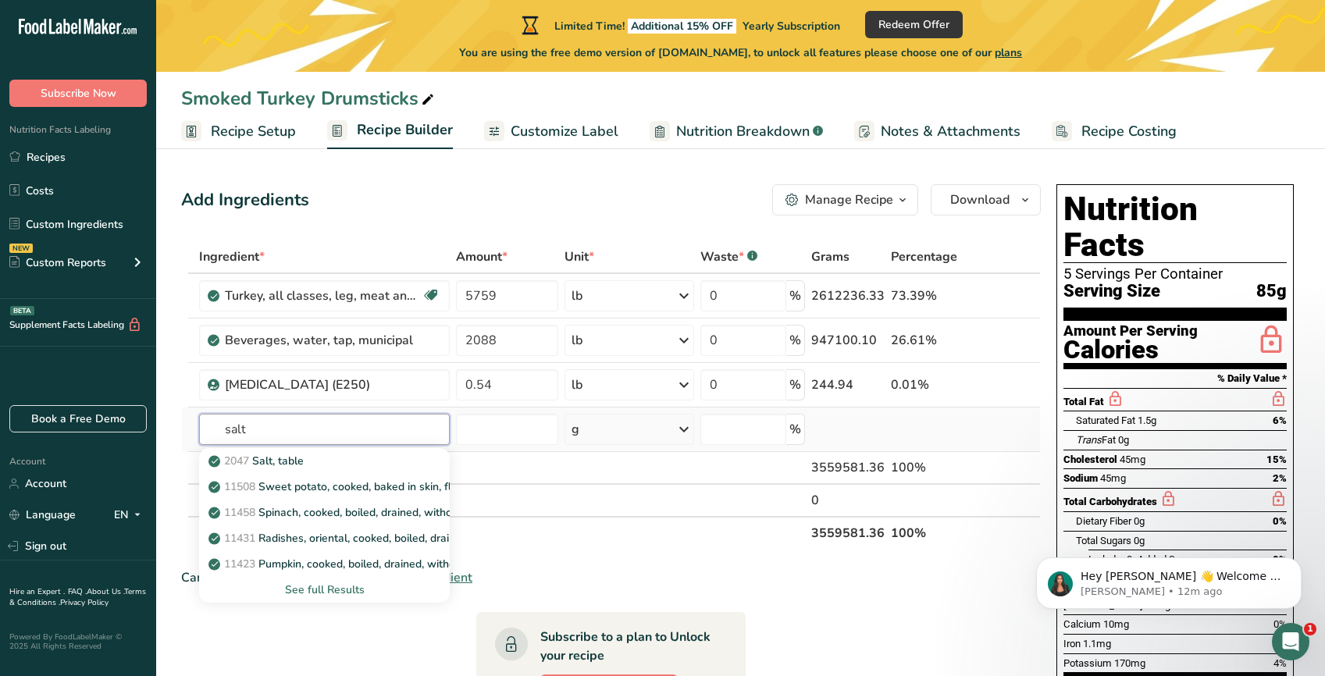
type input "salt"
click at [330, 591] on div "See full Results" at bounding box center [325, 589] width 226 height 16
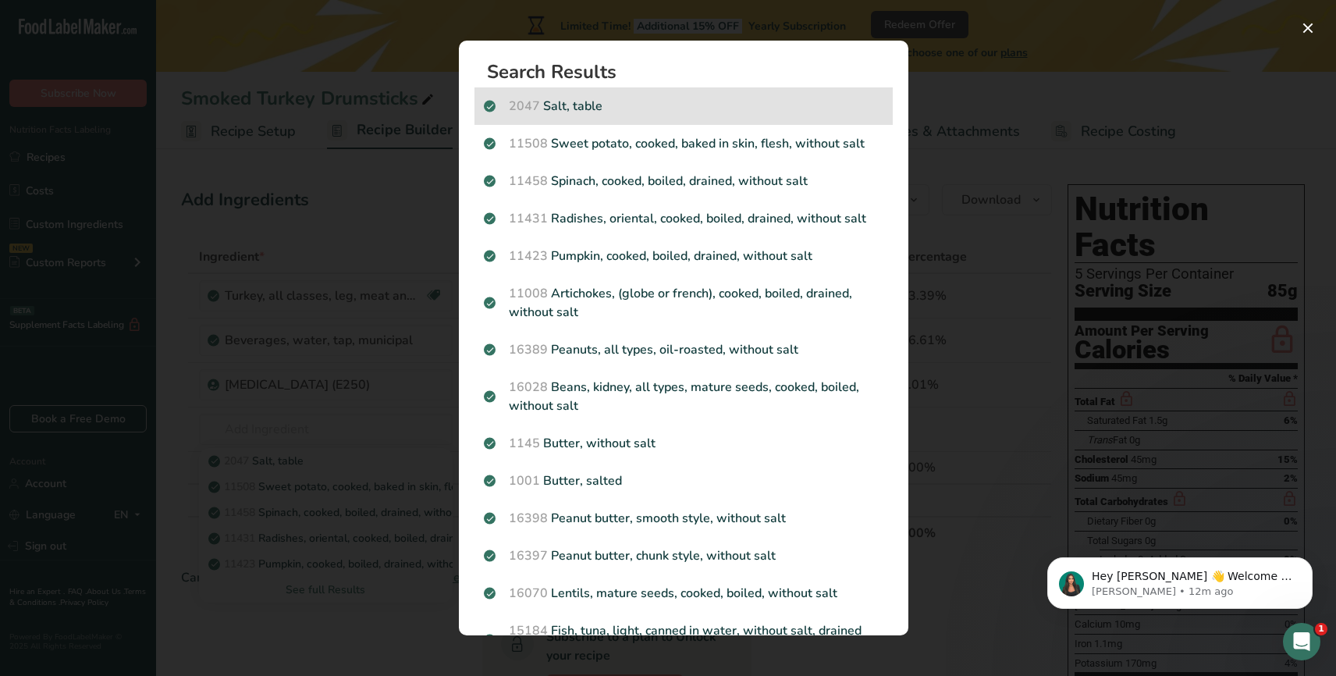
click at [563, 96] on div "2047 Salt, table" at bounding box center [684, 105] width 418 height 37
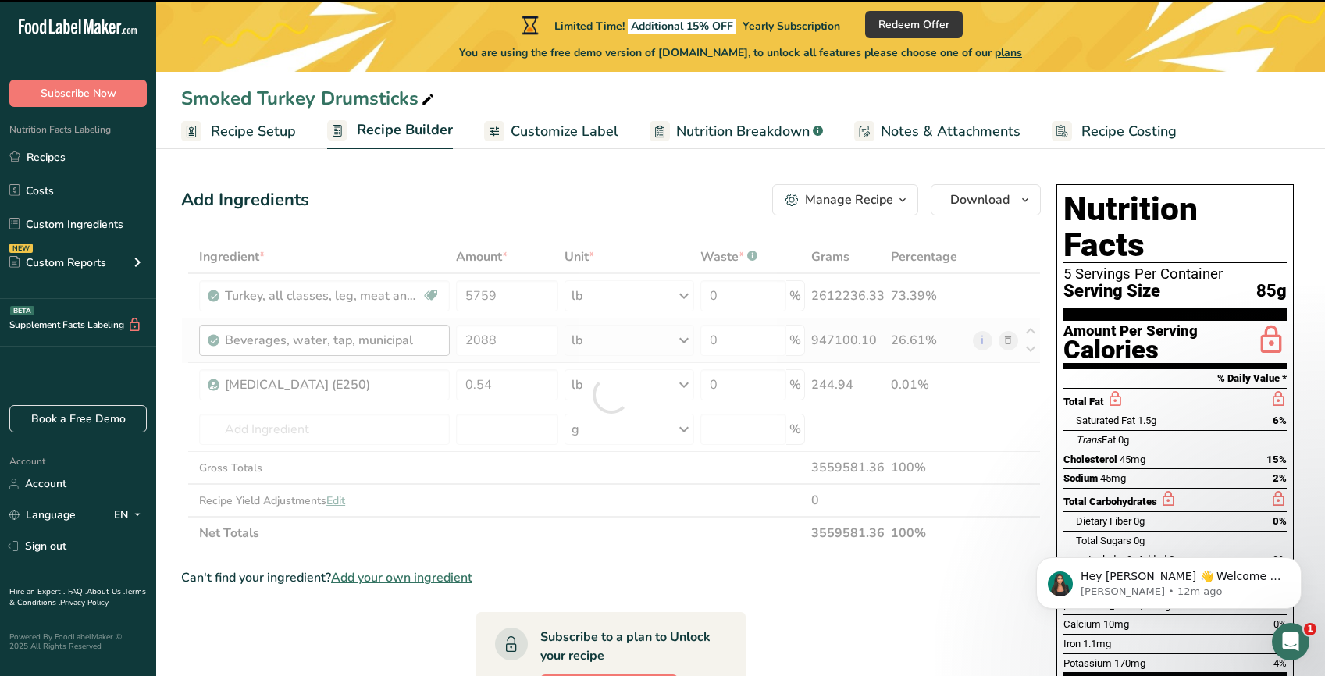
type input "0"
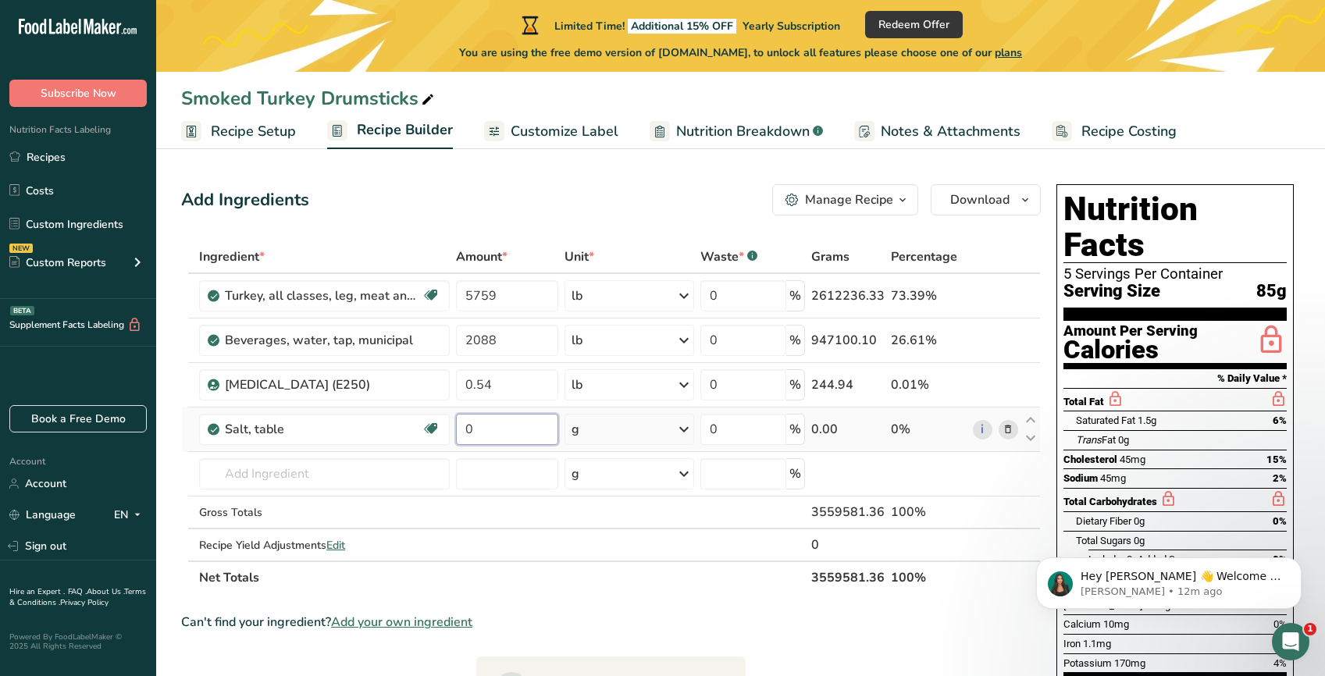
click at [513, 428] on input "0" at bounding box center [507, 429] width 102 height 31
type input "119.81"
click at [683, 428] on div "Ingredient * Amount * Unit * Waste * .a-a{fill:#347362;}.b-a{fill:#fff;} Grams …" at bounding box center [610, 417] width 859 height 354
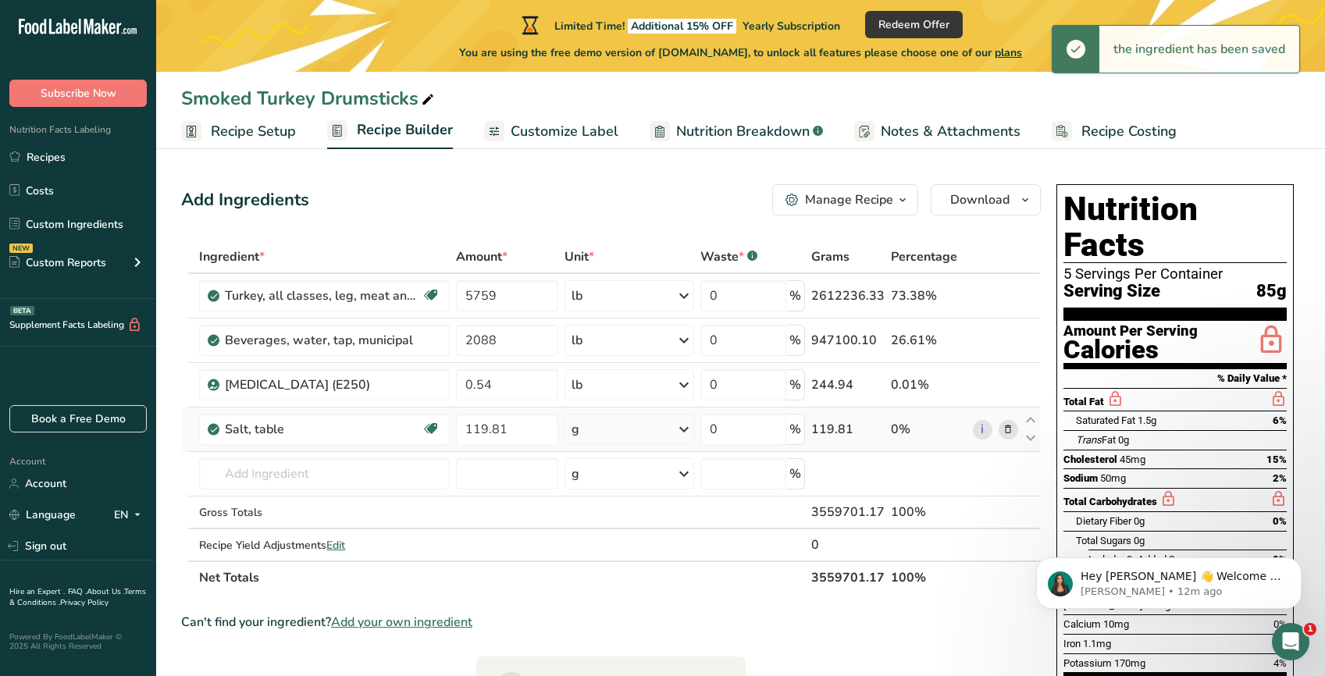
click at [684, 428] on icon at bounding box center [683, 429] width 19 height 28
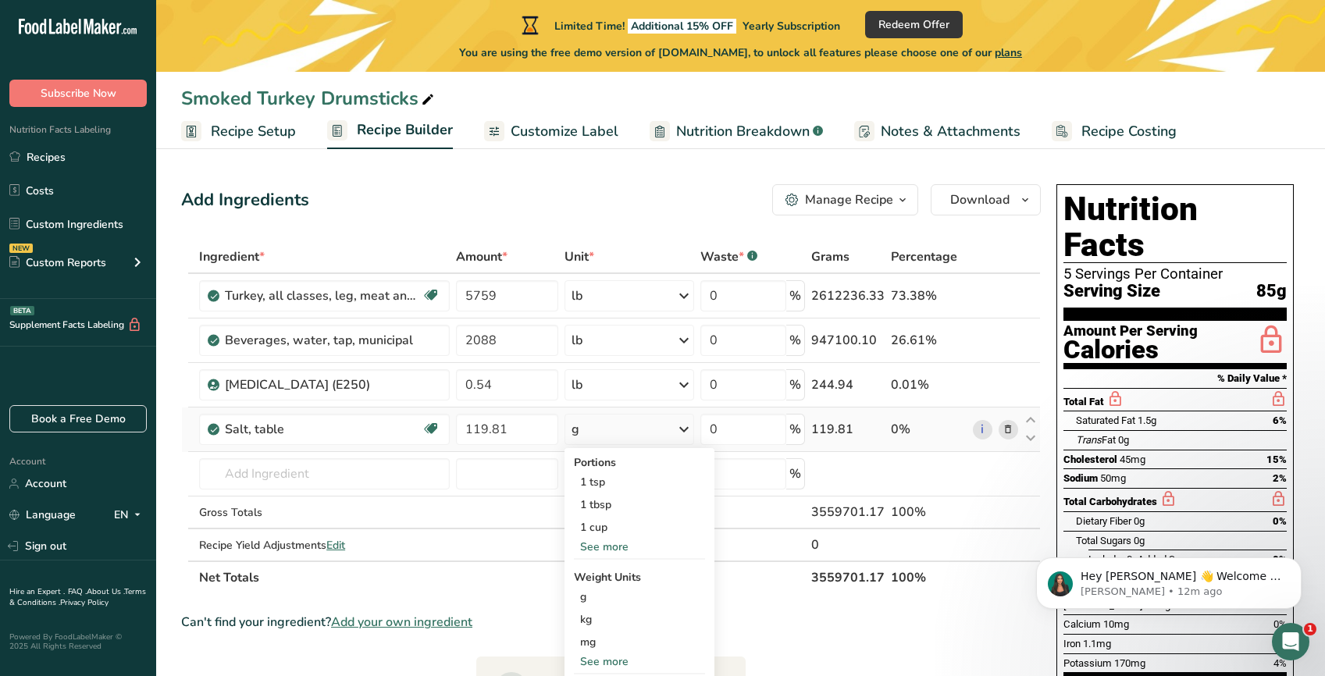
scroll to position [107, 0]
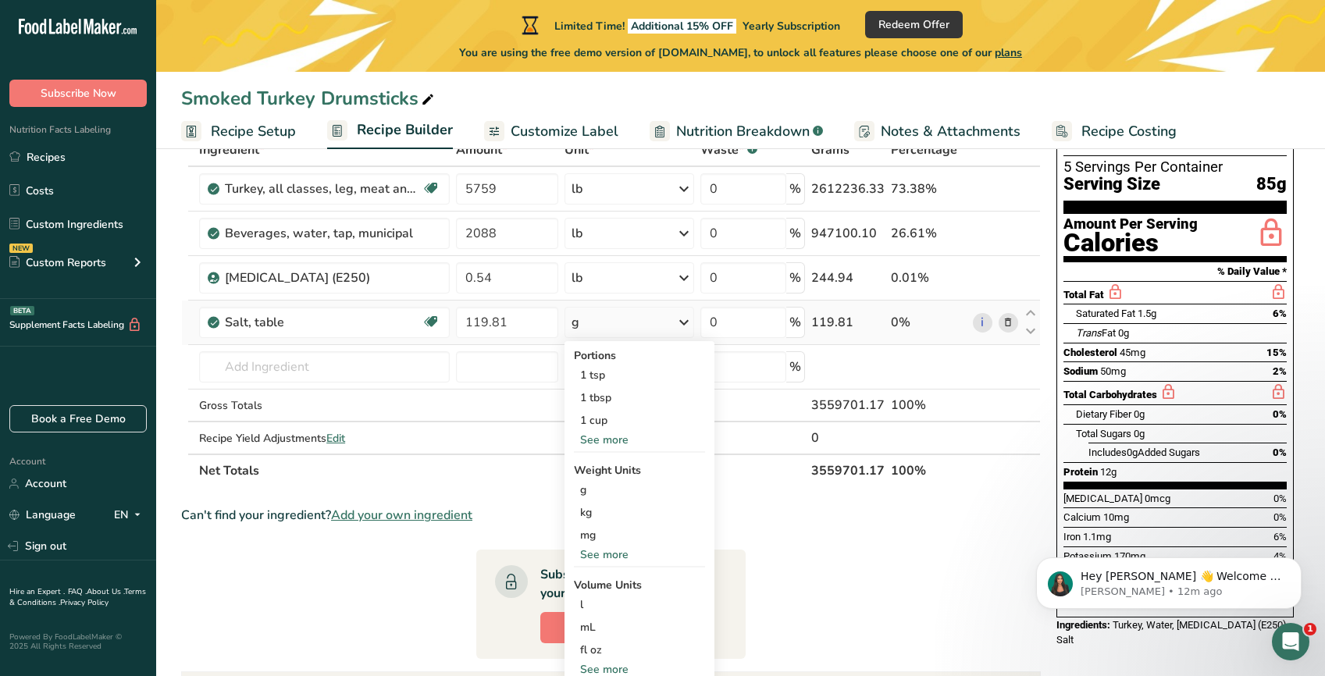
click at [620, 552] on div "See more" at bounding box center [639, 554] width 131 height 16
click at [603, 582] on div "lb" at bounding box center [639, 580] width 131 height 23
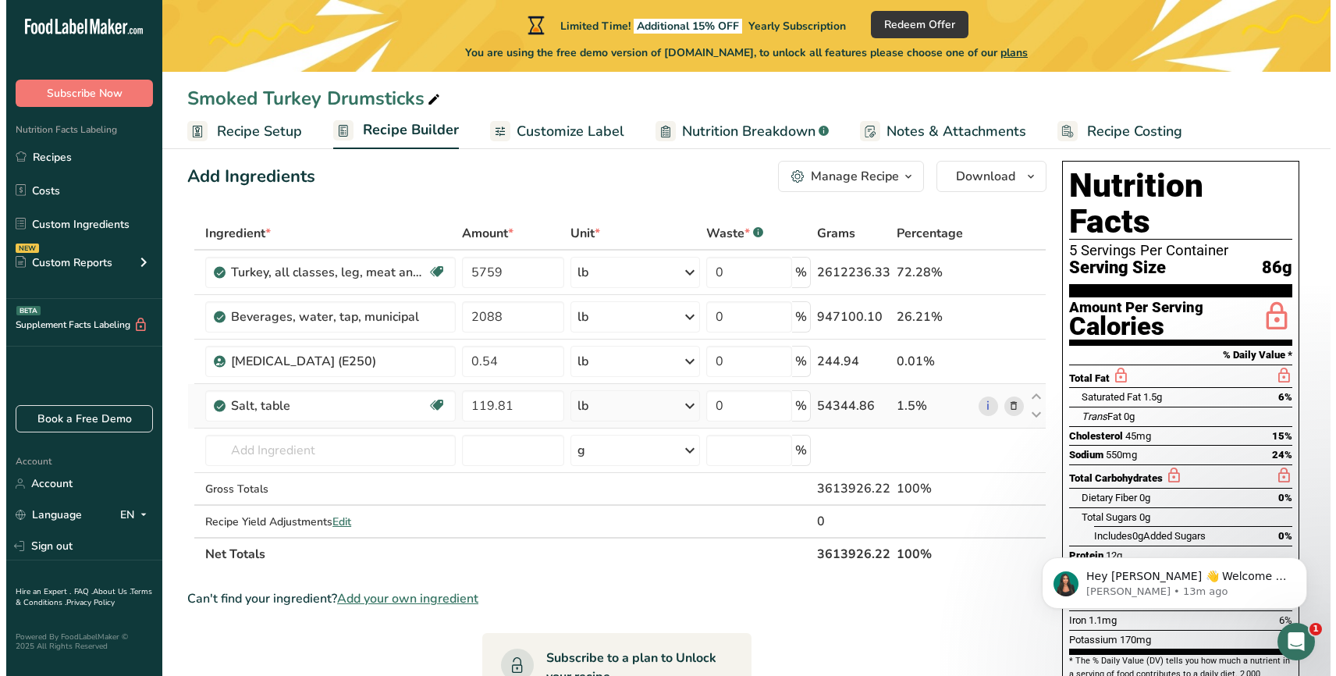
scroll to position [91, 0]
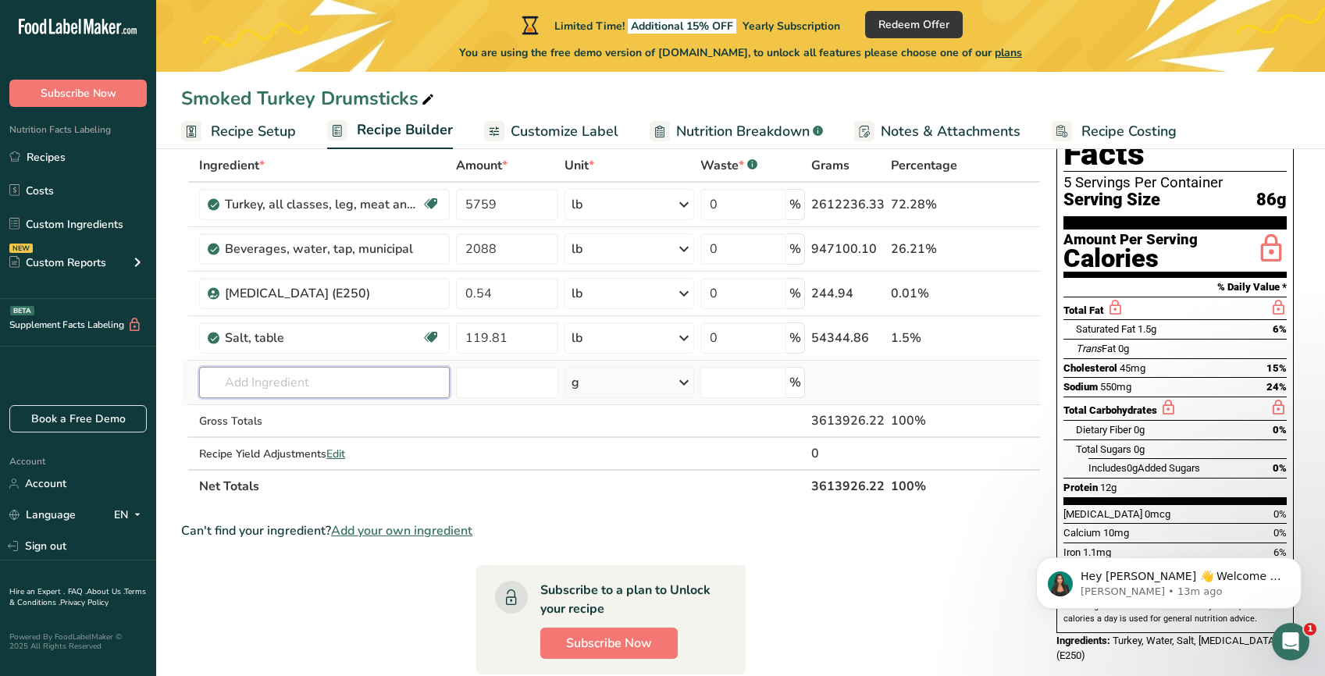
click at [247, 386] on input "text" at bounding box center [324, 382] width 251 height 31
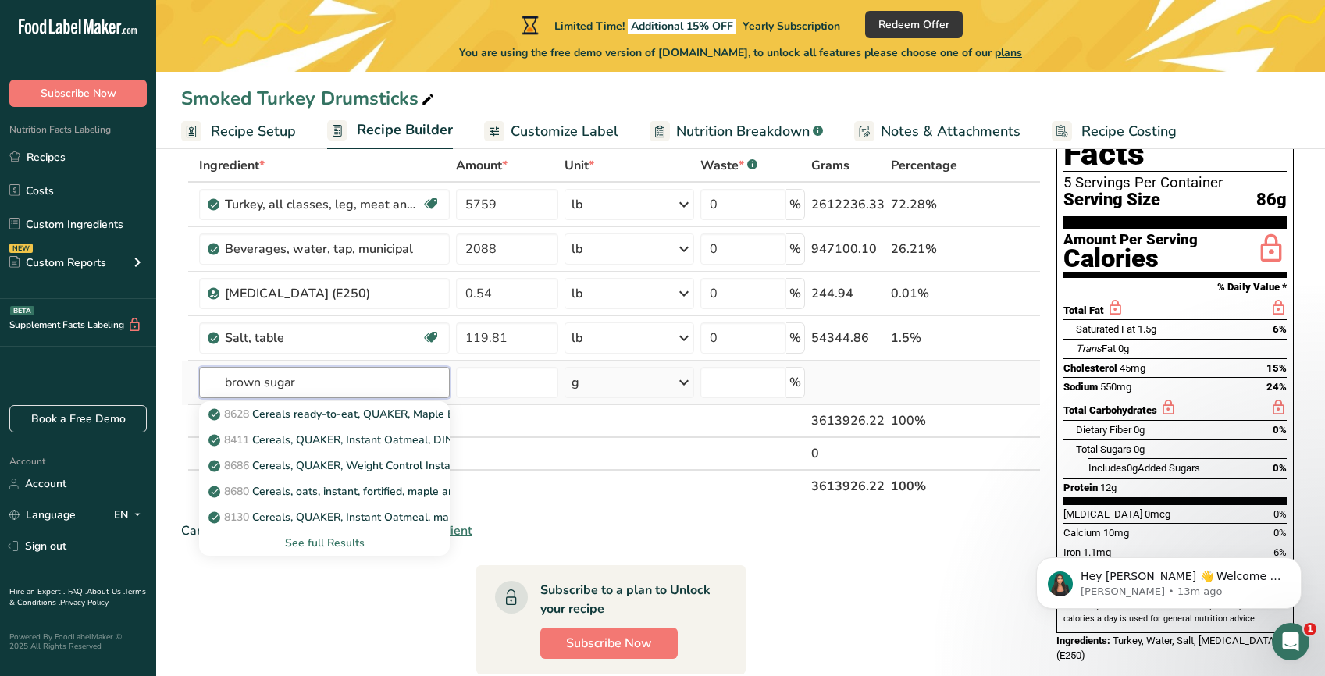
type input "brown sugar"
click at [326, 546] on div "See full Results" at bounding box center [325, 543] width 226 height 16
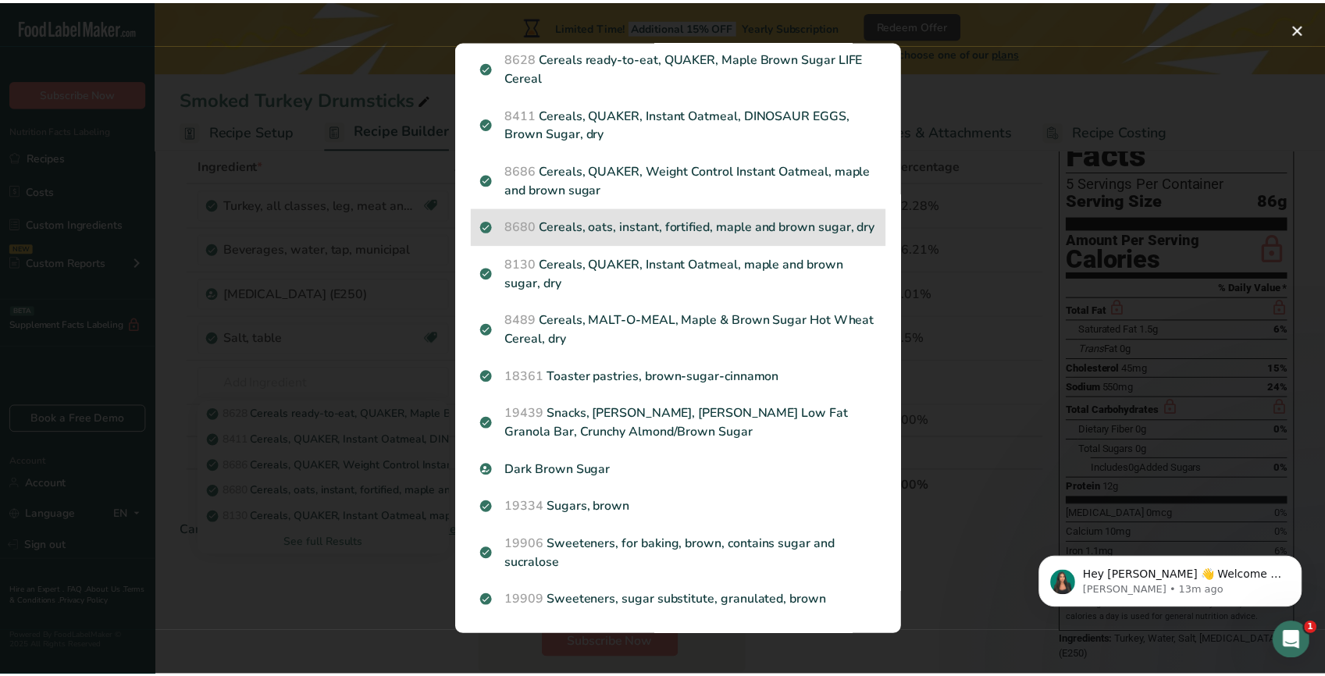
scroll to position [33, 0]
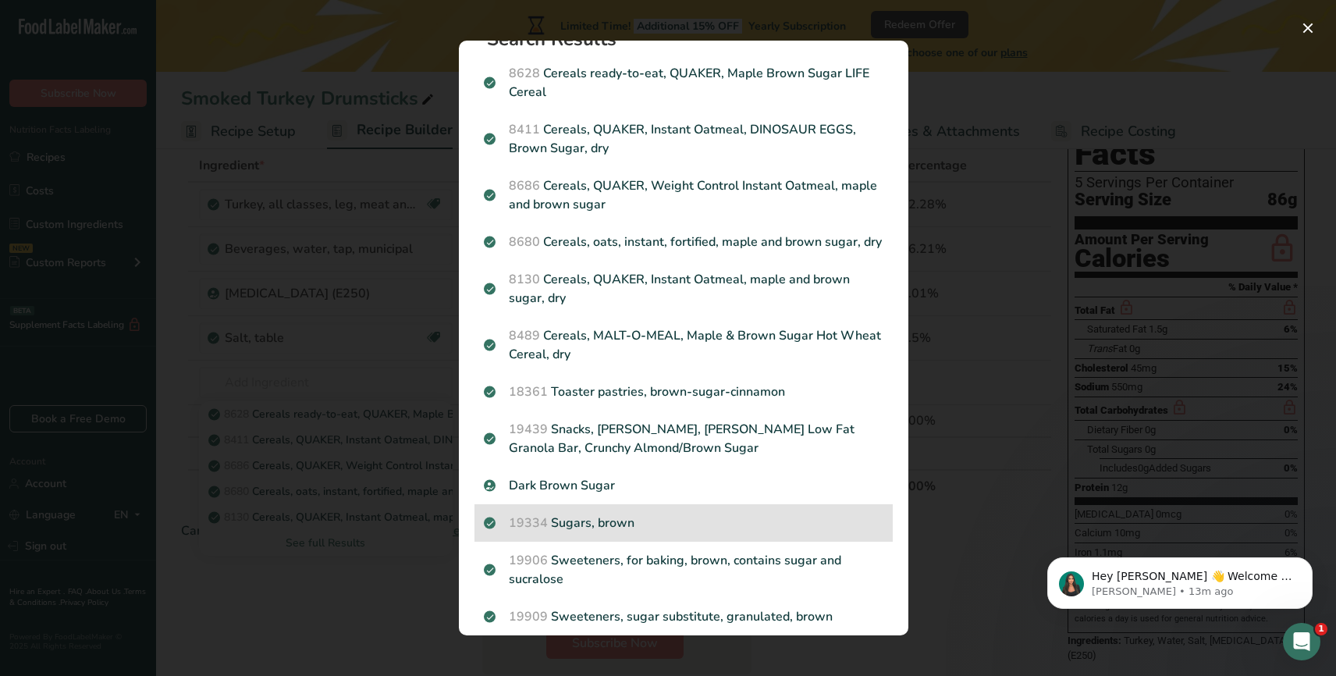
click at [596, 532] on p "19334 Sugars, brown" at bounding box center [684, 523] width 400 height 19
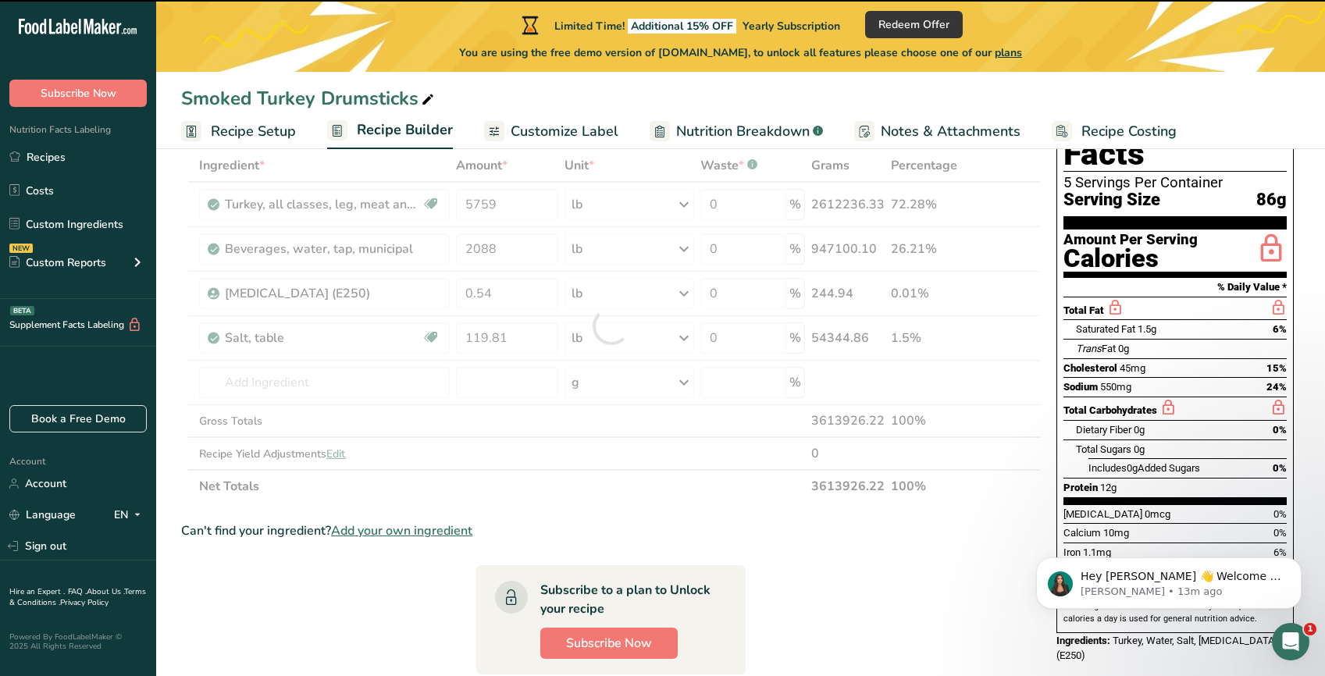
type input "0"
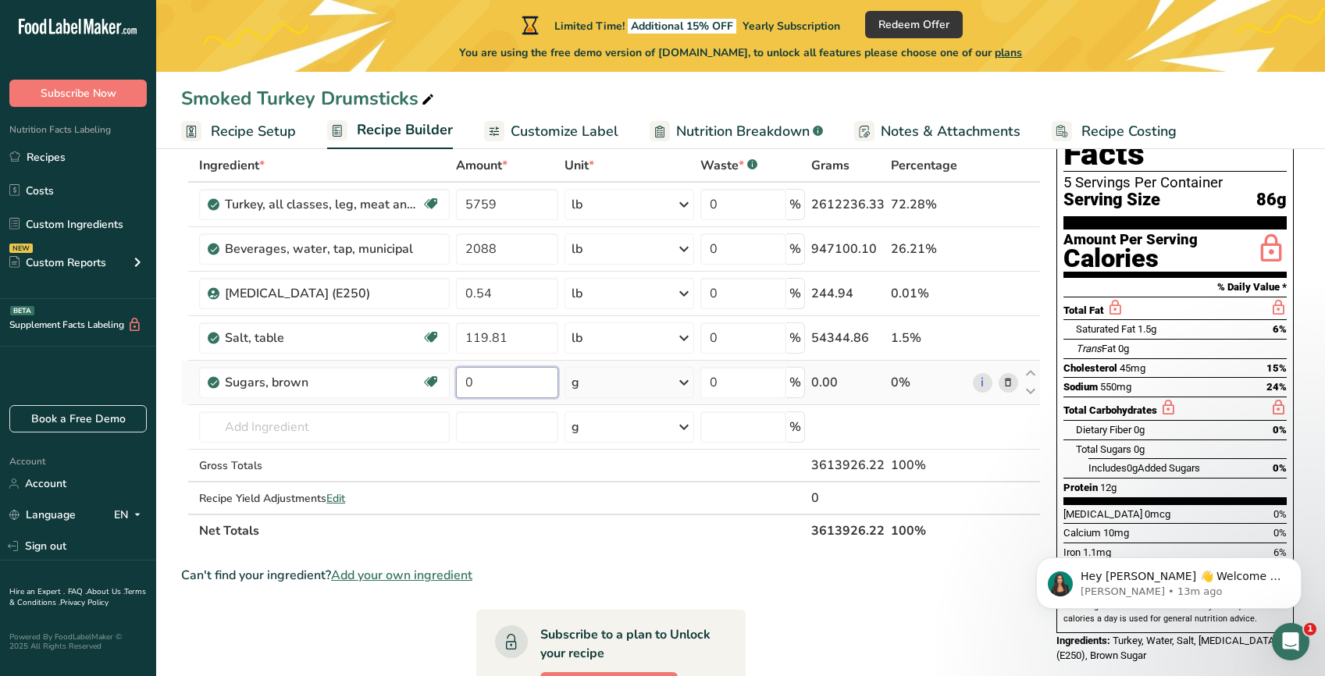
click at [492, 379] on input "0" at bounding box center [507, 382] width 102 height 31
type input "9.98"
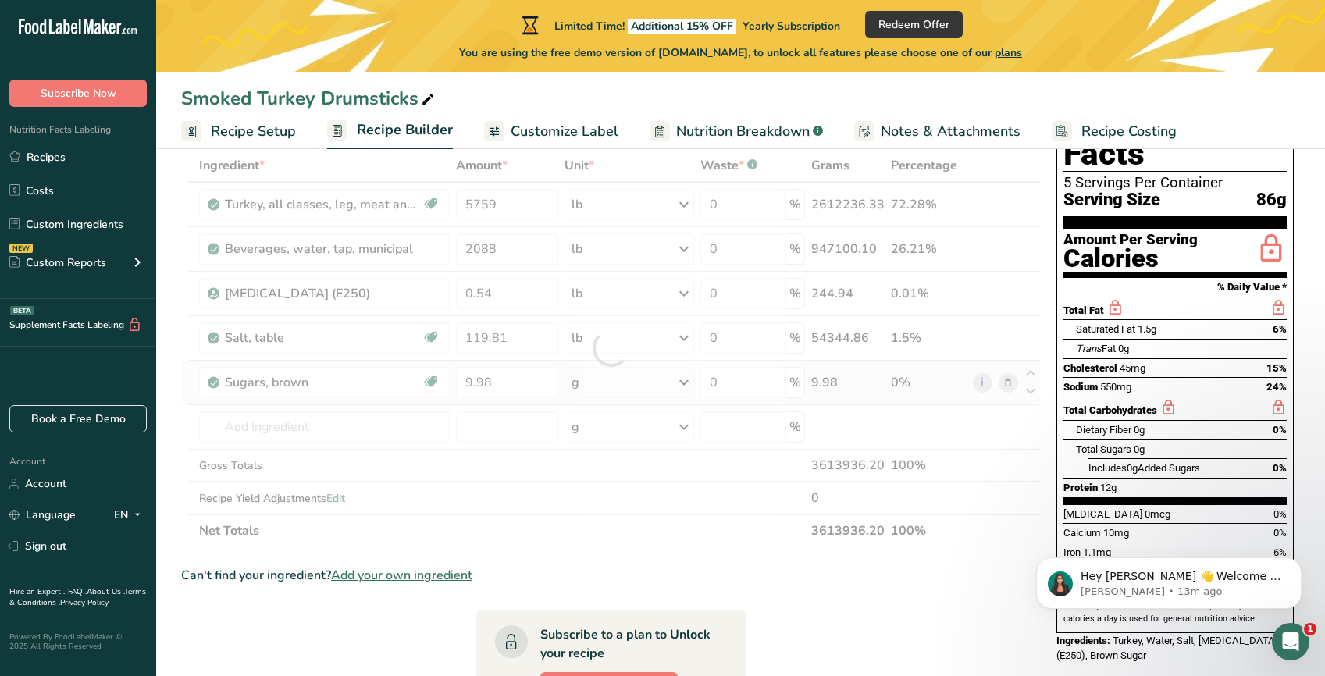
click at [678, 381] on div "Ingredient * Amount * Unit * Waste * .a-a{fill:#347362;}.b-a{fill:#fff;} Grams …" at bounding box center [610, 348] width 859 height 398
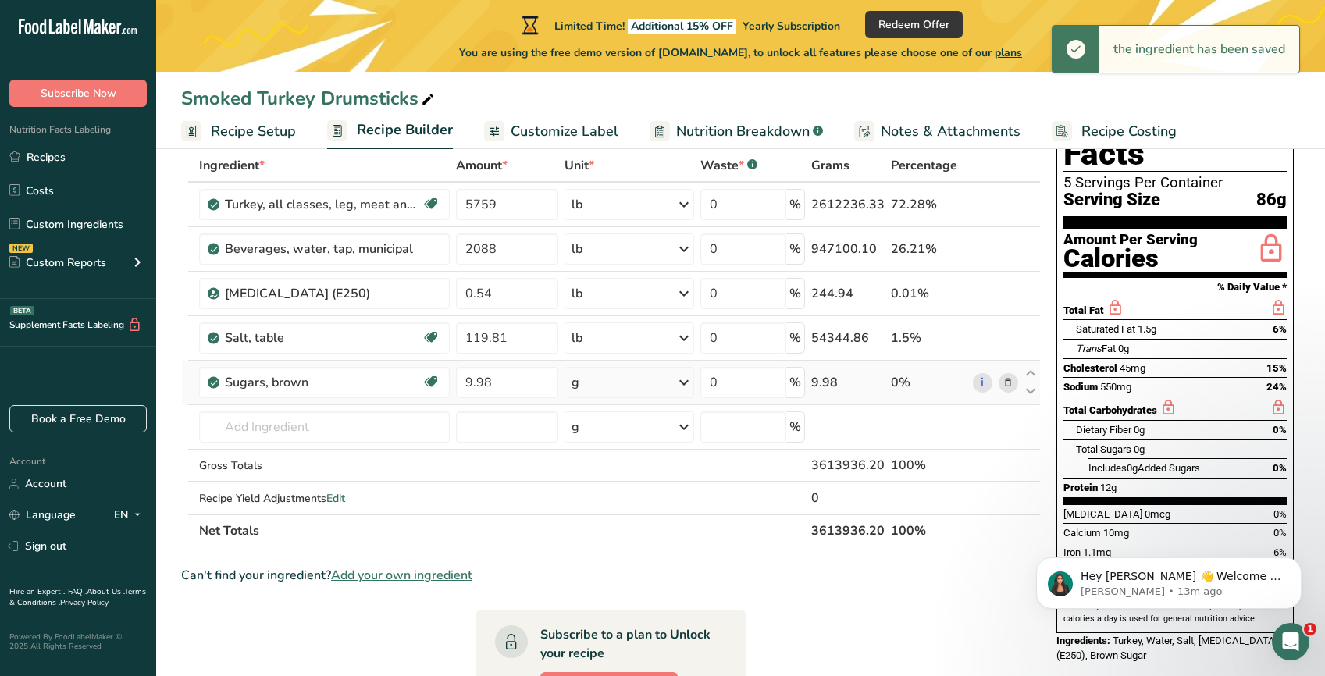
click at [683, 383] on icon at bounding box center [683, 382] width 19 height 28
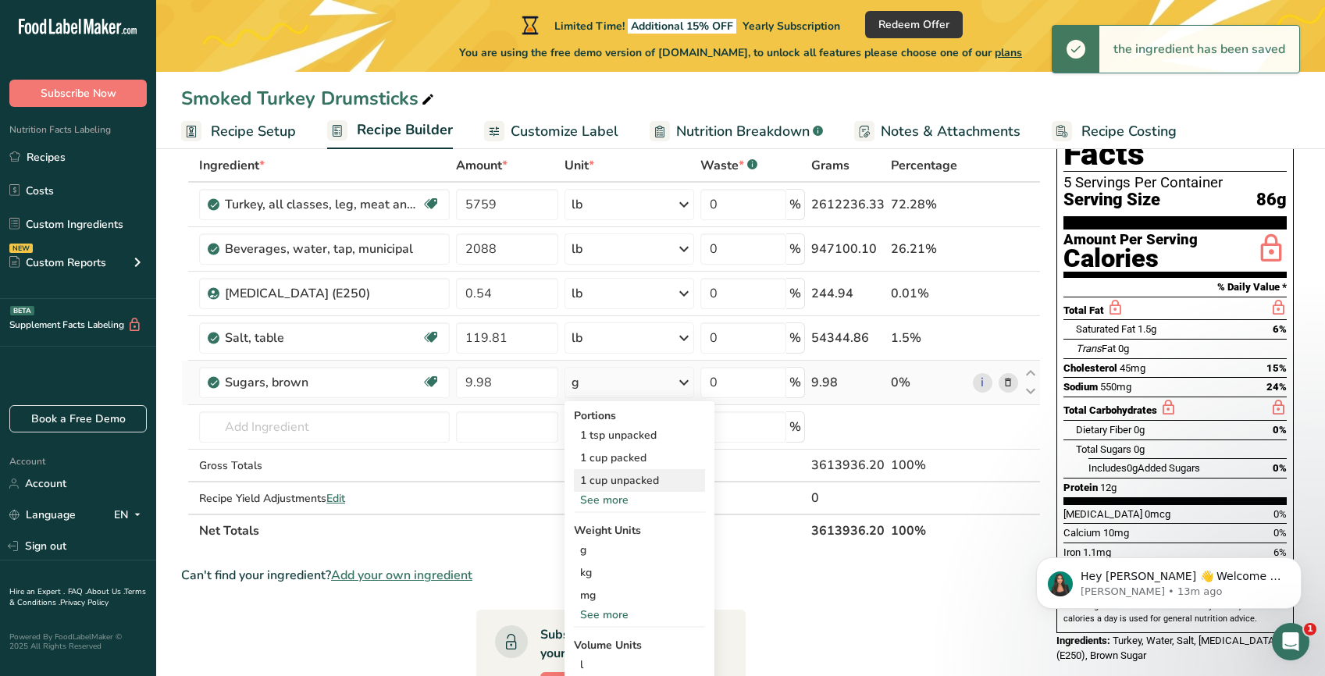
scroll to position [169, 0]
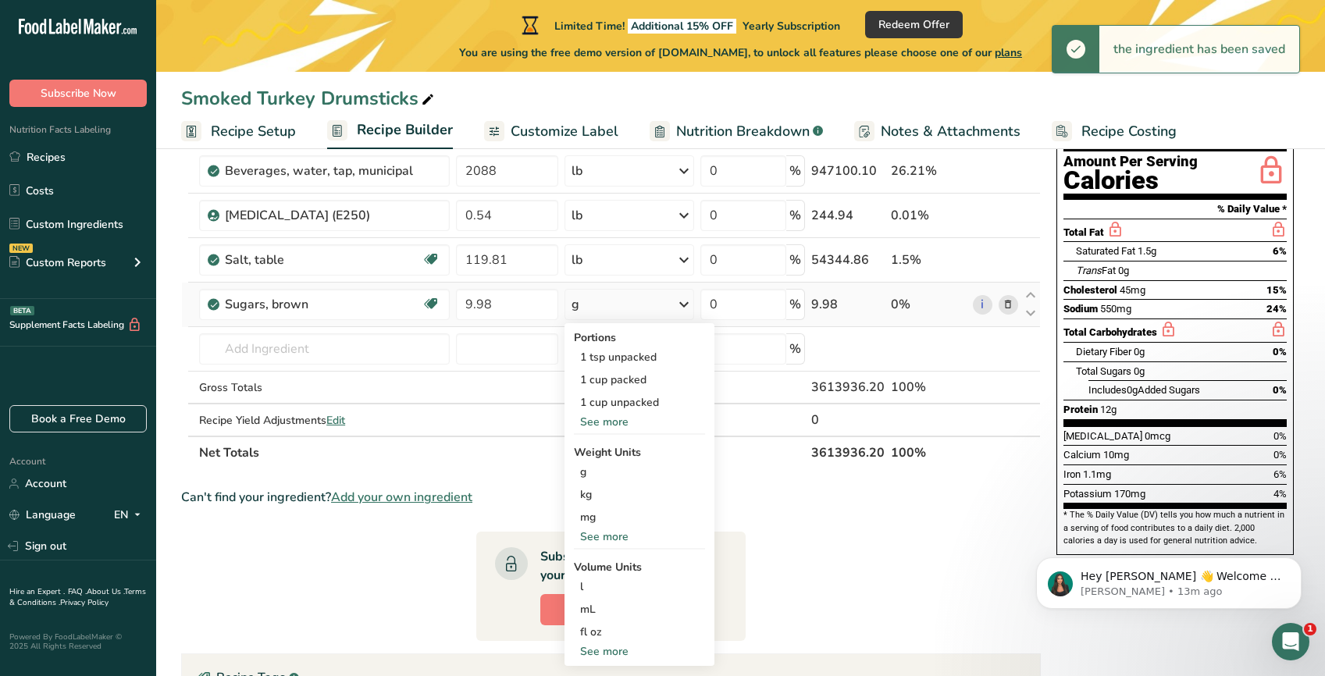
click at [609, 539] on div "See more" at bounding box center [639, 536] width 131 height 16
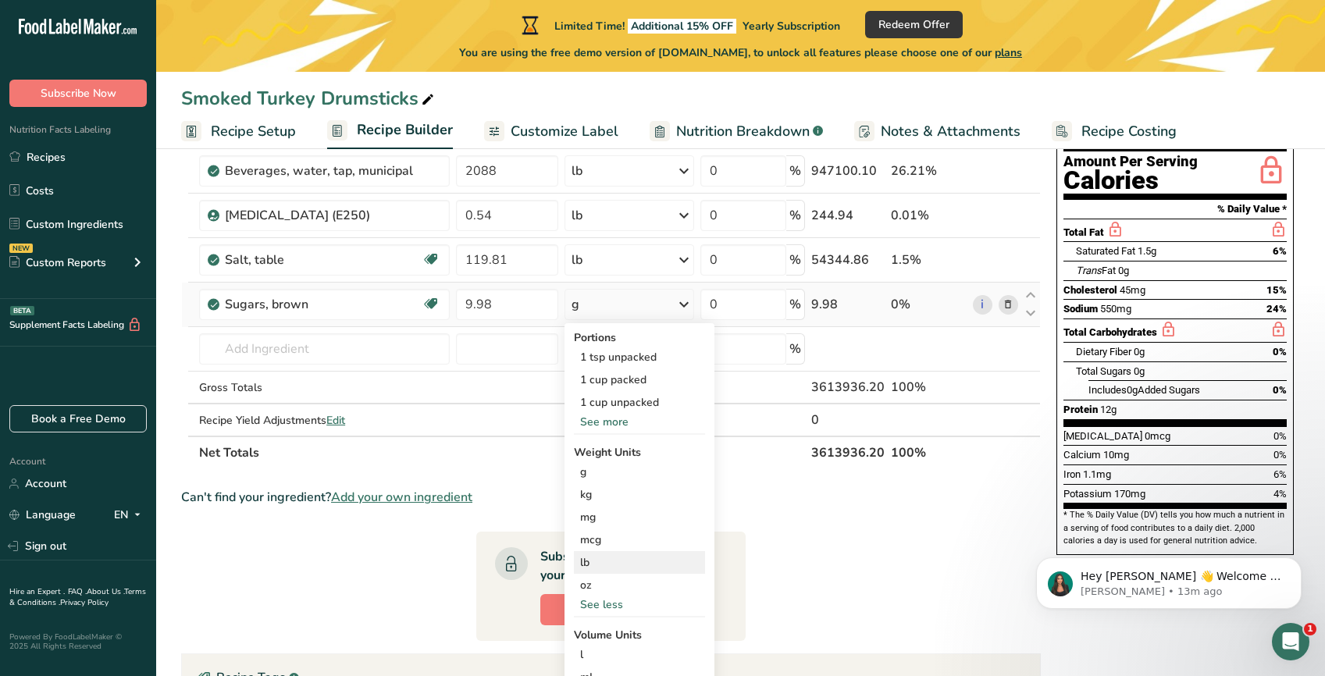
click at [608, 568] on div "lb" at bounding box center [639, 562] width 131 height 23
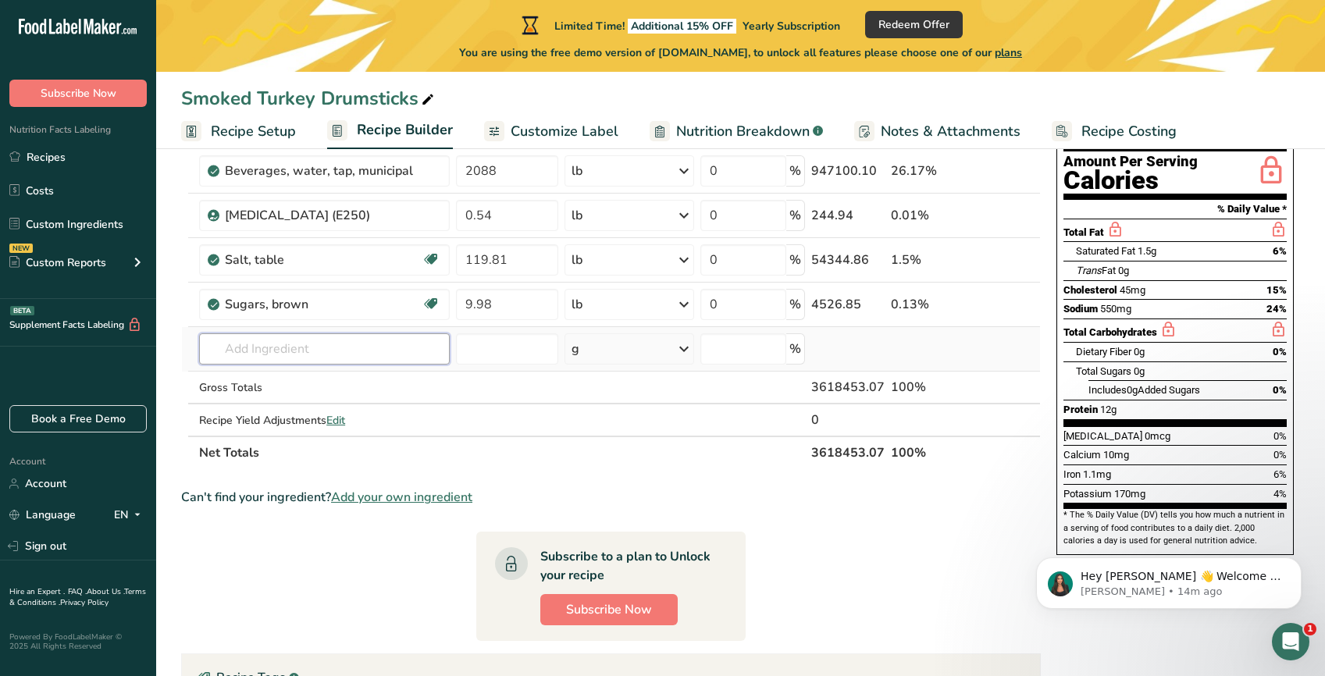
click at [285, 340] on input "text" at bounding box center [324, 348] width 251 height 31
type input "[MEDICAL_DATA]"
click at [308, 404] on div "Add your own ingredient" at bounding box center [325, 406] width 226 height 16
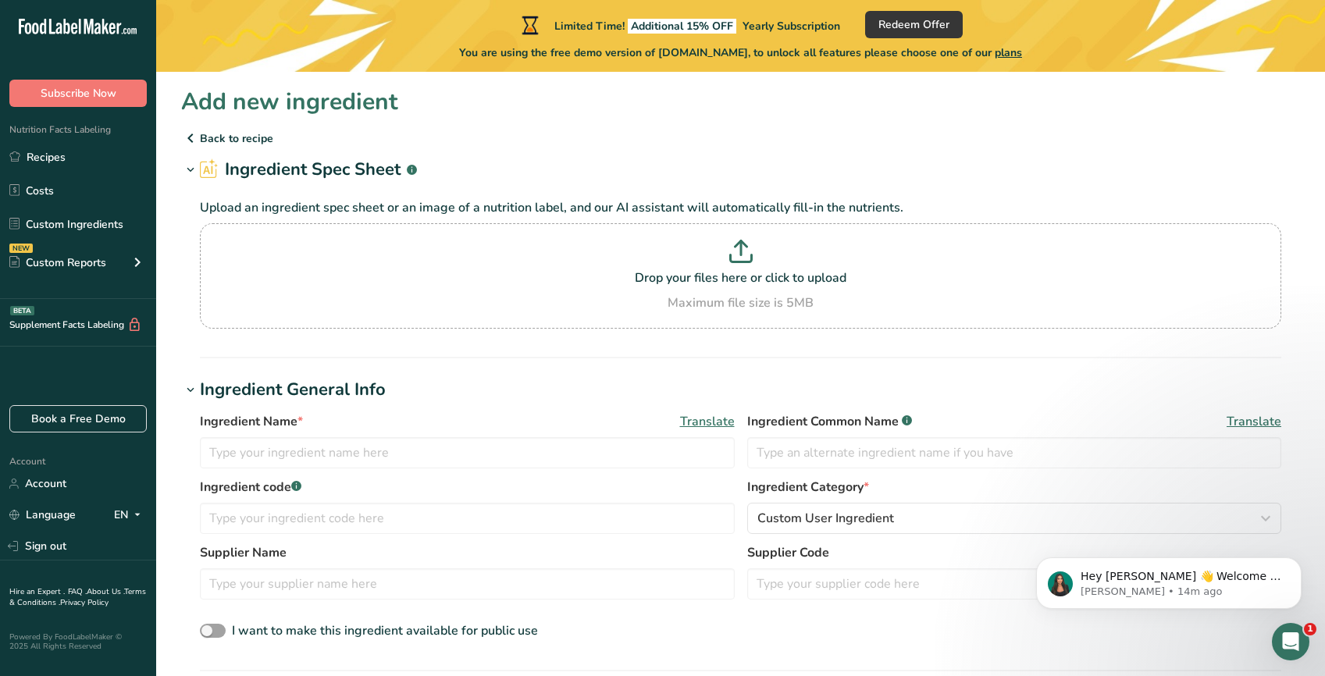
click at [208, 130] on p "Back to recipe" at bounding box center [740, 138] width 1118 height 19
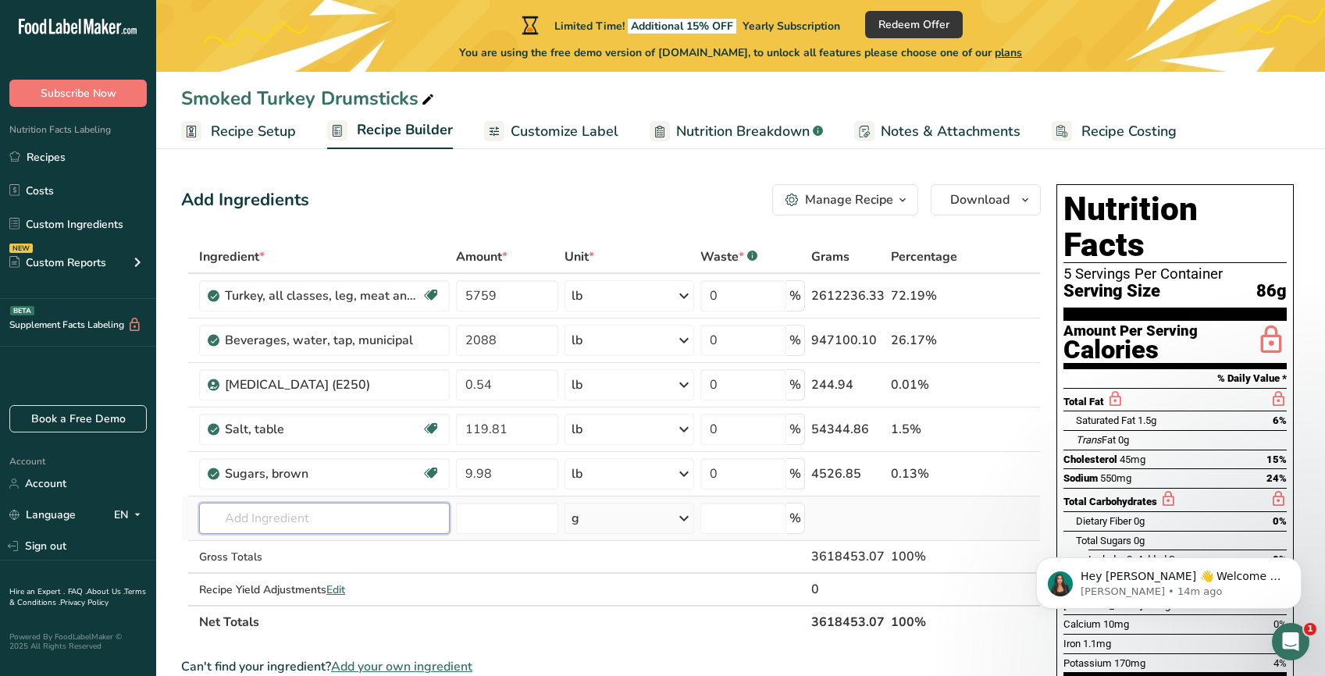
click at [307, 520] on input "text" at bounding box center [324, 518] width 251 height 31
type input "d"
type input "[MEDICAL_DATA]"
click at [295, 526] on input "text" at bounding box center [324, 518] width 251 height 31
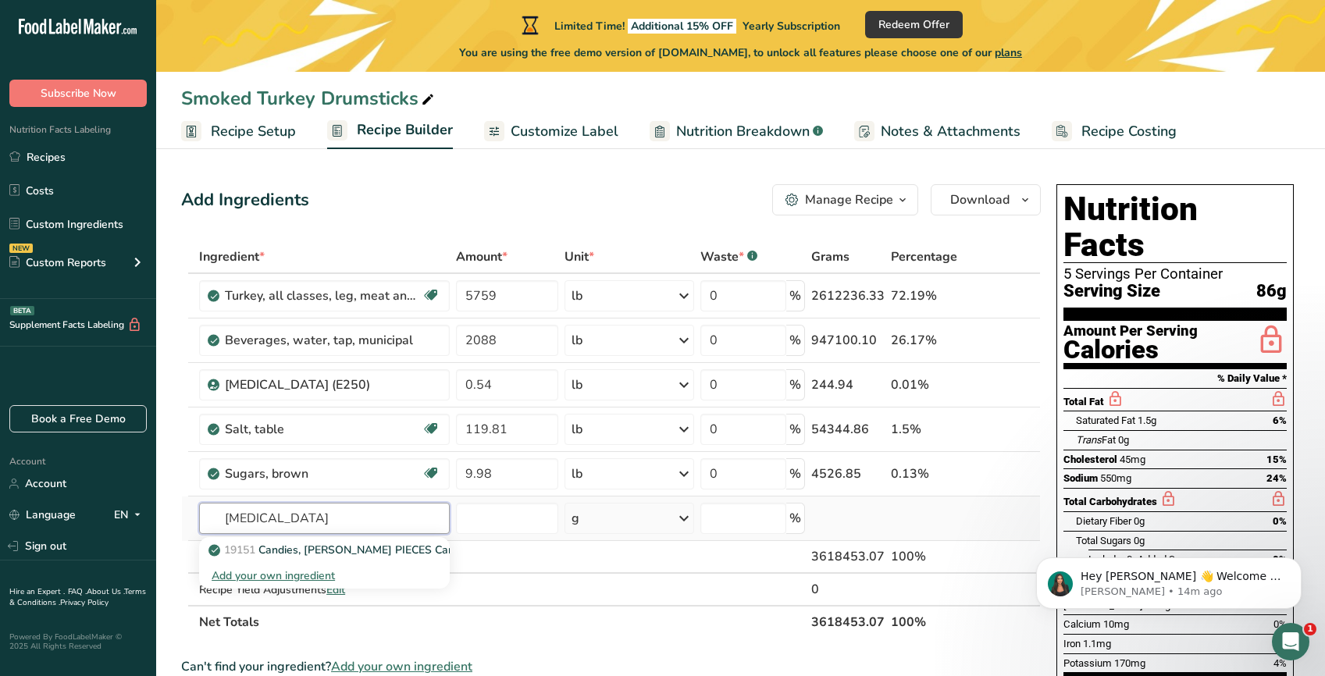
type input "[MEDICAL_DATA]"
click at [296, 572] on div "Add your own ingredient" at bounding box center [325, 575] width 226 height 16
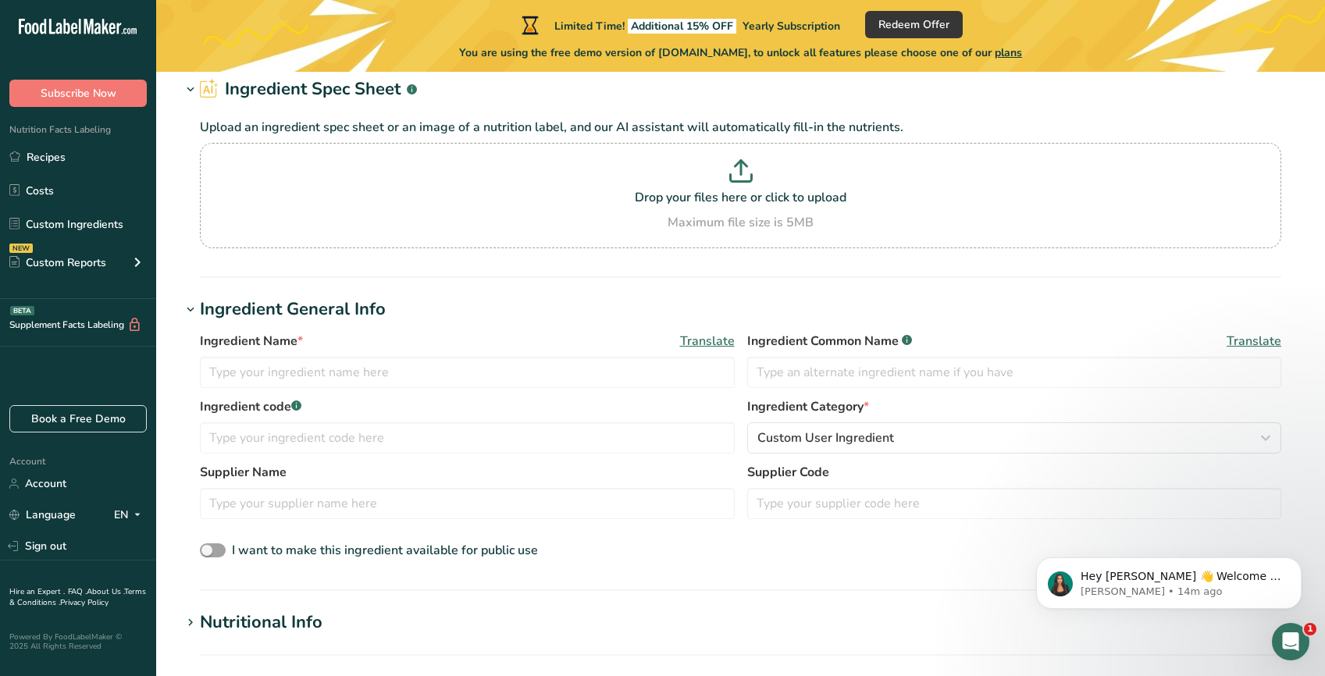
scroll to position [188, 0]
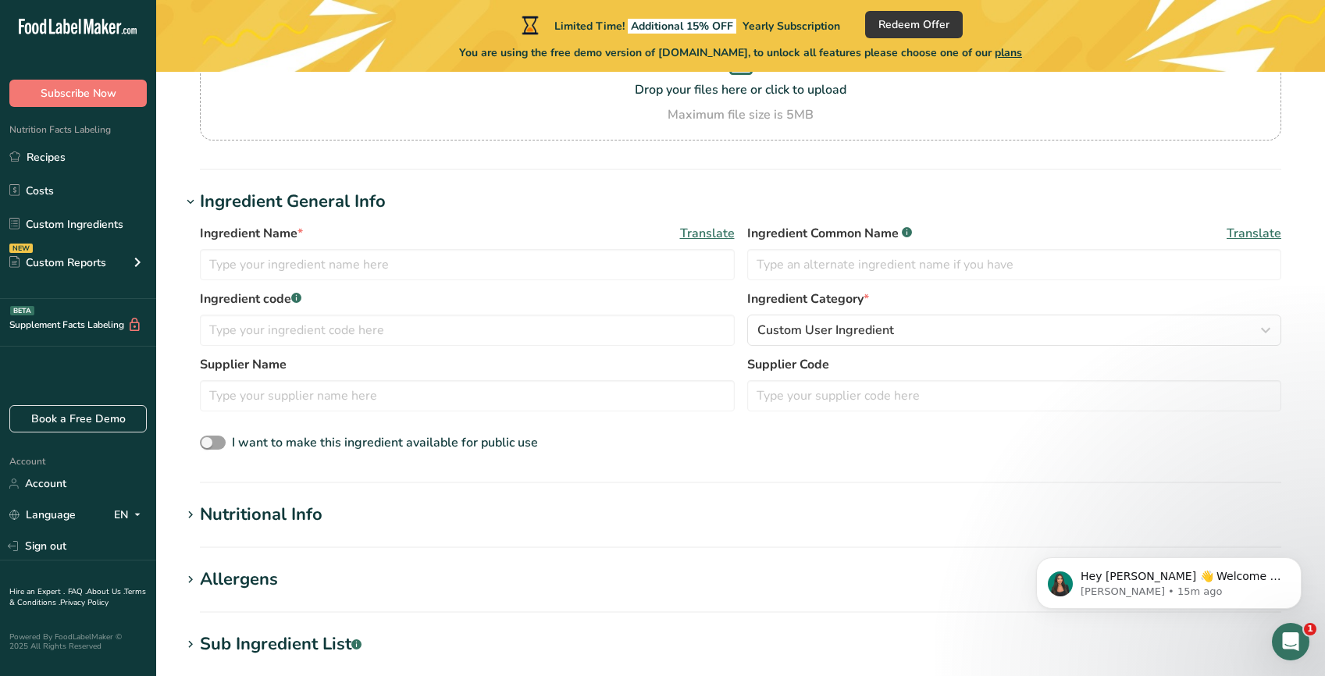
click at [189, 514] on icon at bounding box center [190, 515] width 14 height 22
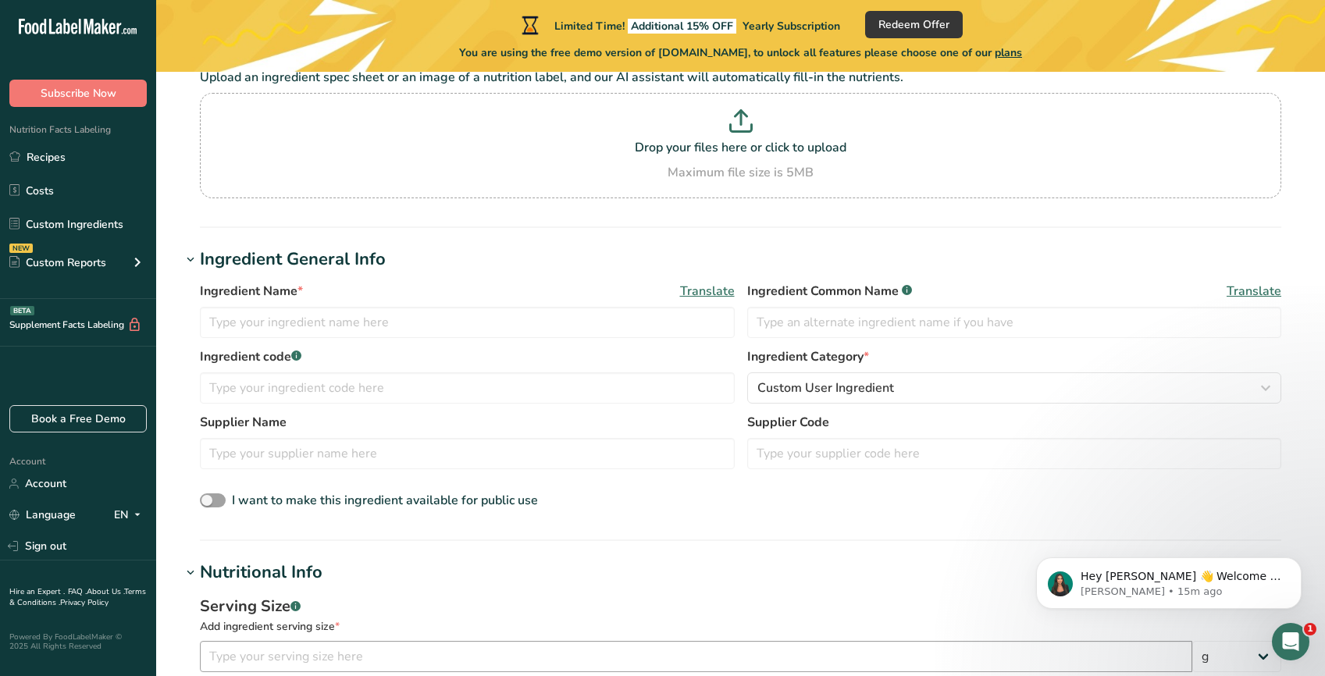
scroll to position [0, 0]
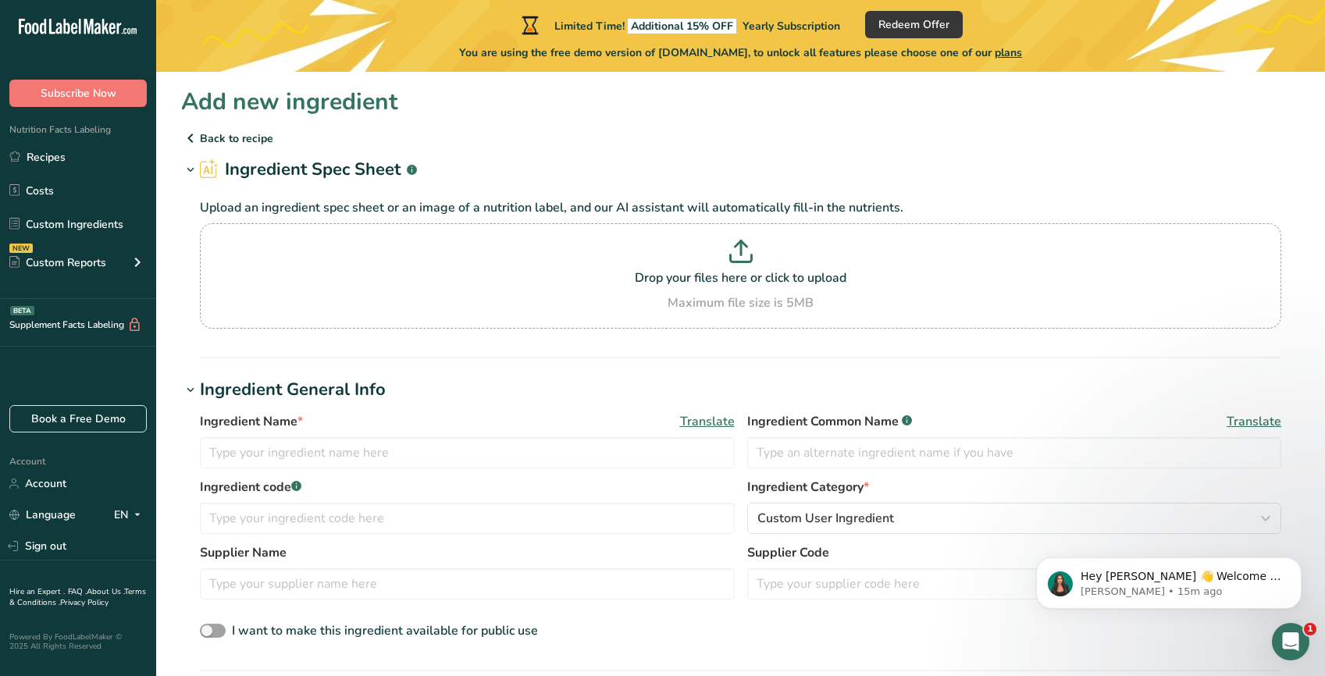
click at [193, 142] on icon at bounding box center [190, 138] width 19 height 28
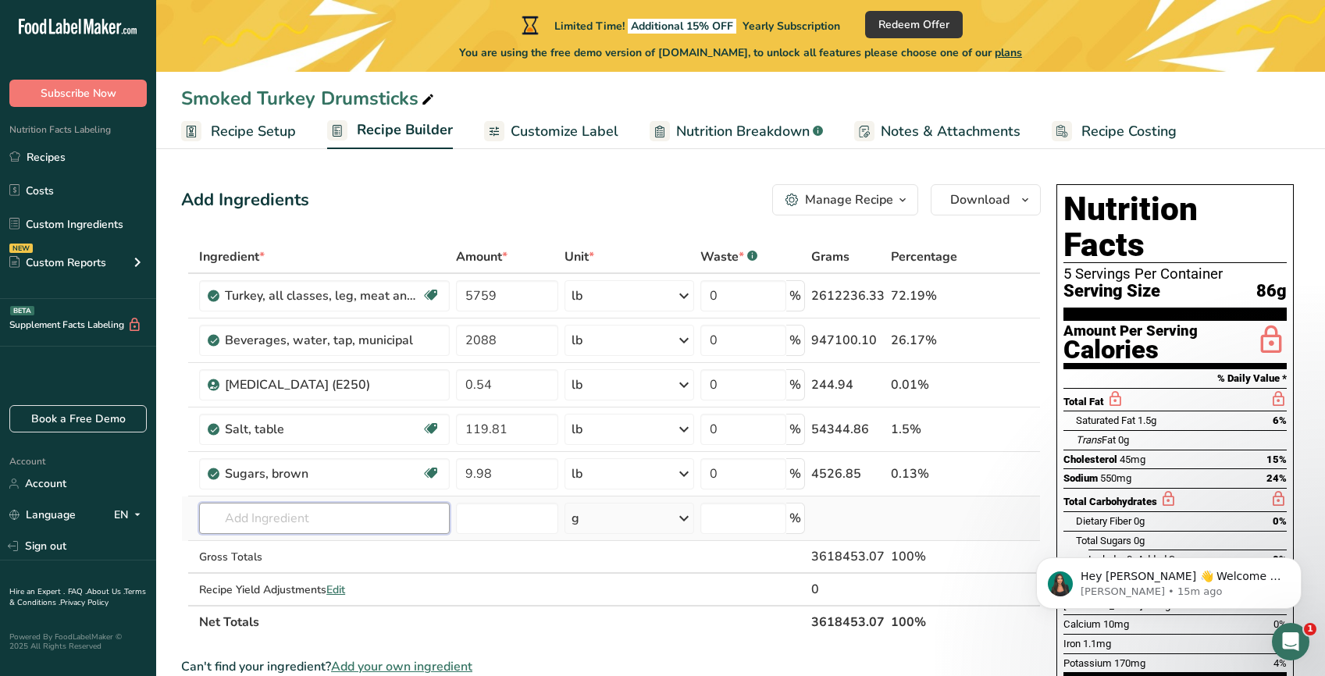
click at [284, 523] on input "text" at bounding box center [324, 518] width 251 height 31
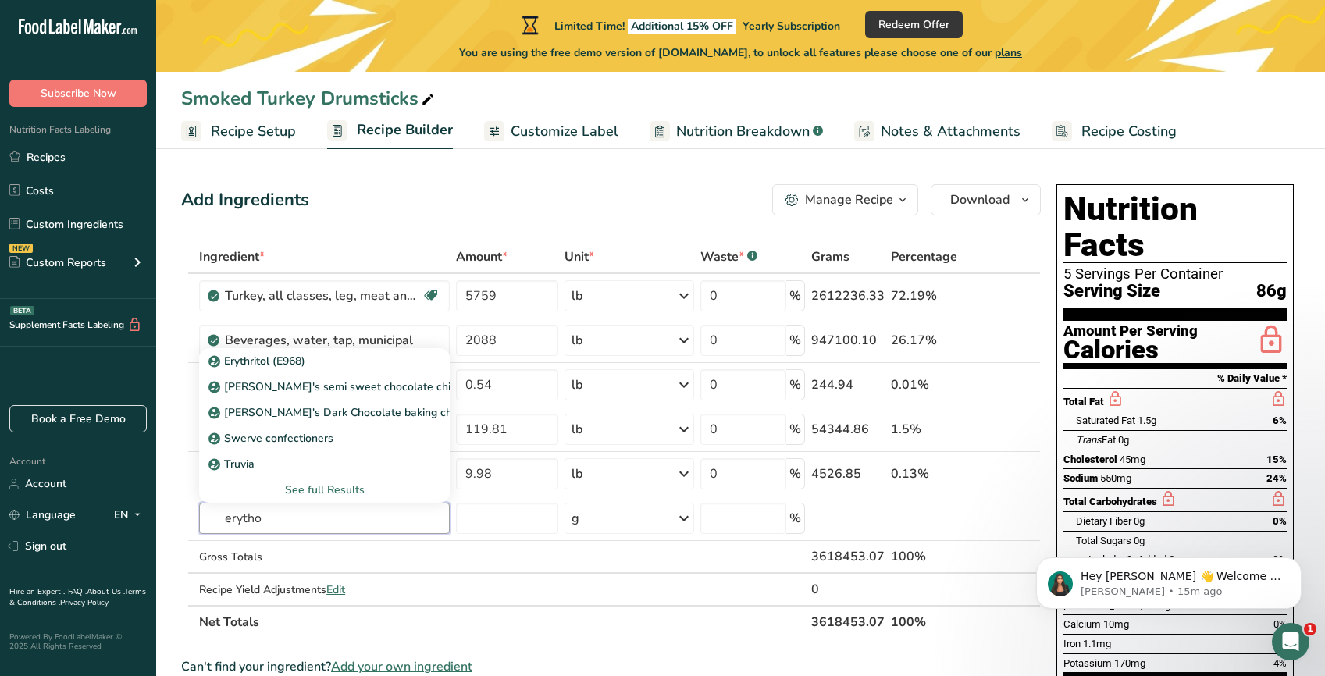
type input "erytho"
click at [672, 166] on section "Add Ingredients Manage Recipe Delete Recipe Duplicate Recipe Scale Recipe Save …" at bounding box center [740, 628] width 1168 height 951
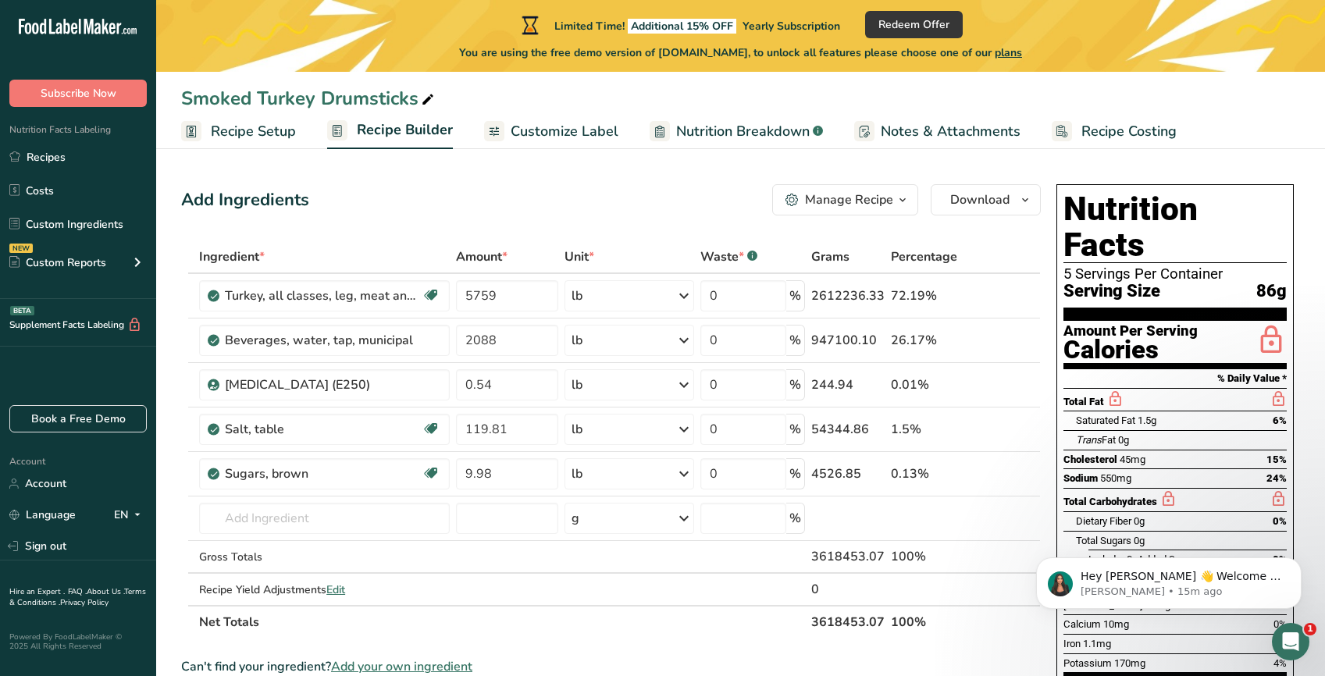
click at [747, 128] on span "Nutrition Breakdown" at bounding box center [742, 131] width 133 height 21
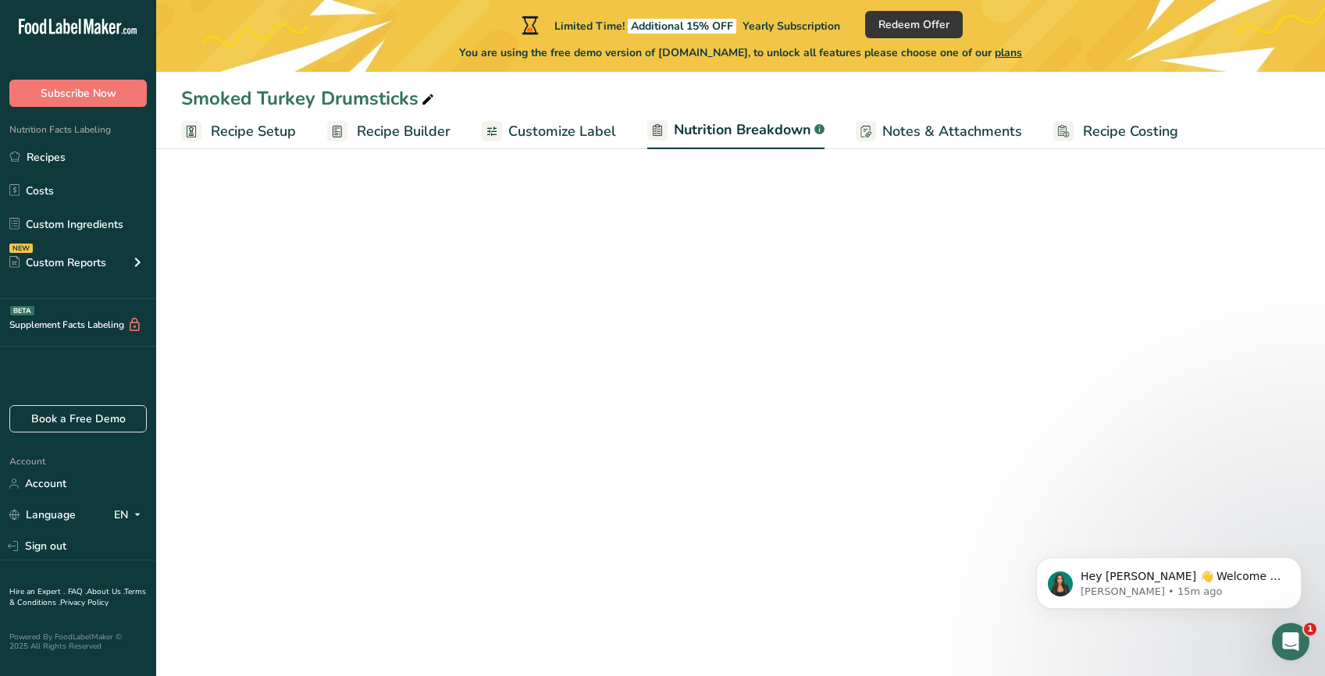
select select "Calories"
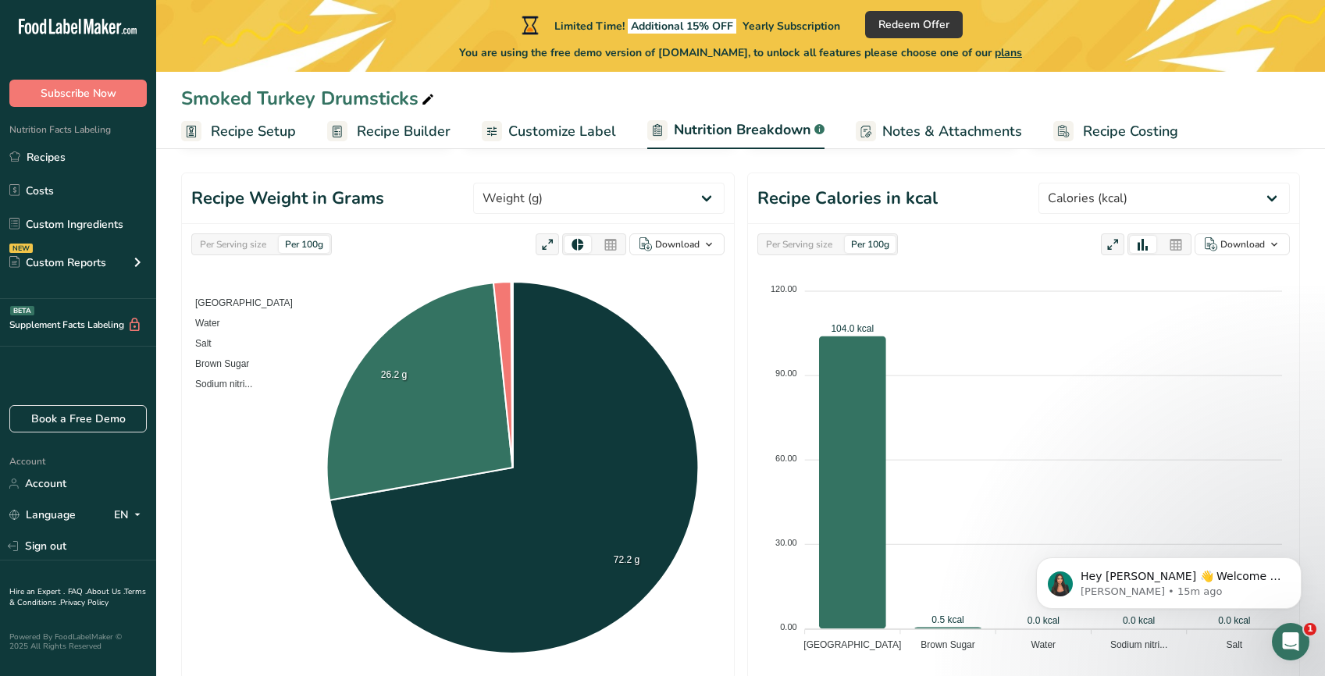
scroll to position [153, 0]
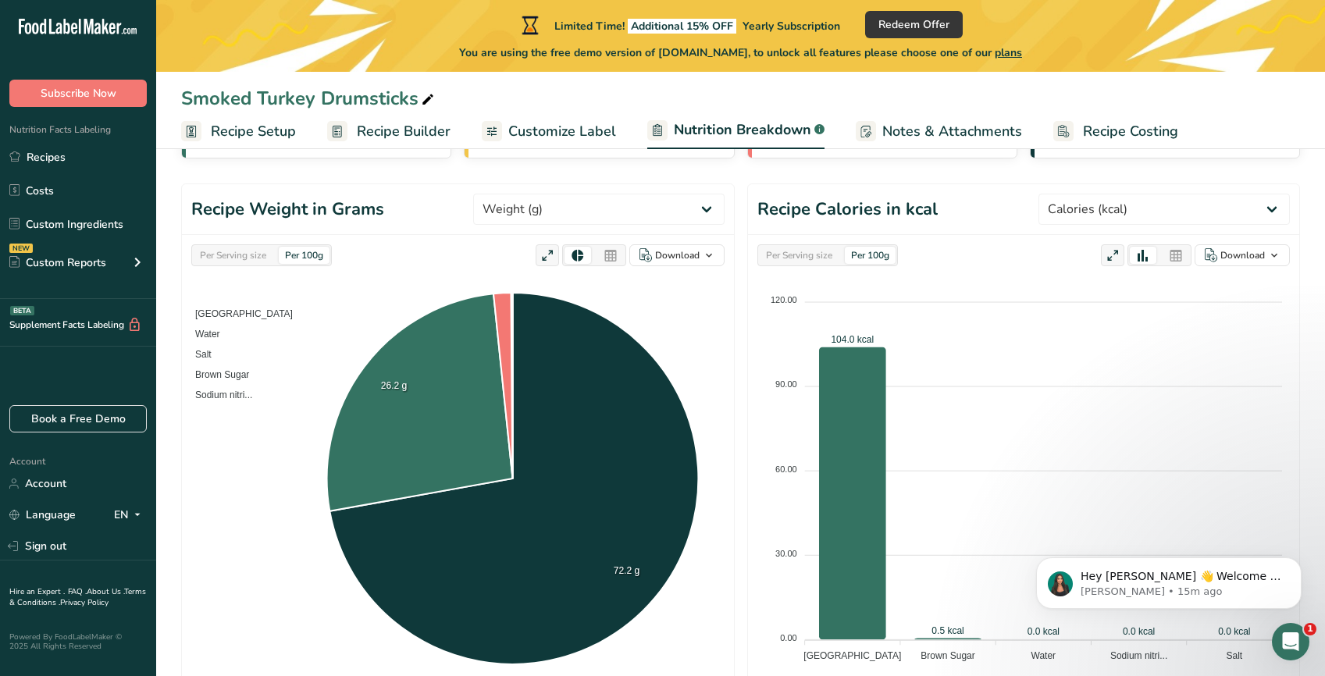
click at [542, 135] on span "Customize Label" at bounding box center [562, 131] width 108 height 21
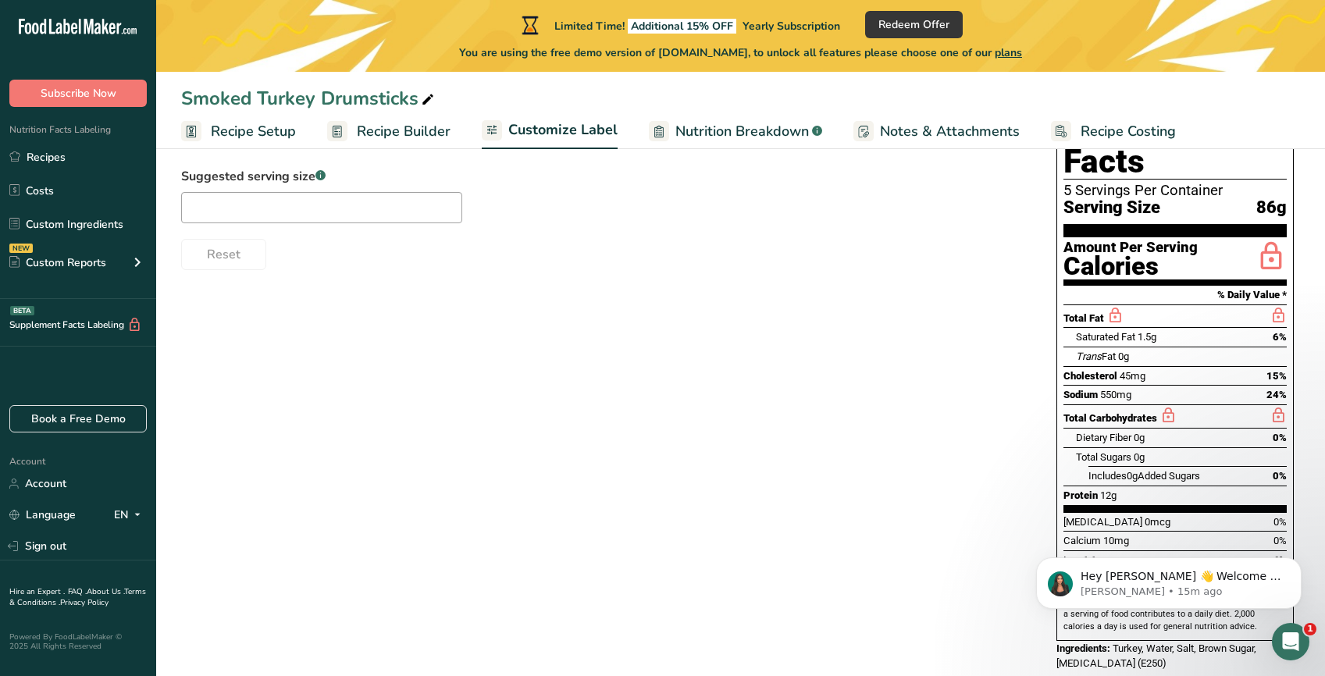
scroll to position [178, 0]
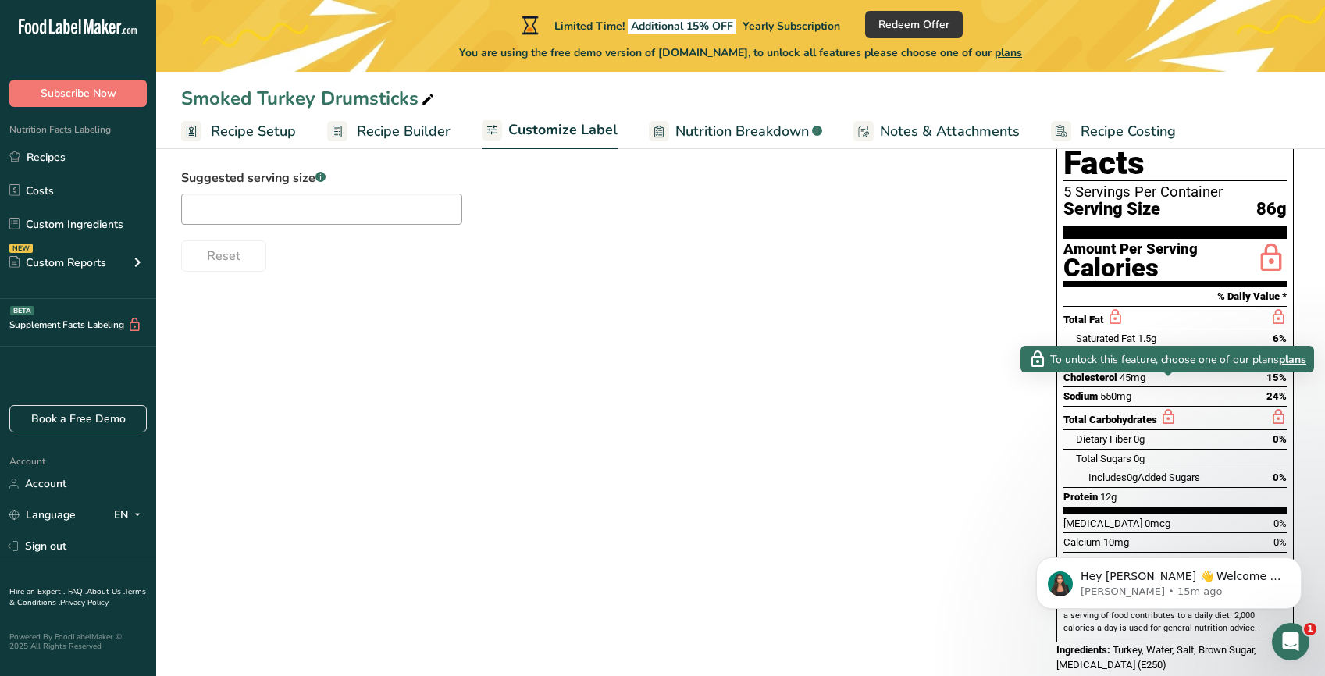
click at [1167, 407] on icon at bounding box center [1167, 417] width 17 height 20
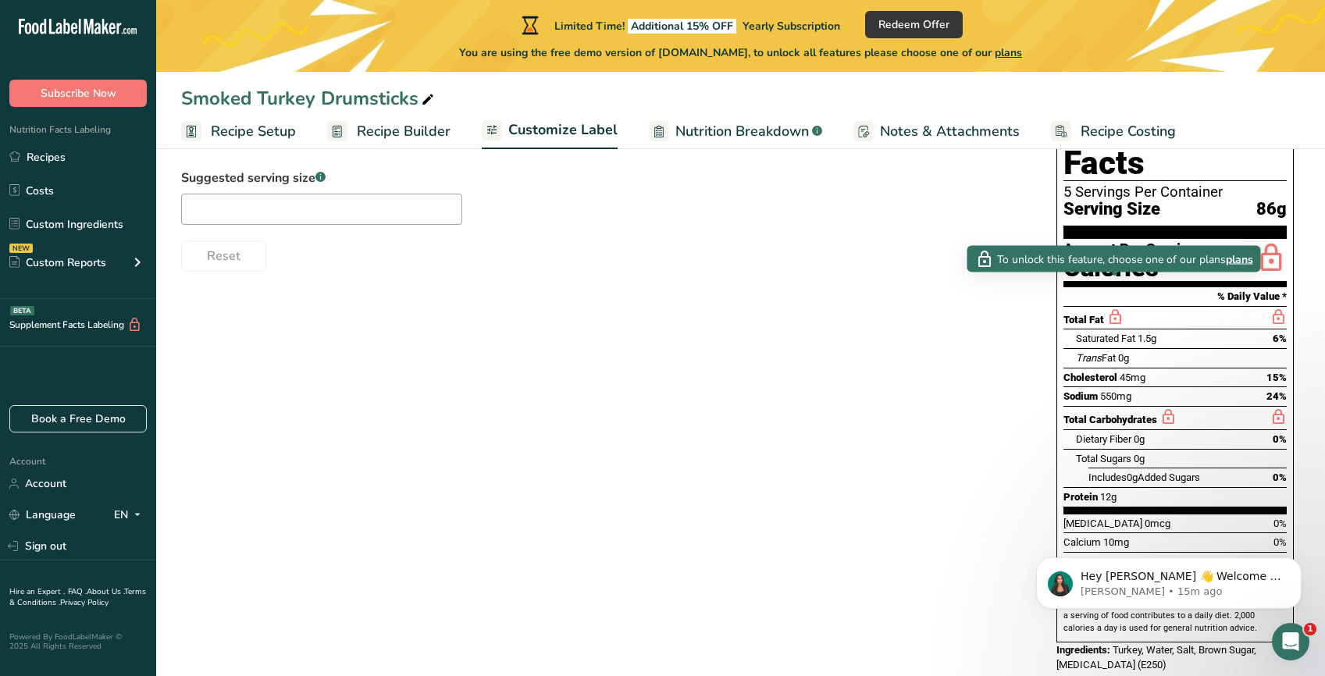
click at [1113, 308] on icon at bounding box center [1114, 318] width 17 height 20
